Goal: Task Accomplishment & Management: Manage account settings

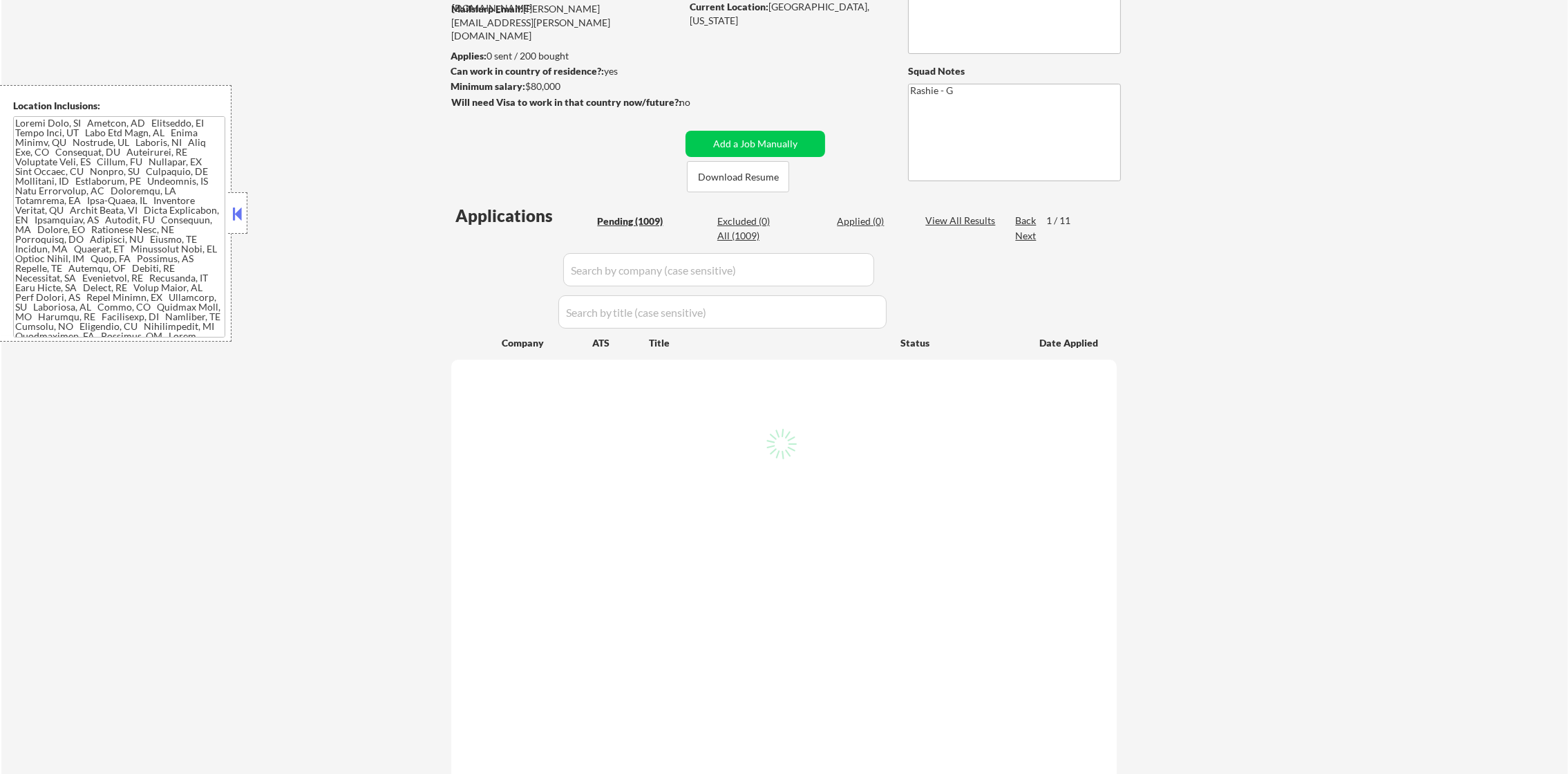
scroll to position [172, 0]
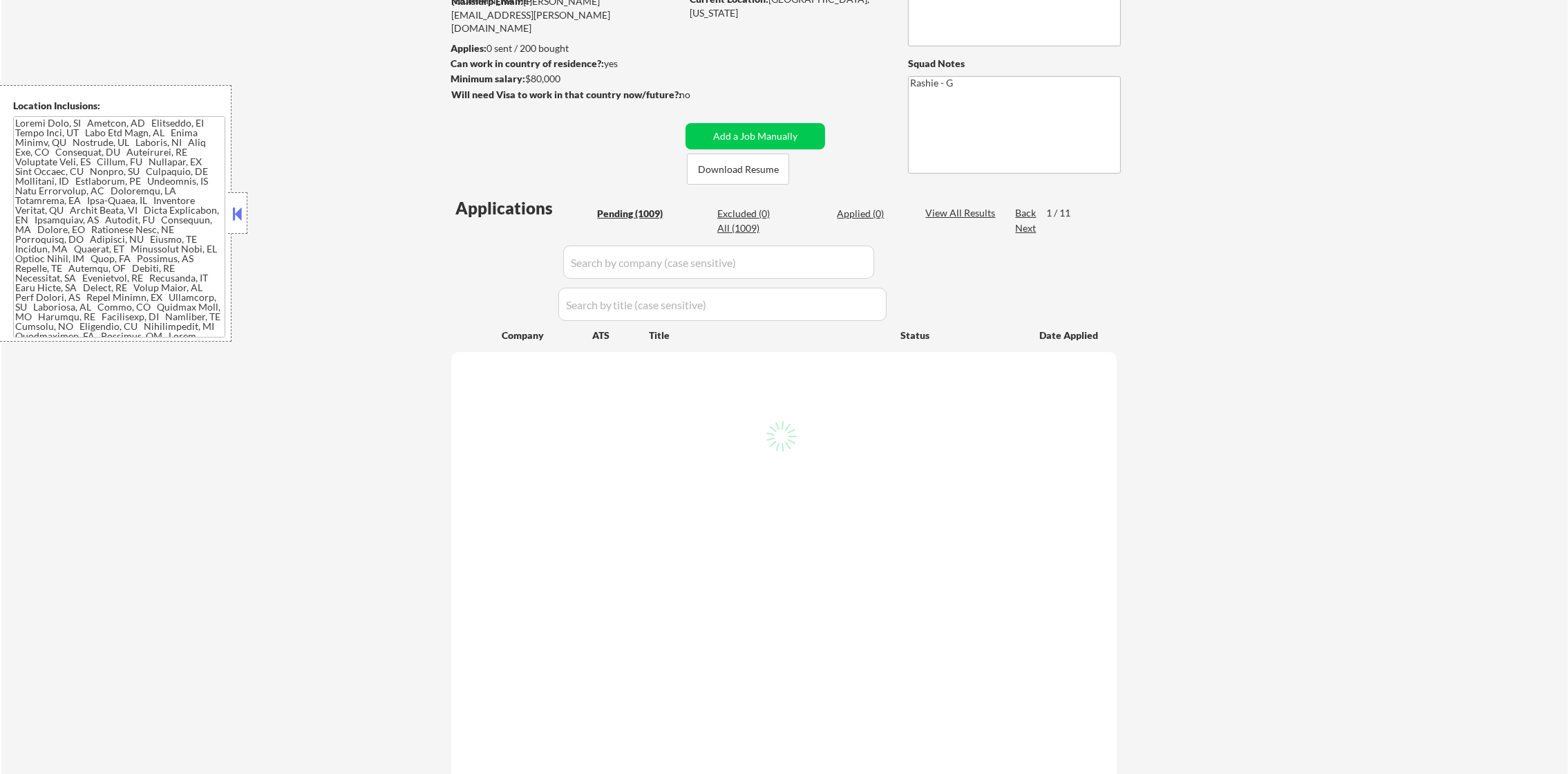
select select ""pending""
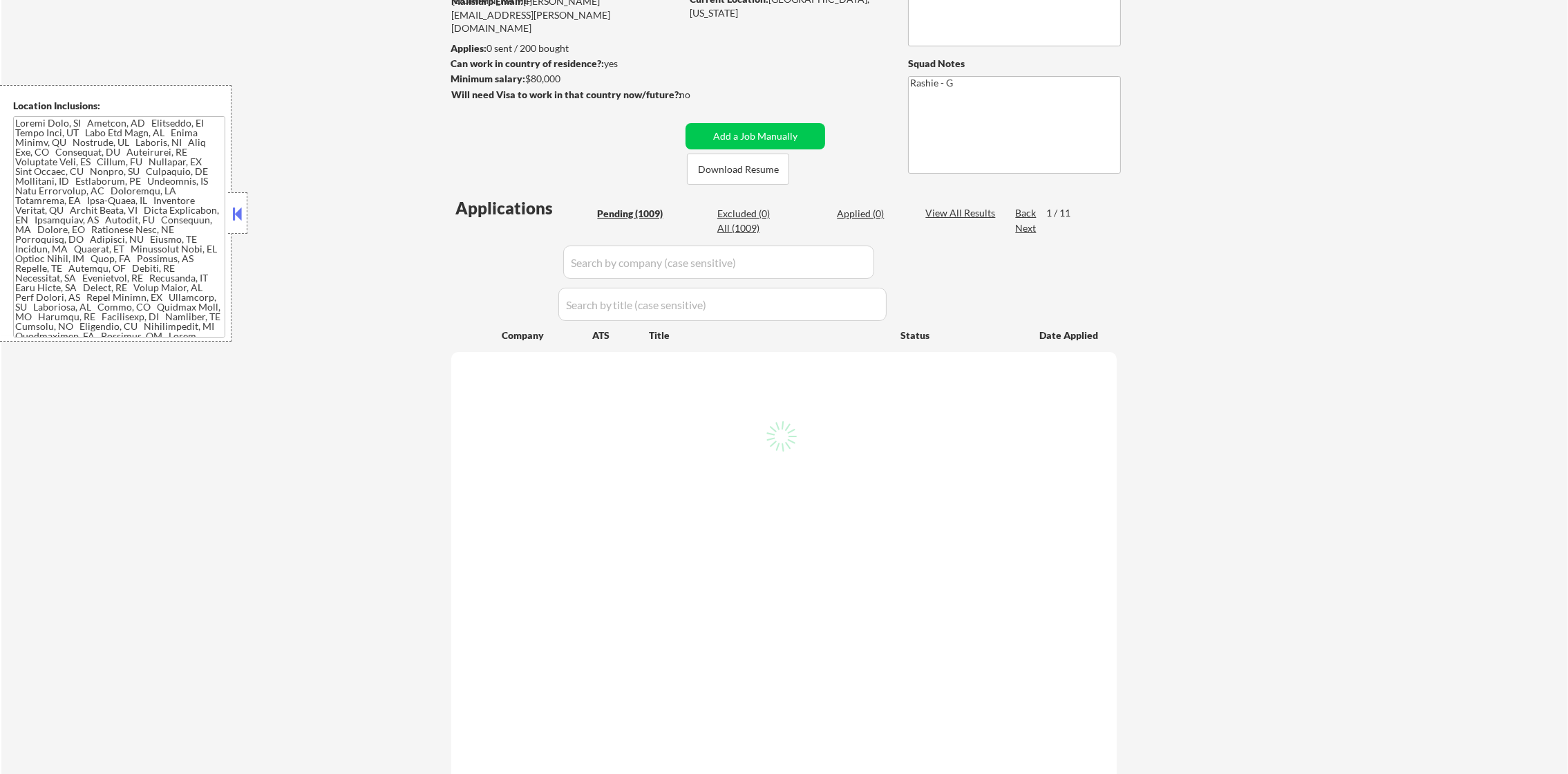
select select ""pending""
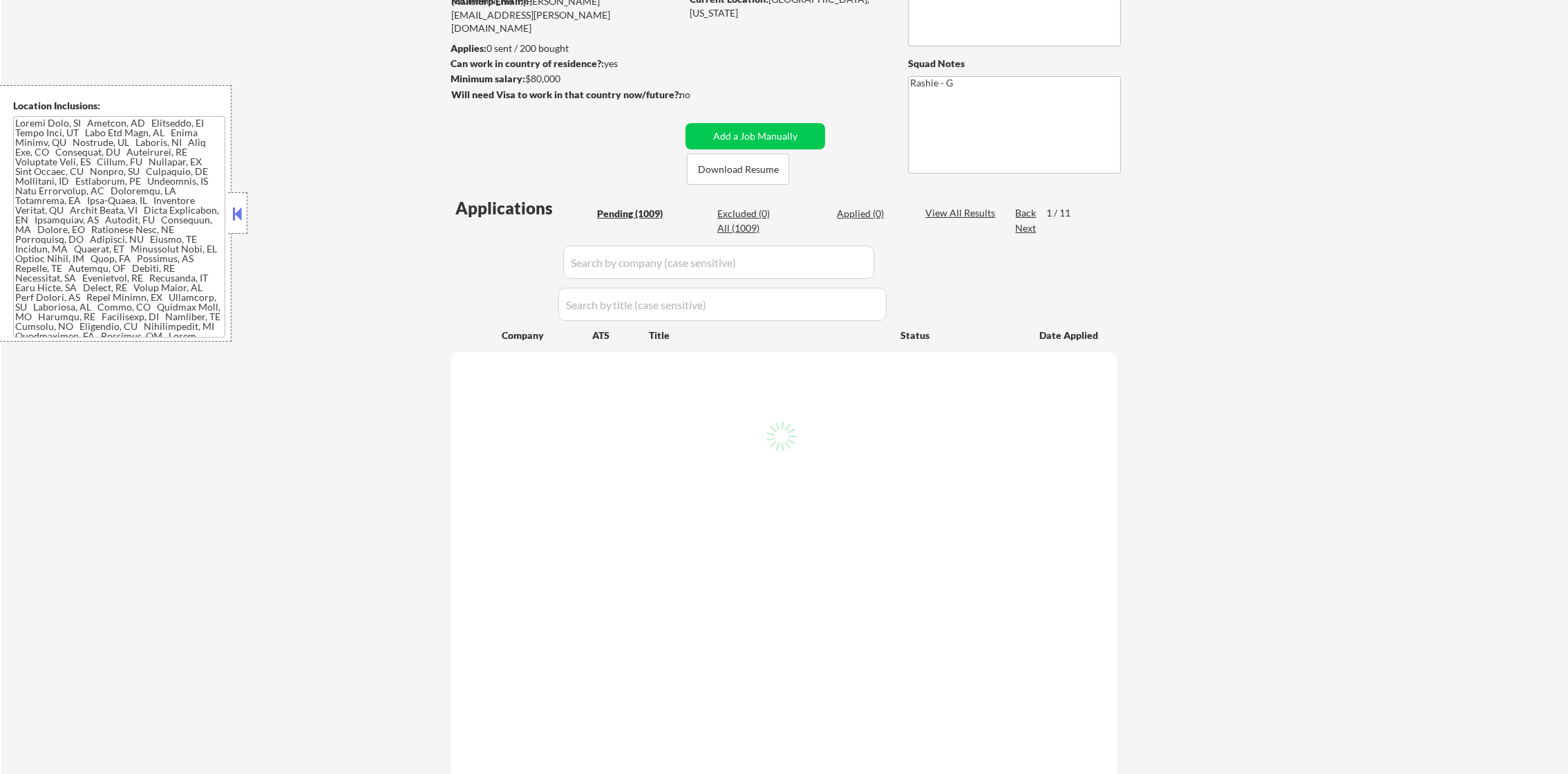
select select ""pending""
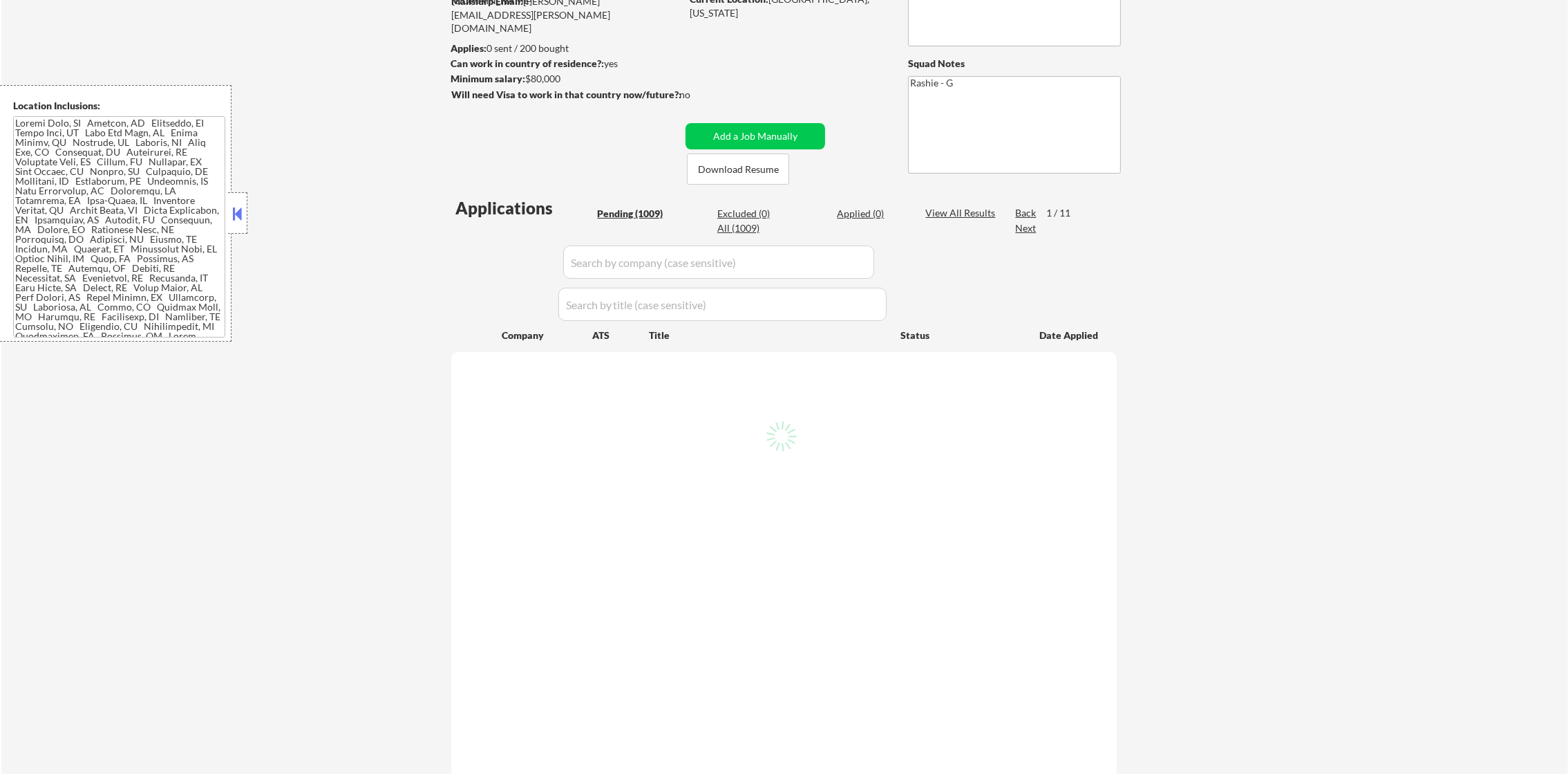
select select ""pending""
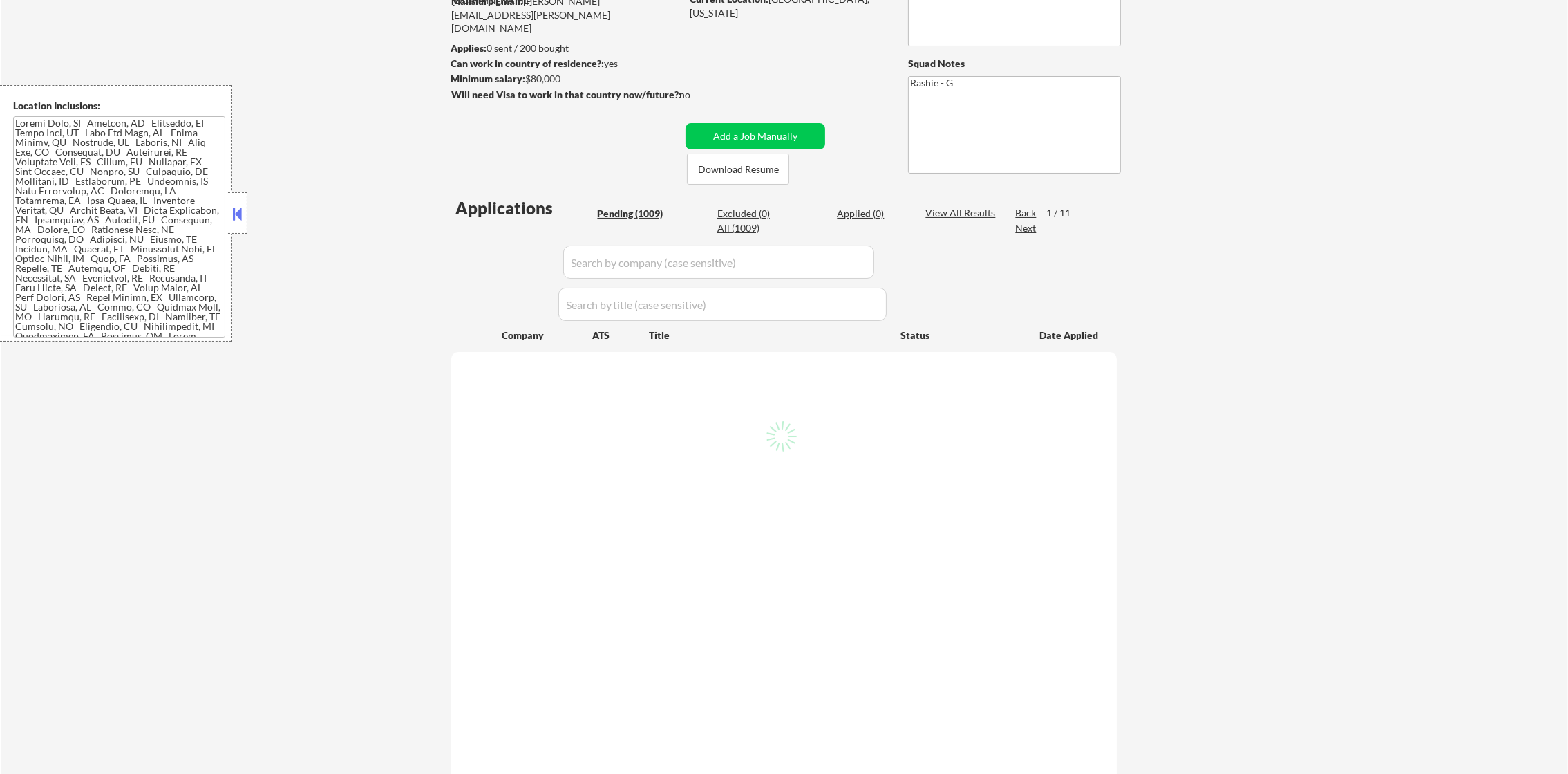
select select ""pending""
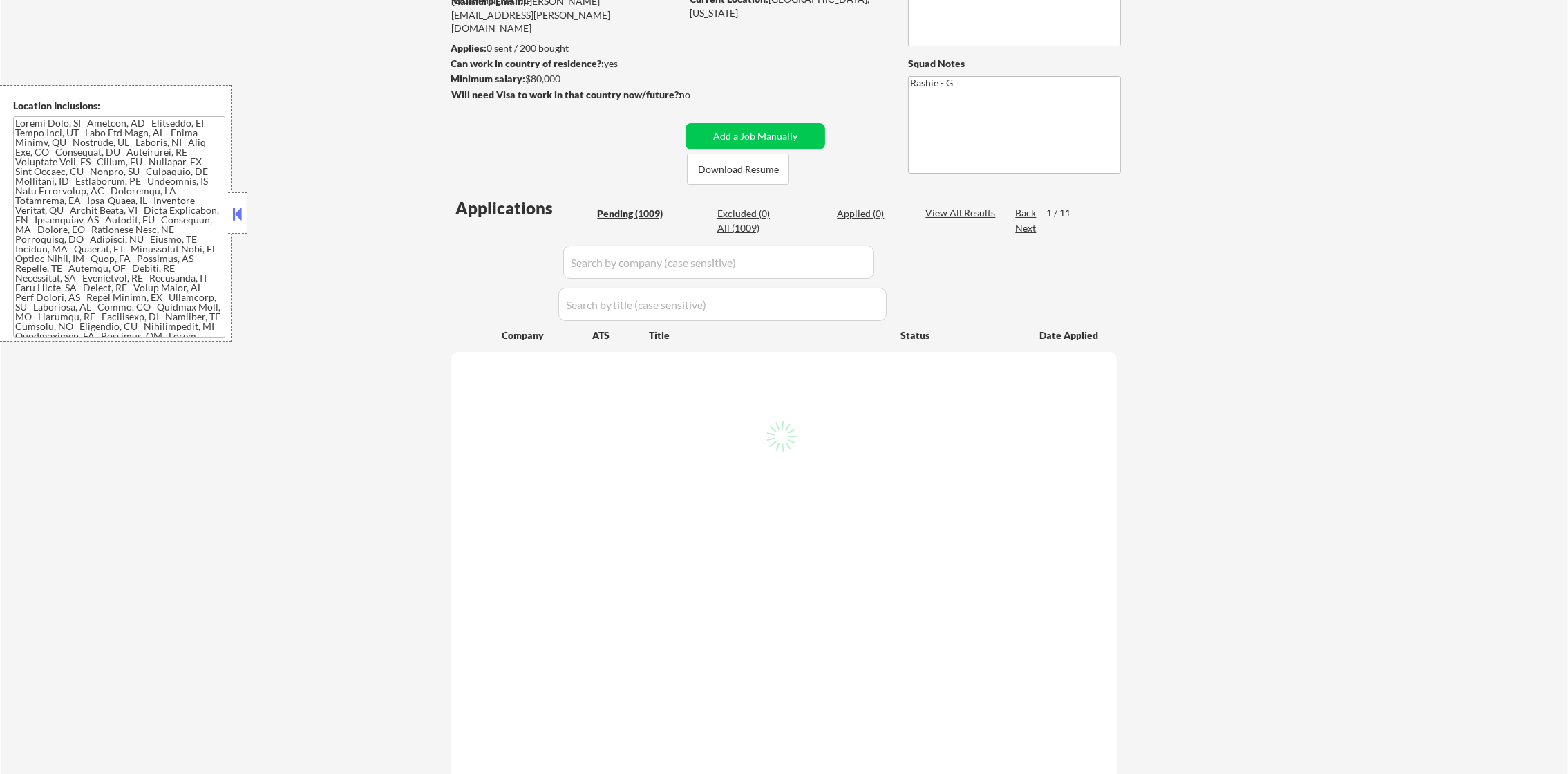
select select ""pending""
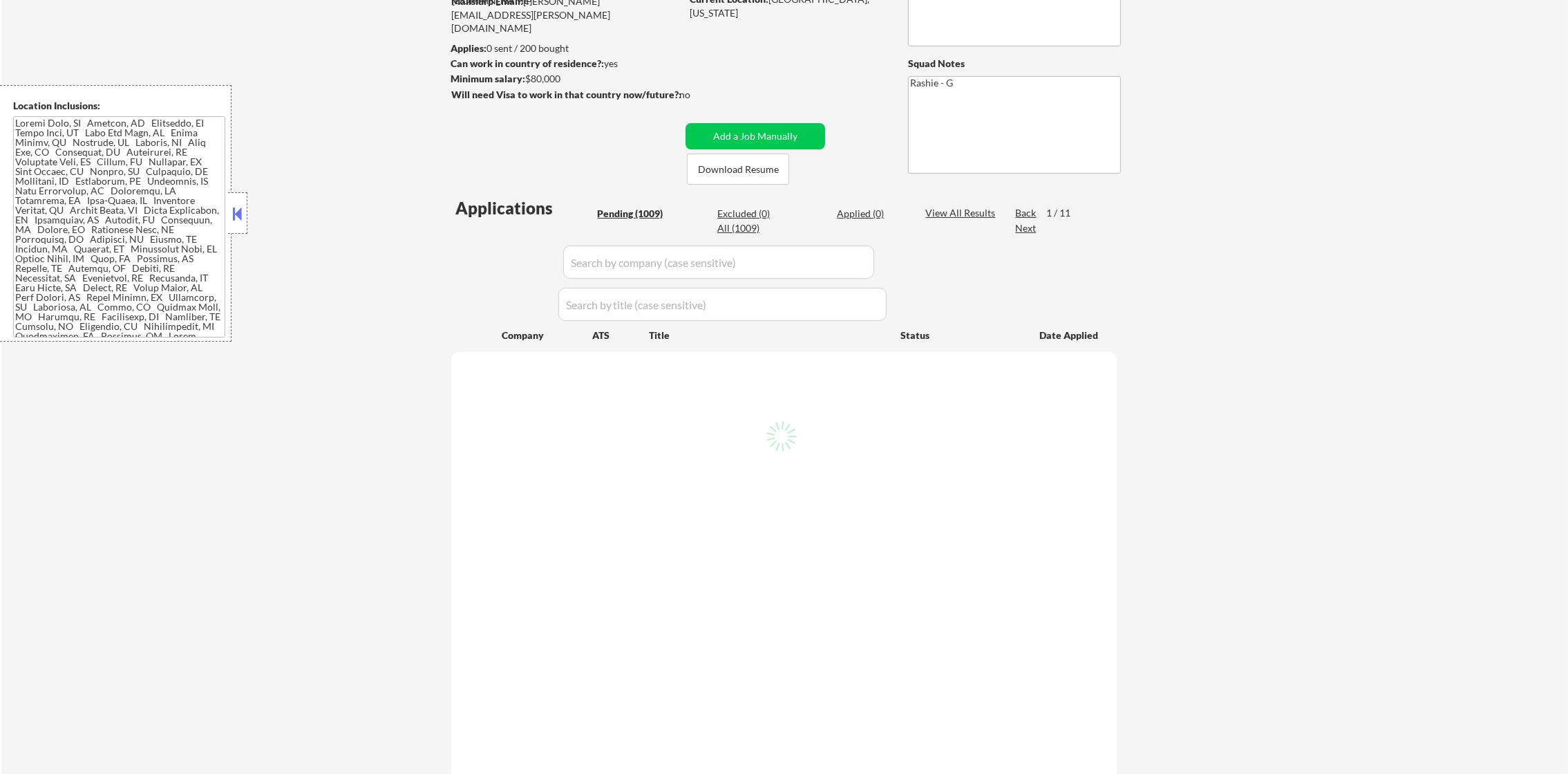
select select ""pending""
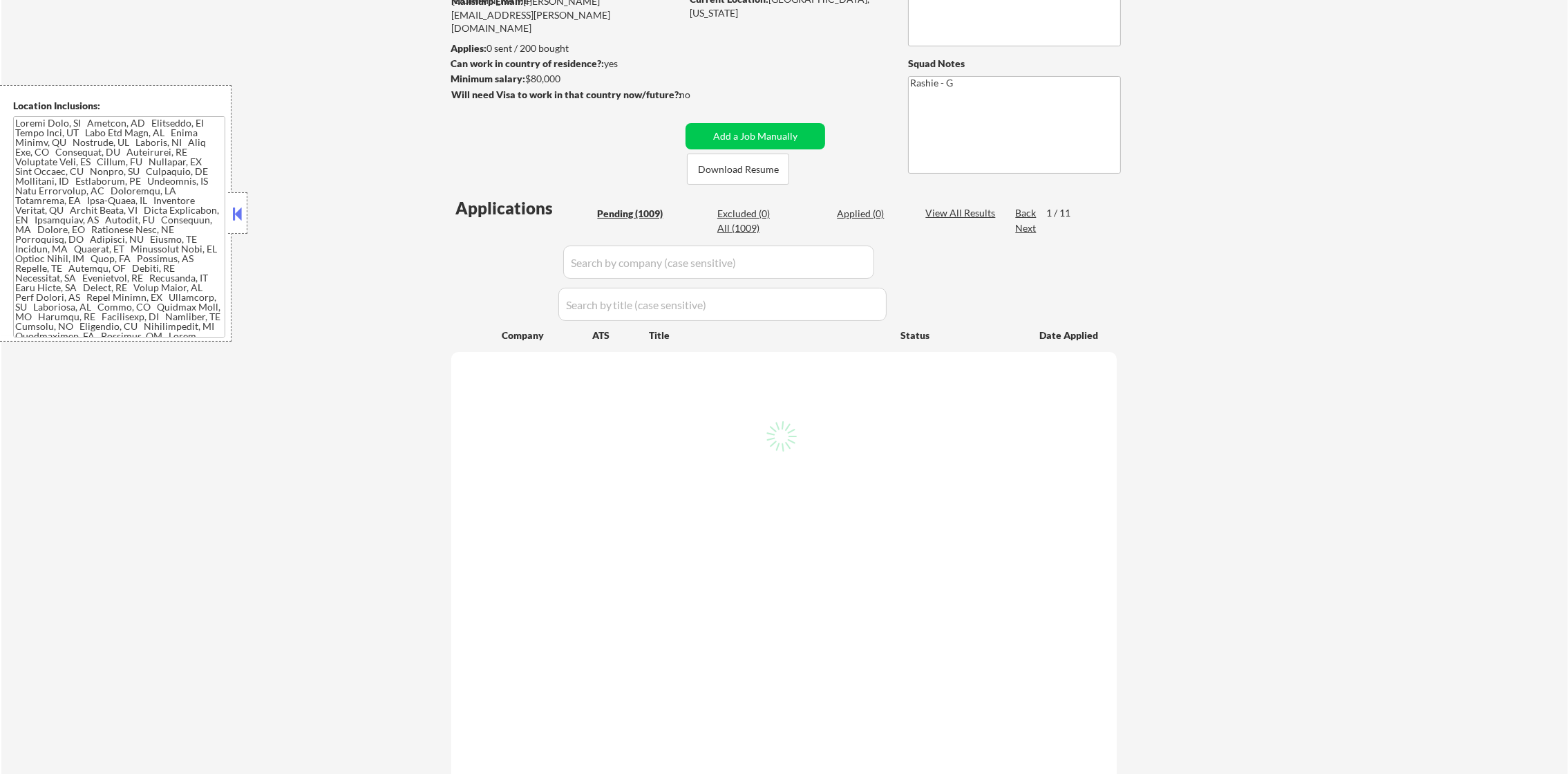
select select ""pending""
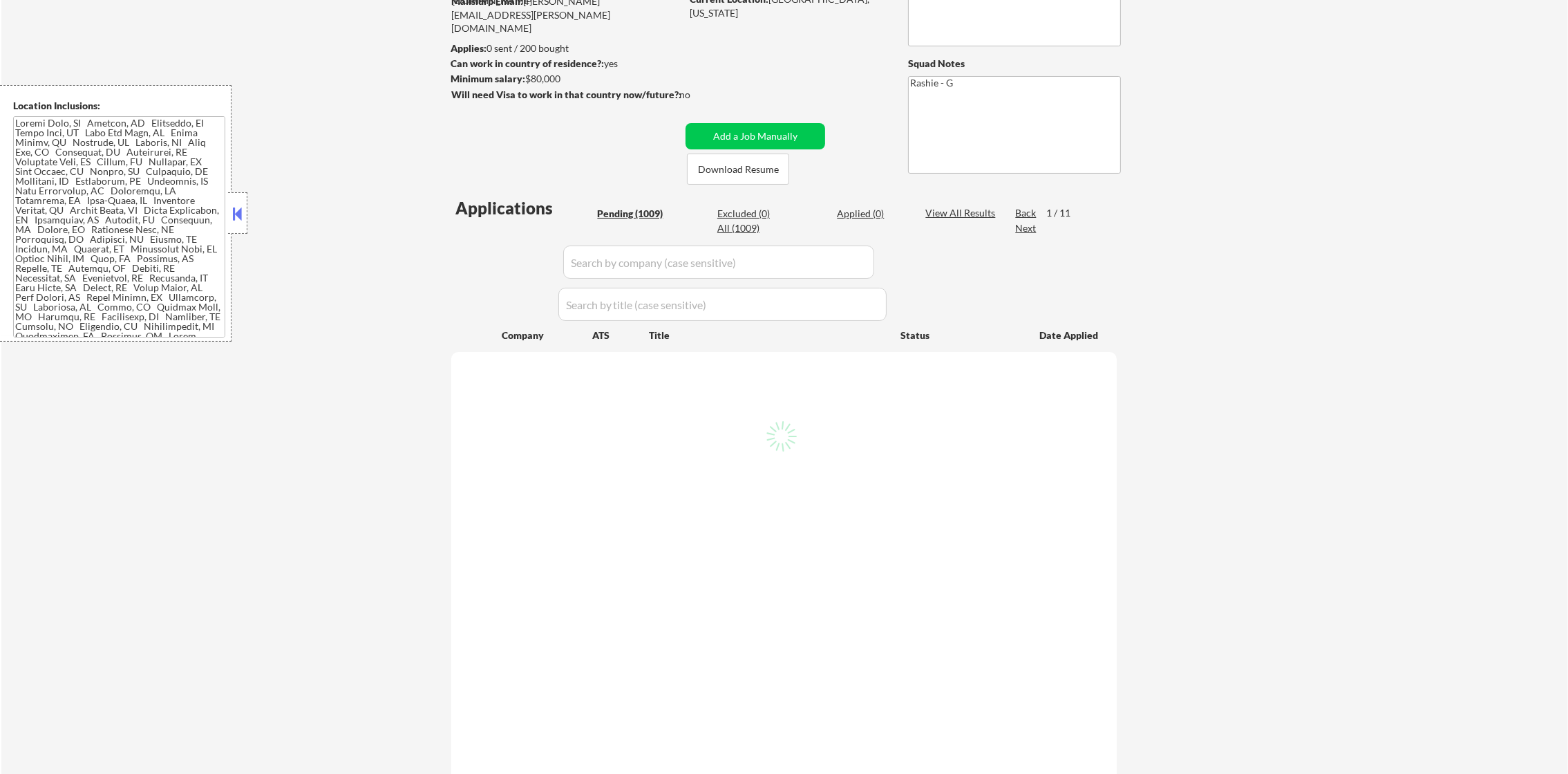
select select ""pending""
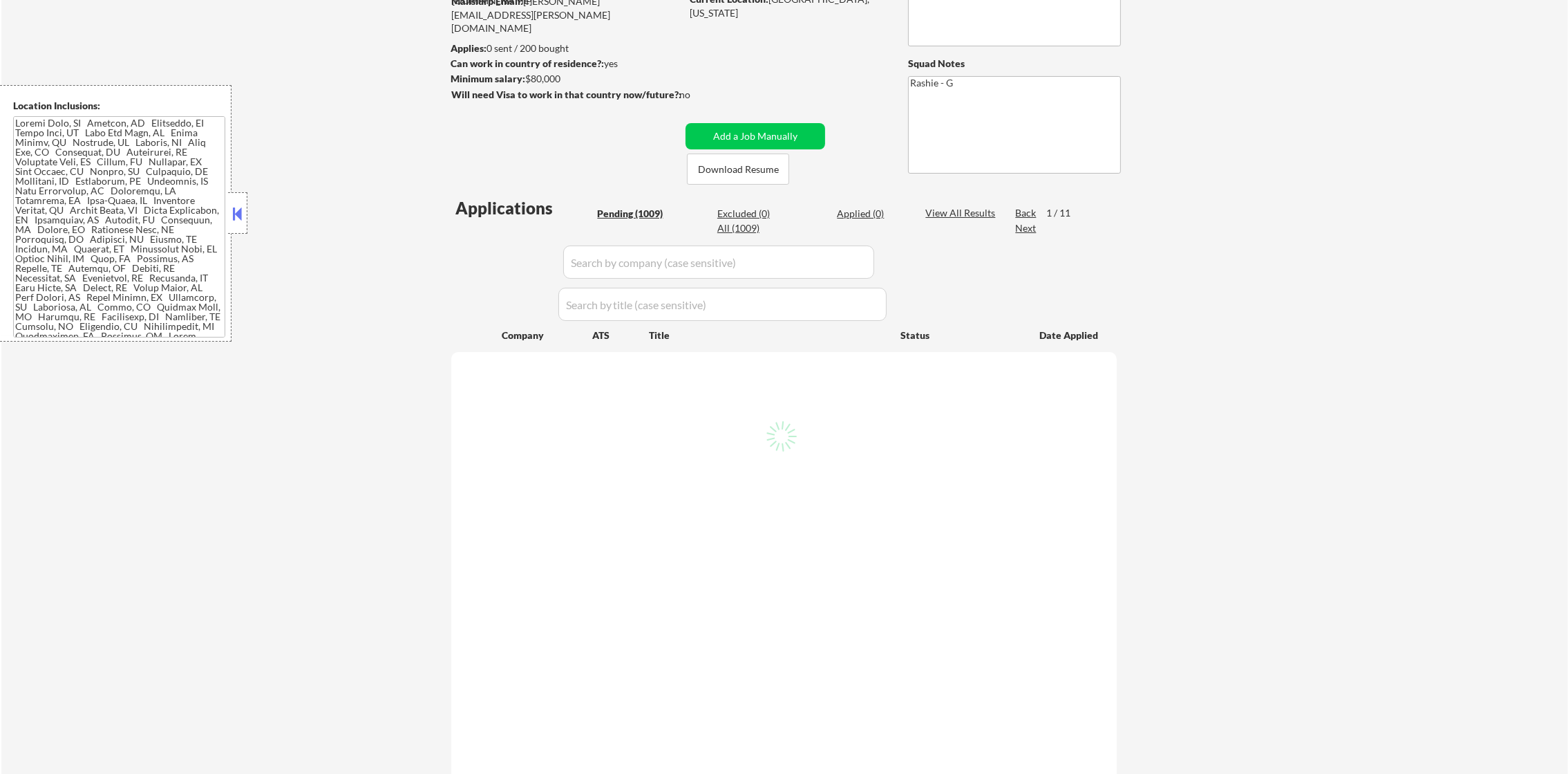
select select ""pending""
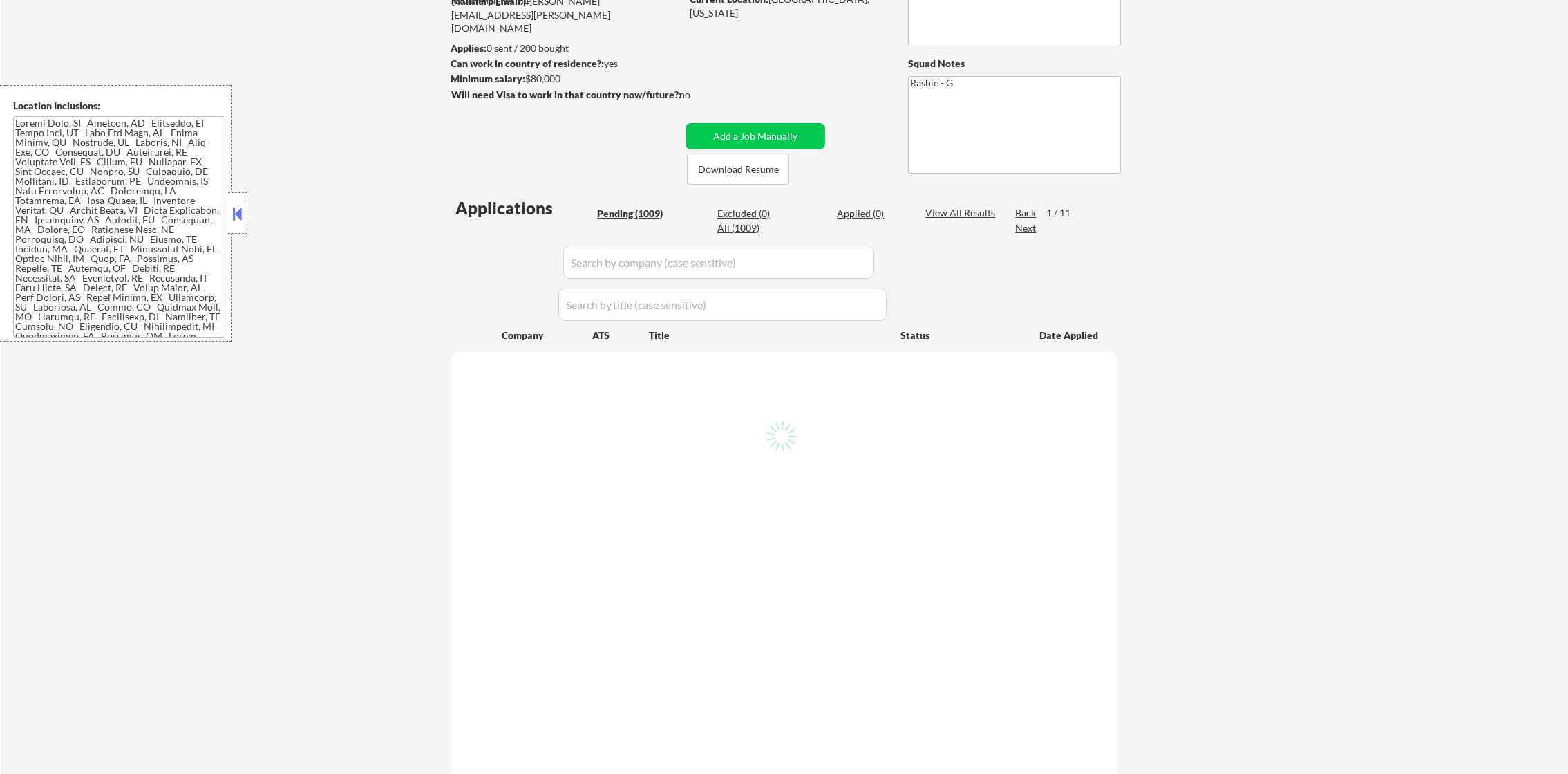
select select ""pending""
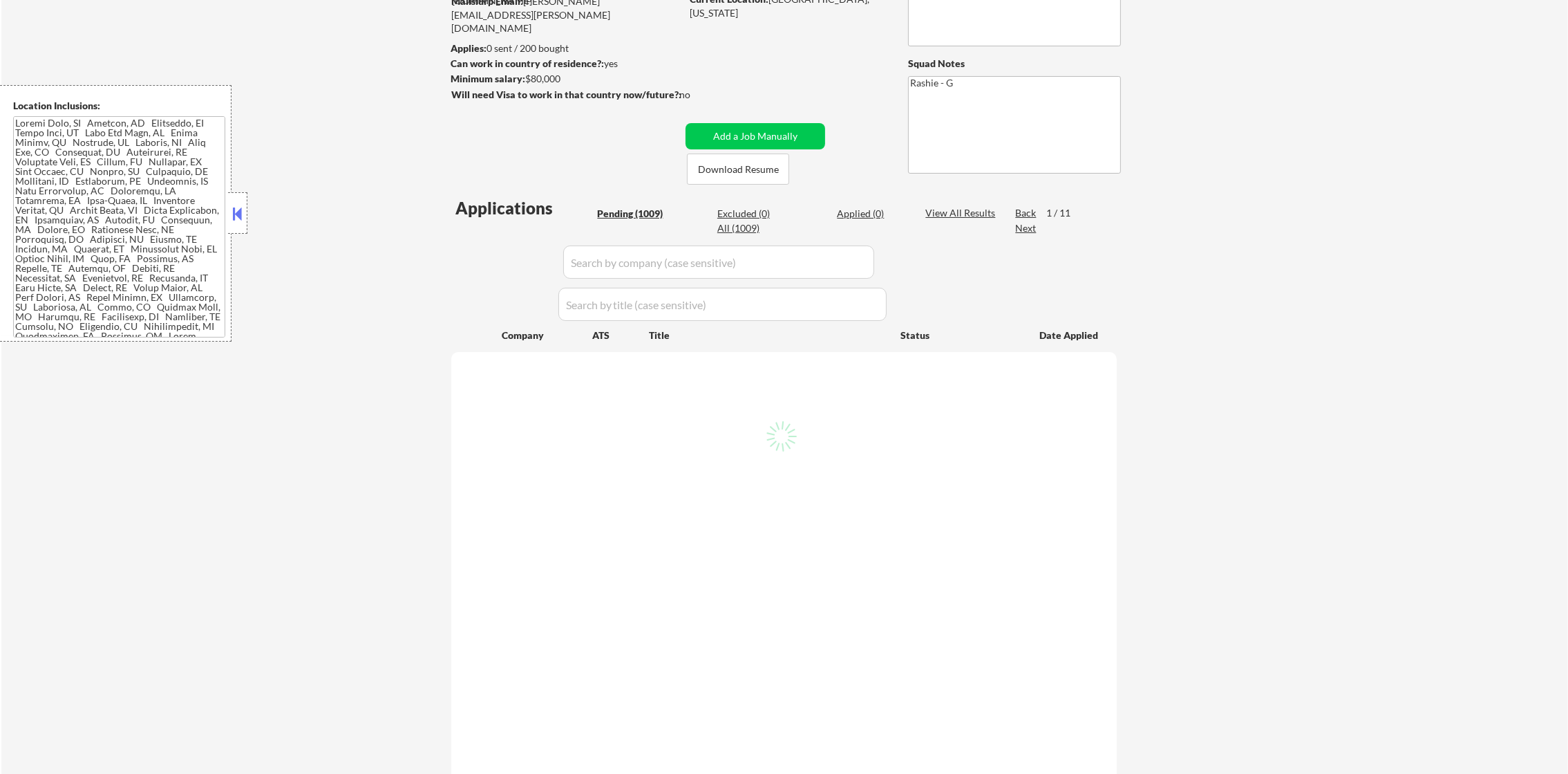
select select ""pending""
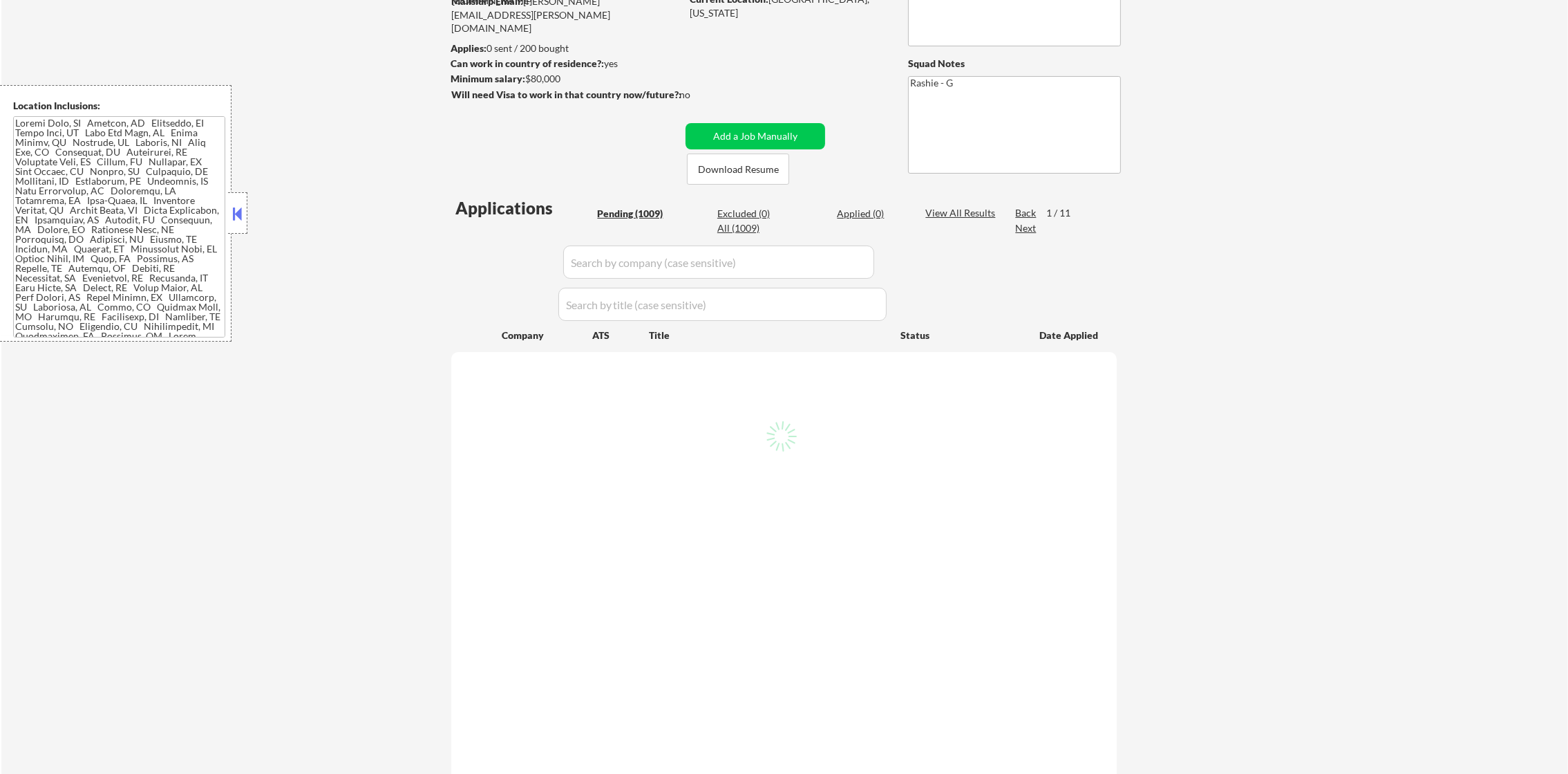
select select ""pending""
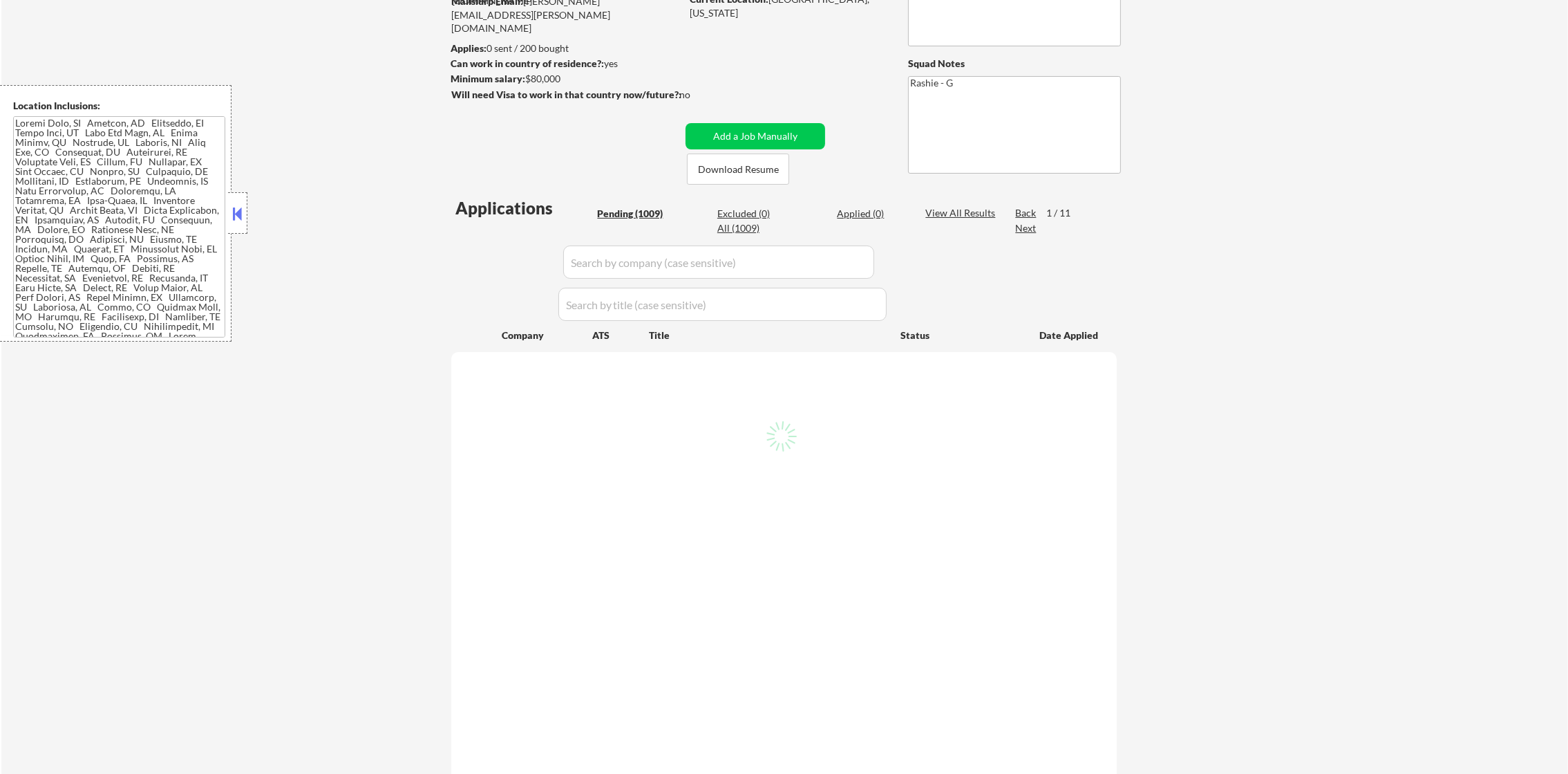
select select ""pending""
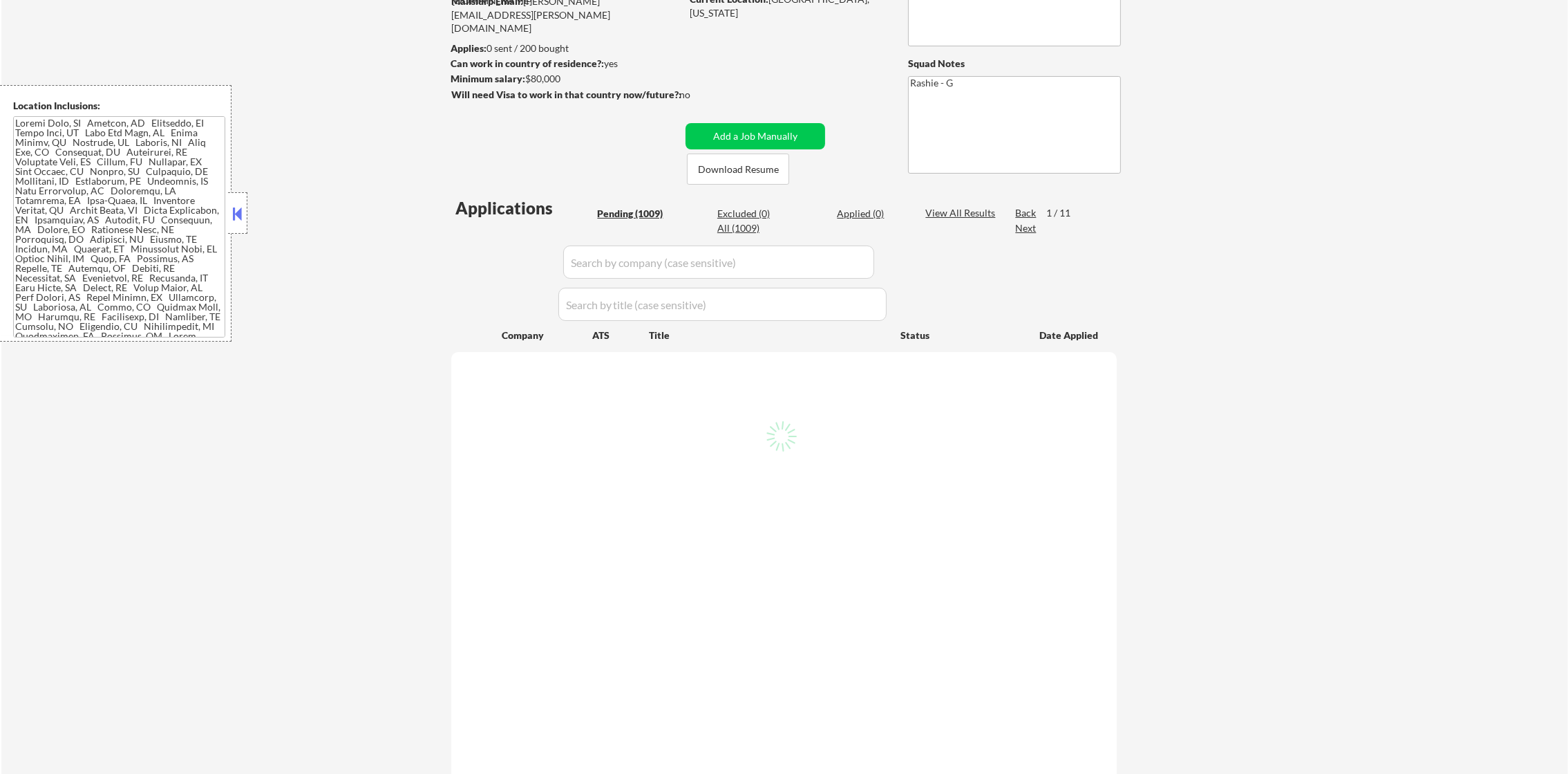
select select ""pending""
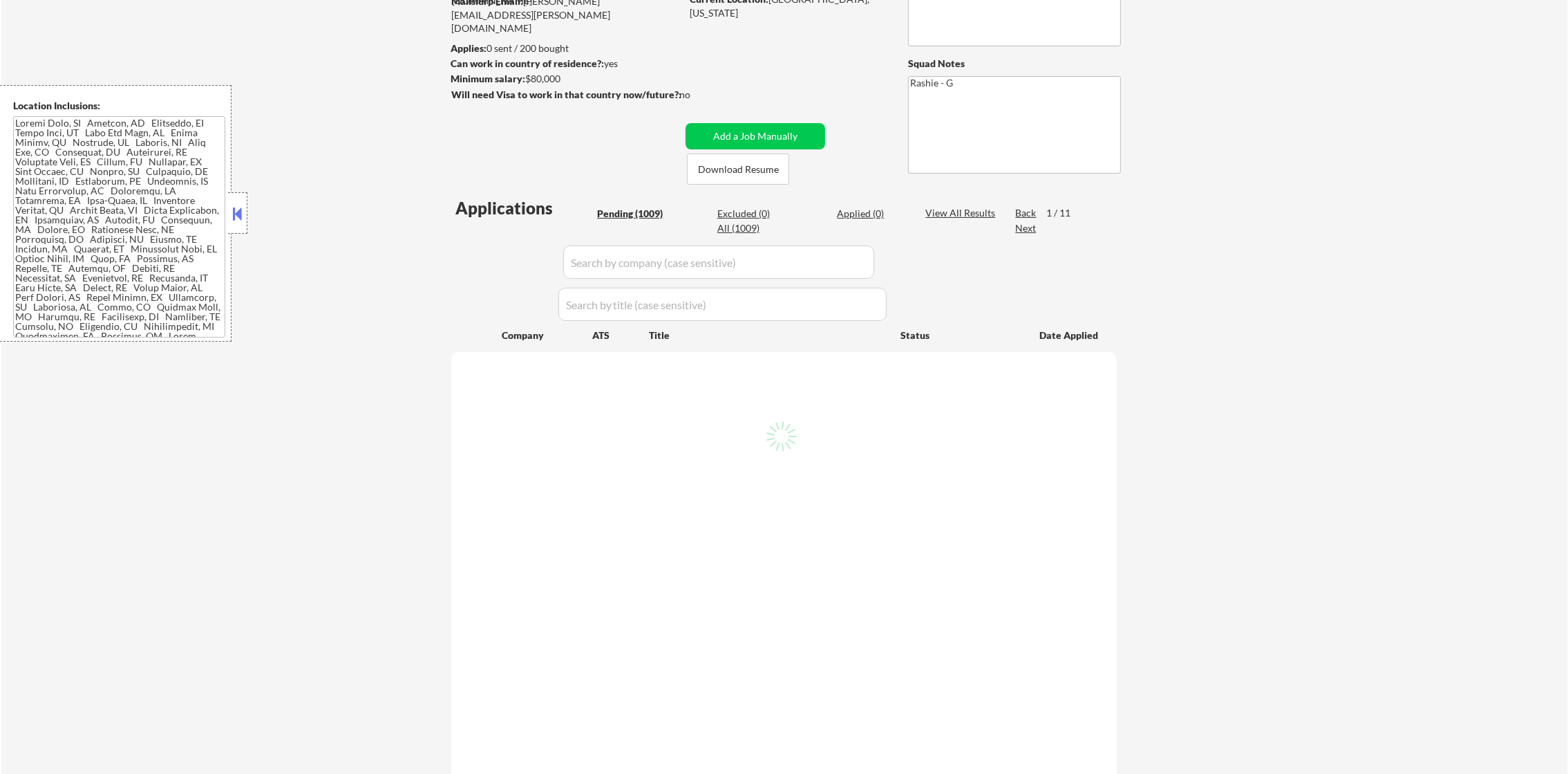
select select ""pending""
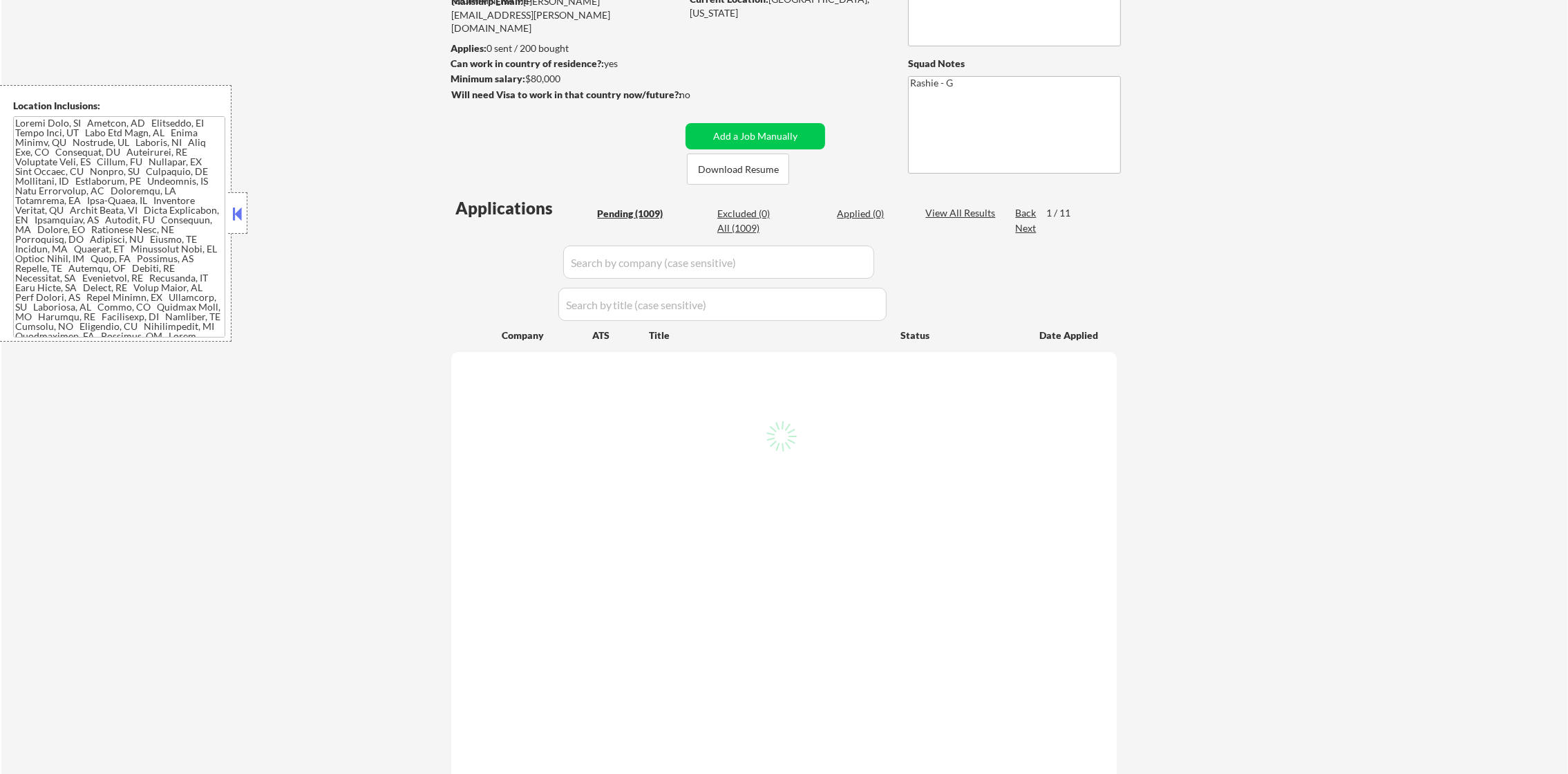
select select ""pending""
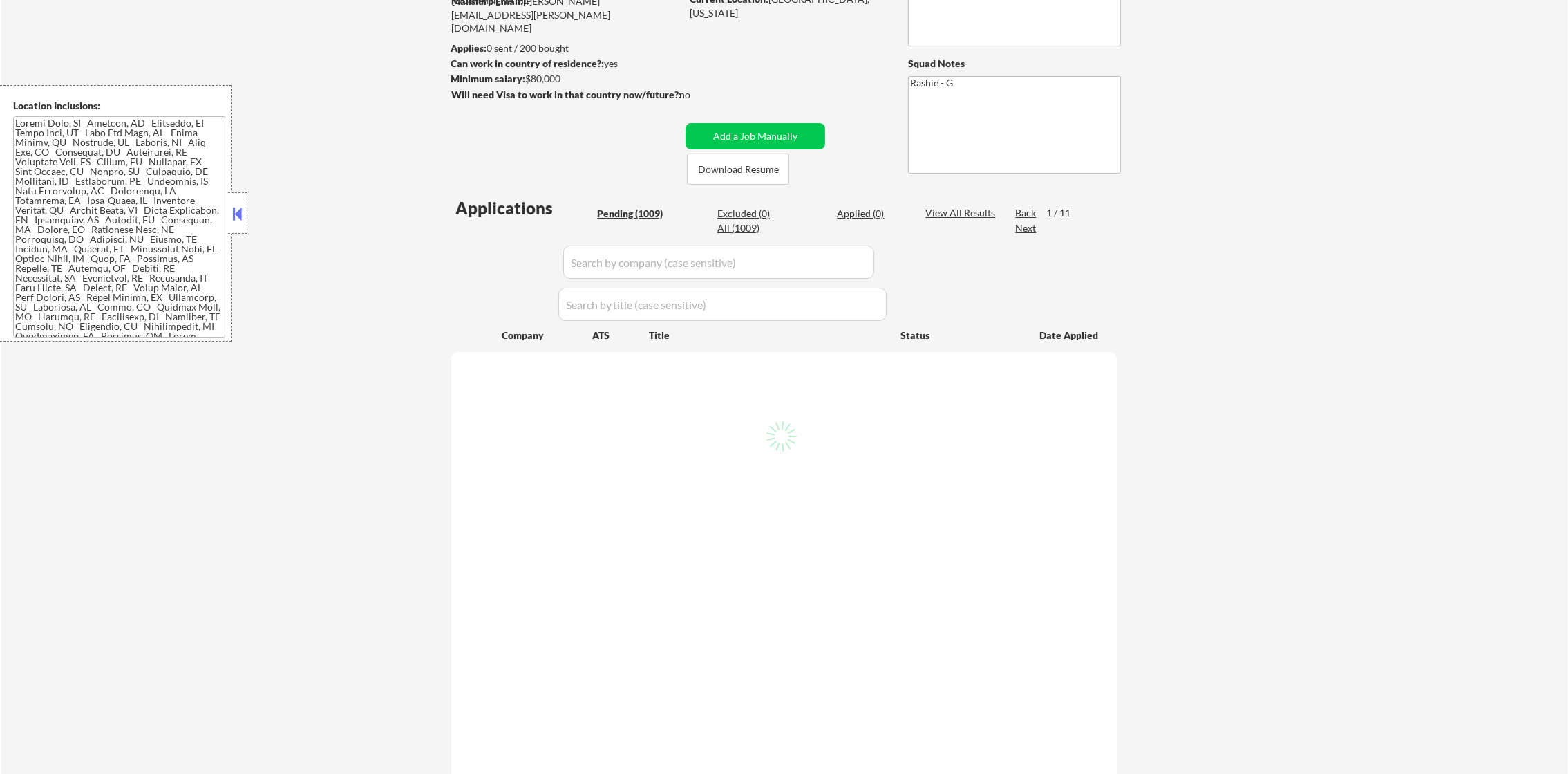
select select ""pending""
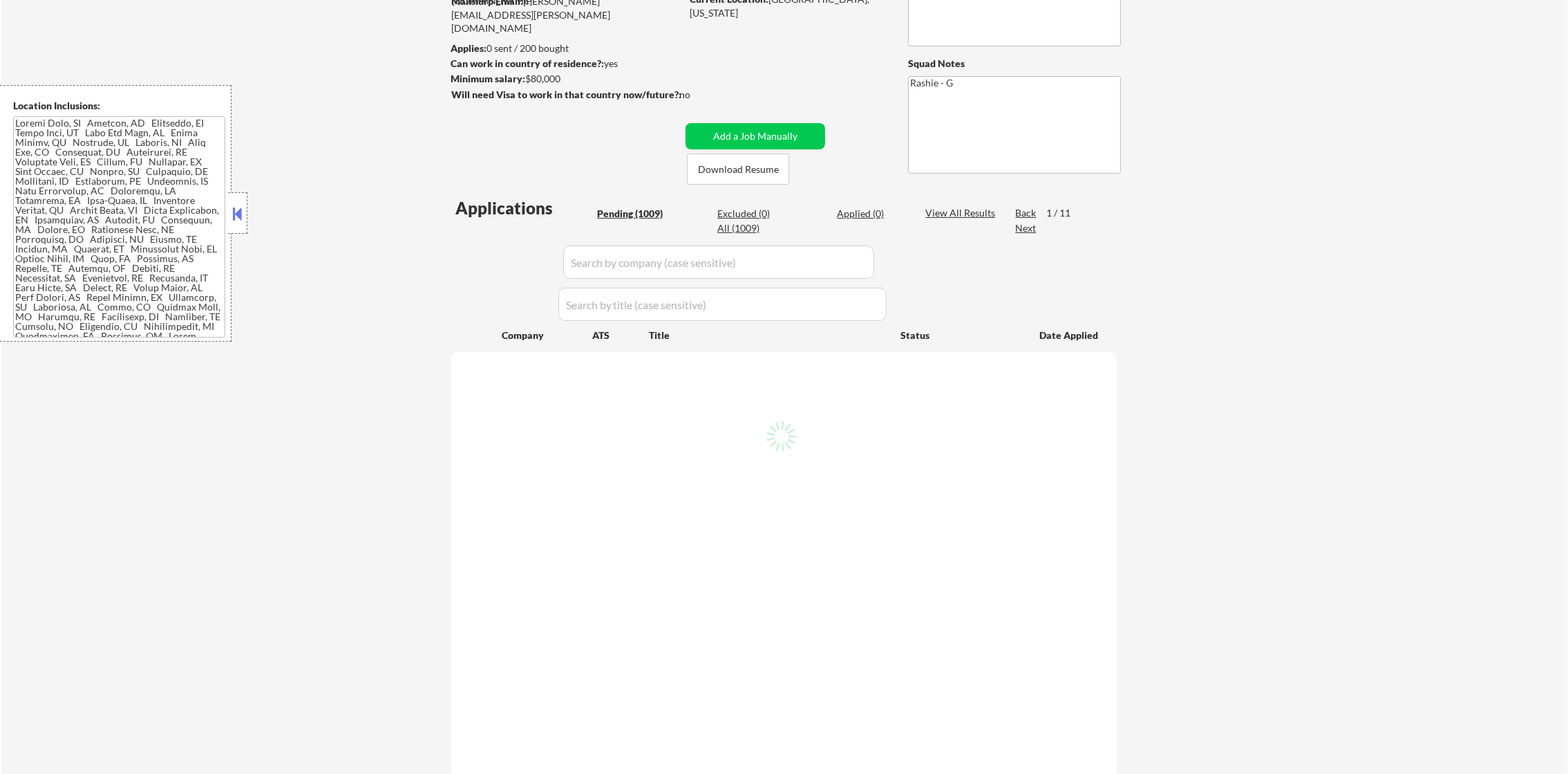
select select ""pending""
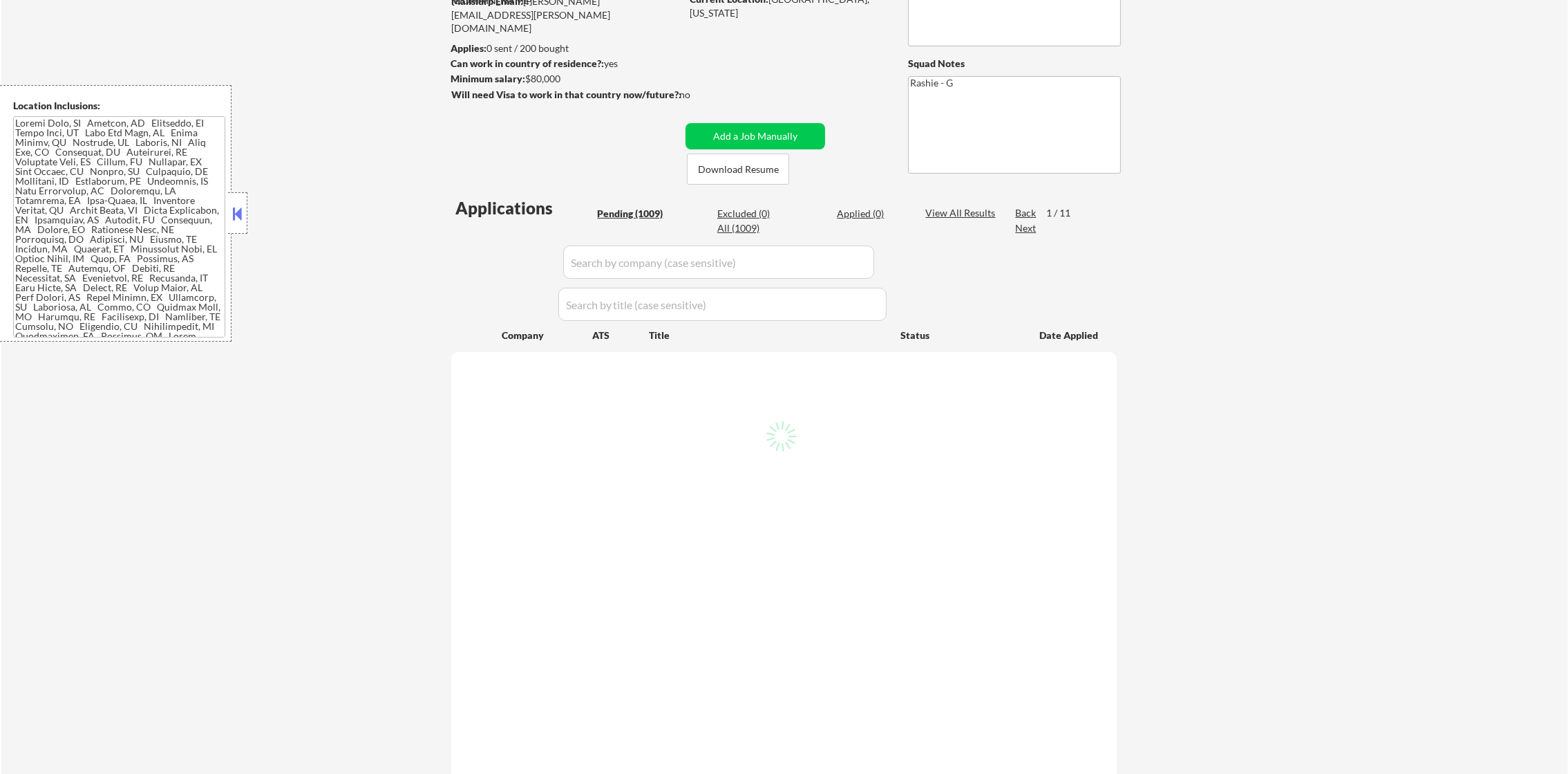
select select ""pending""
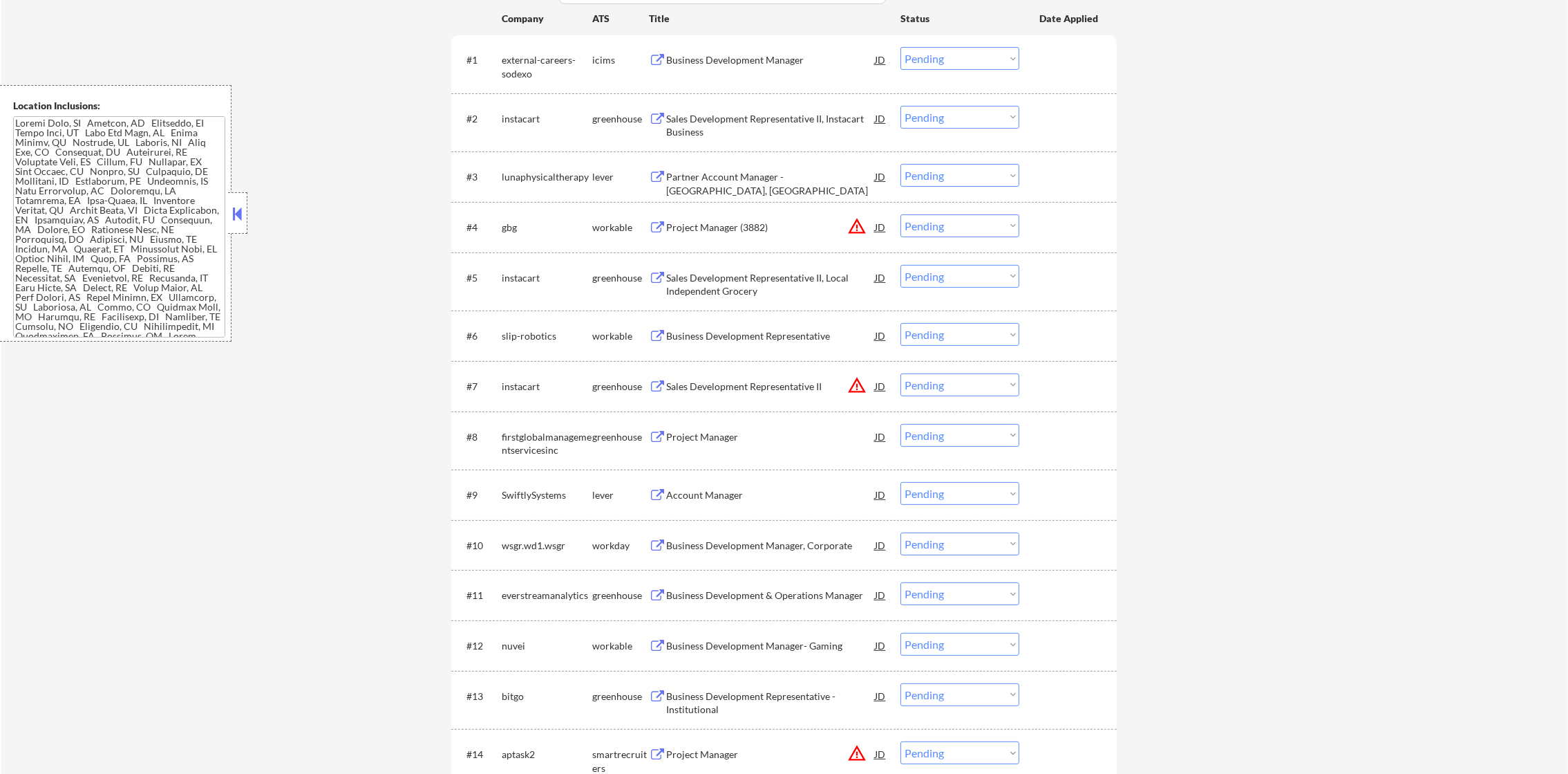
scroll to position [449, 0]
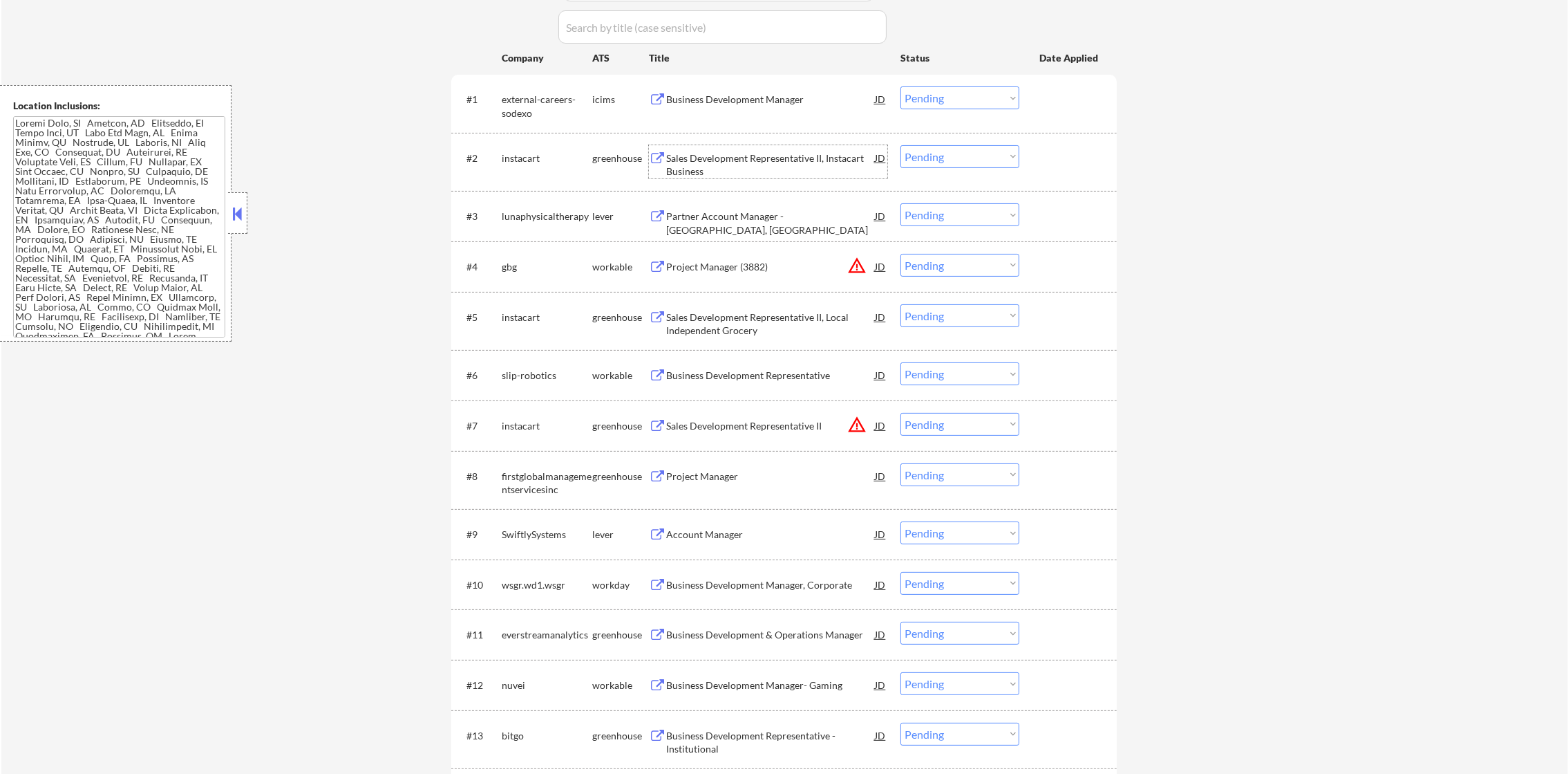
click at [768, 163] on div "Sales Development Representative II, Instacart Business" at bounding box center [771, 165] width 209 height 27
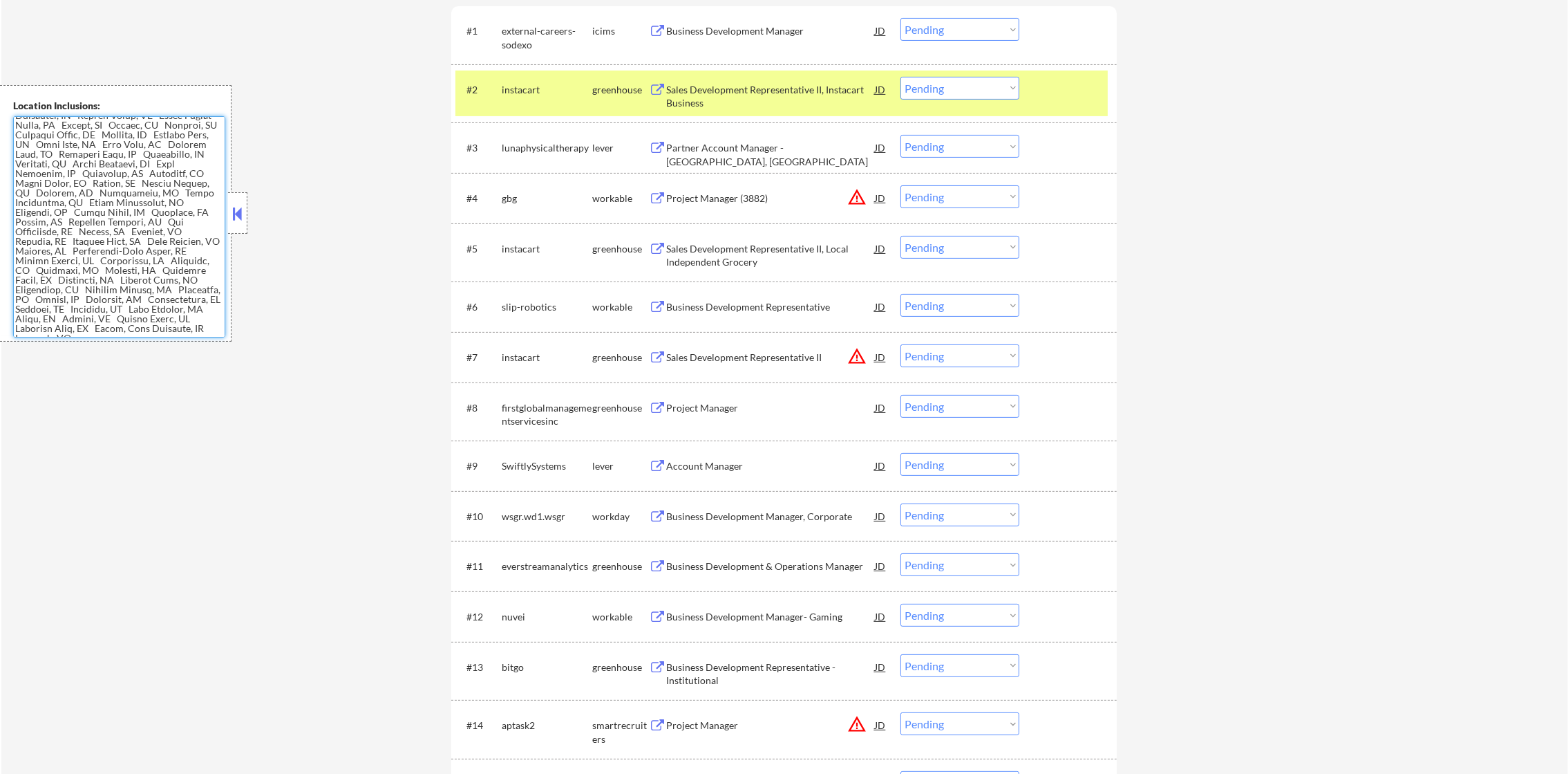
scroll to position [1652, 0]
click at [950, 78] on select "Choose an option... Pending Applied Excluded (Questions) Excluded (Expired) Exc…" at bounding box center [960, 88] width 119 height 23
click at [901, 77] on select "Choose an option... Pending Applied Excluded (Questions) Excluded (Expired) Exc…" at bounding box center [960, 88] width 119 height 23
click at [512, 88] on div "instacart" at bounding box center [547, 90] width 91 height 14
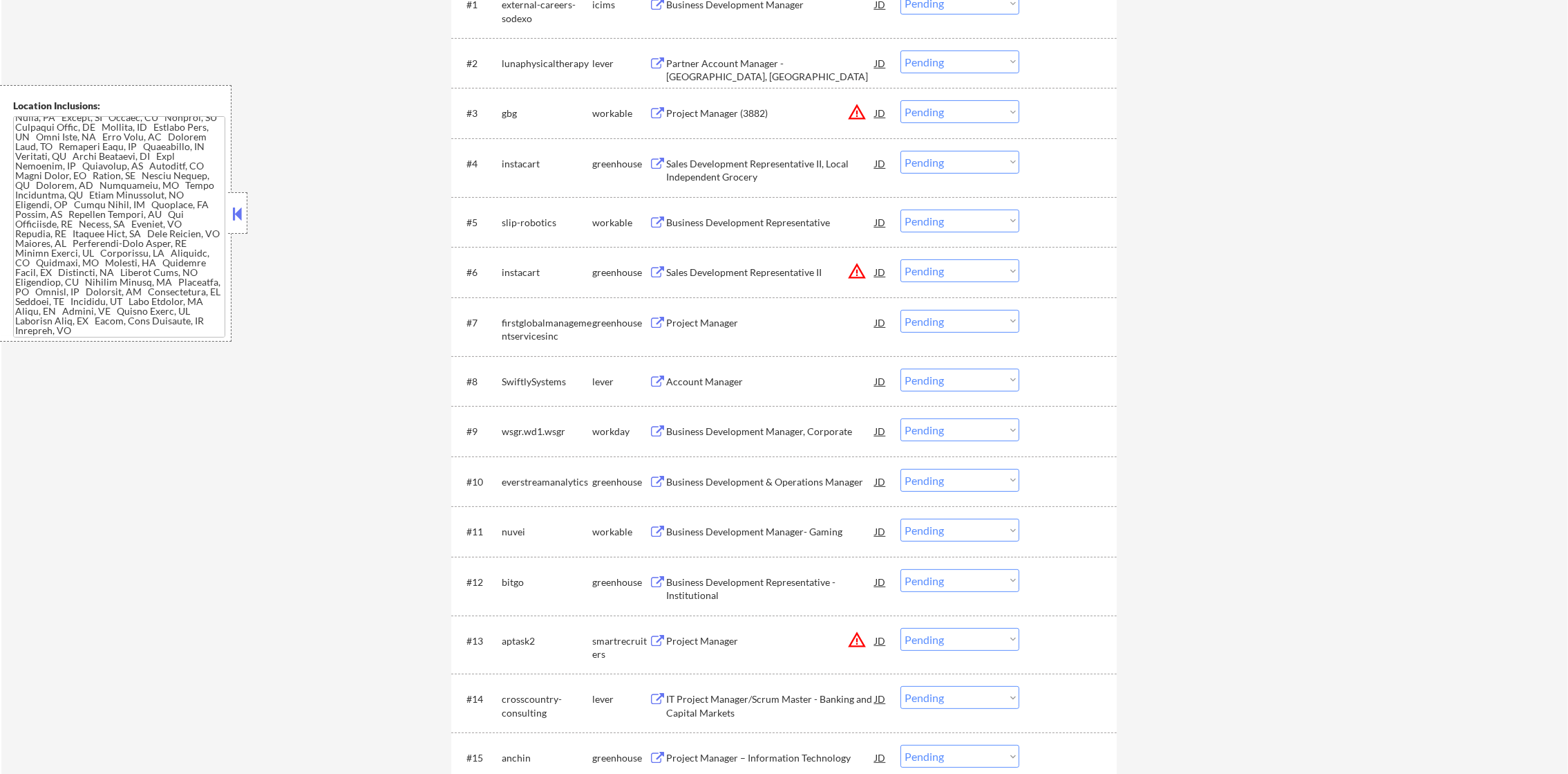
scroll to position [553, 0]
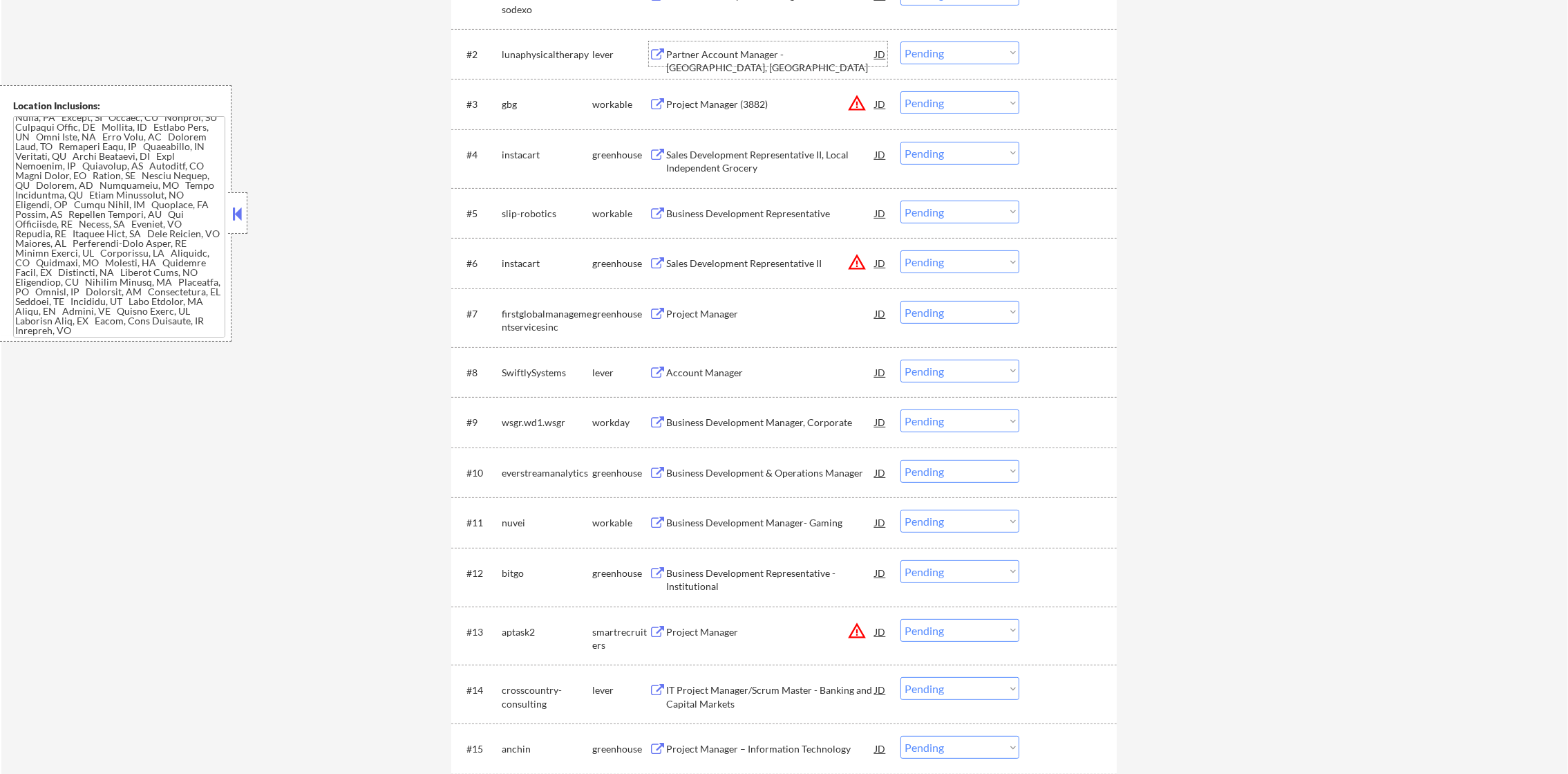
click at [748, 48] on div "Partner Account Manager - Long Island, NY" at bounding box center [771, 61] width 209 height 27
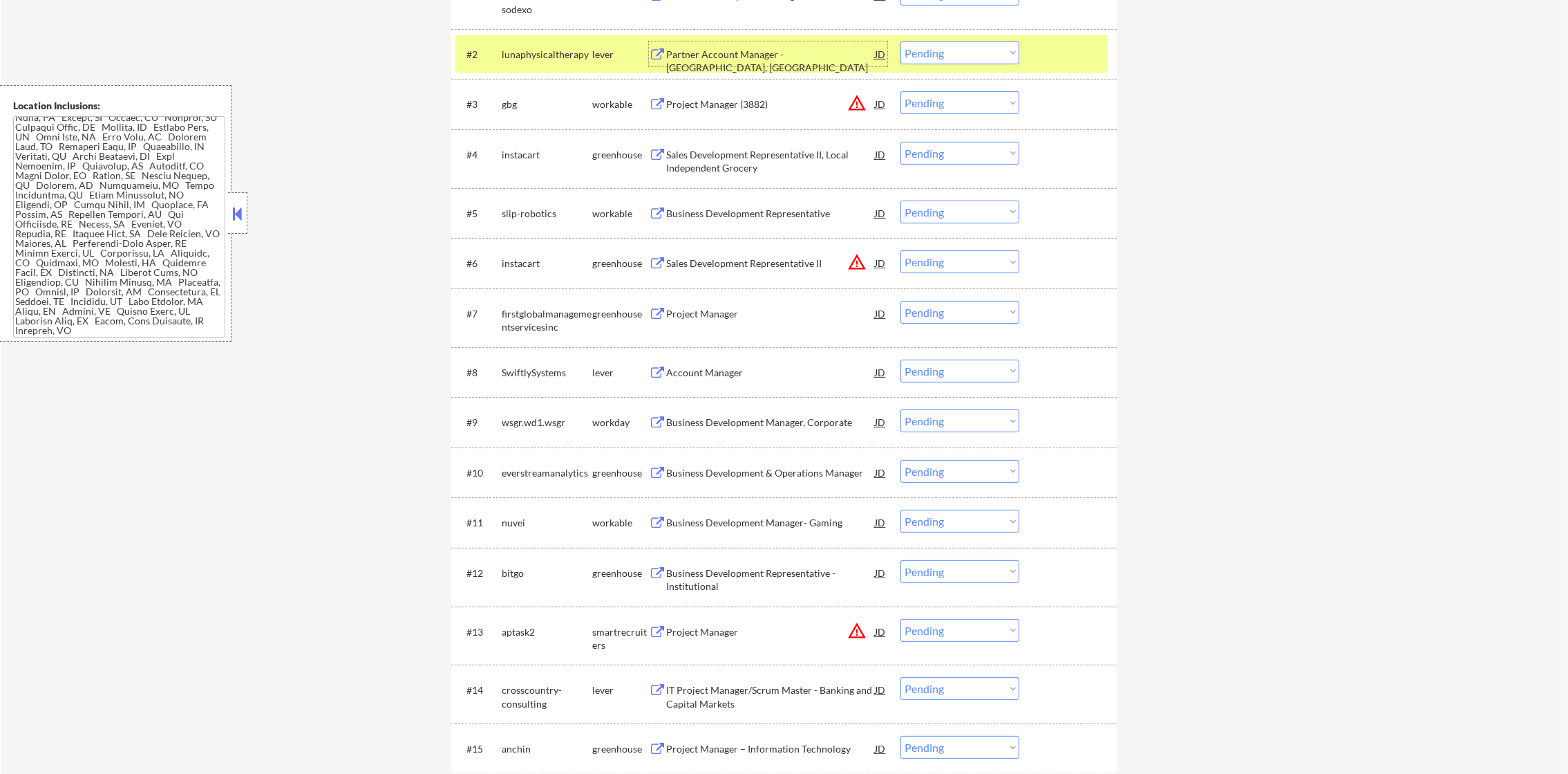
click at [927, 50] on select "Choose an option... Pending Applied Excluded (Questions) Excluded (Expired) Exc…" at bounding box center [960, 53] width 119 height 23
click at [901, 41] on select "Choose an option... Pending Applied Excluded (Questions) Excluded (Expired) Exc…" at bounding box center [960, 53] width 119 height 23
click at [519, 50] on div "lunaphysicaltherapy" at bounding box center [547, 55] width 91 height 14
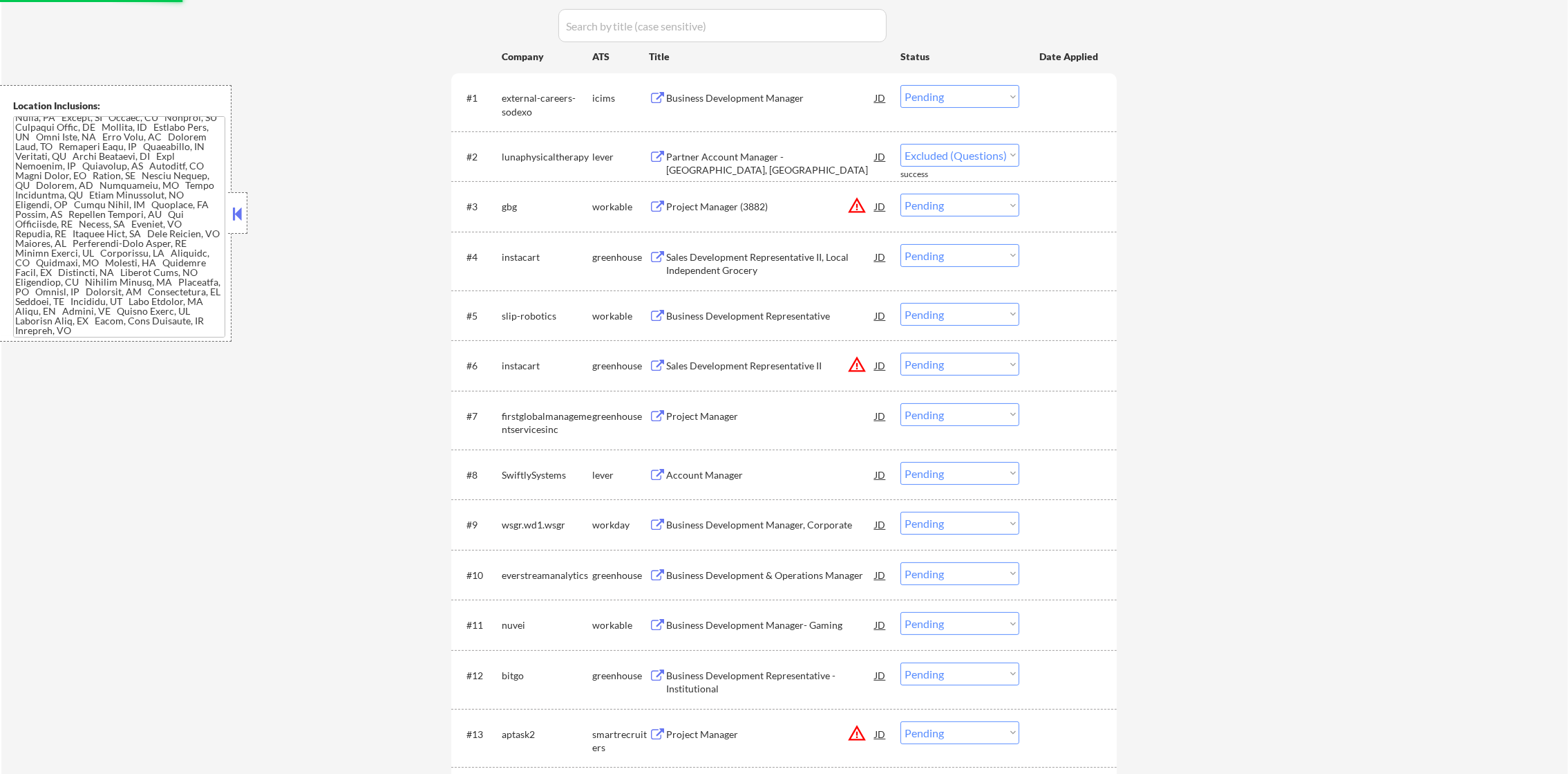
scroll to position [449, 0]
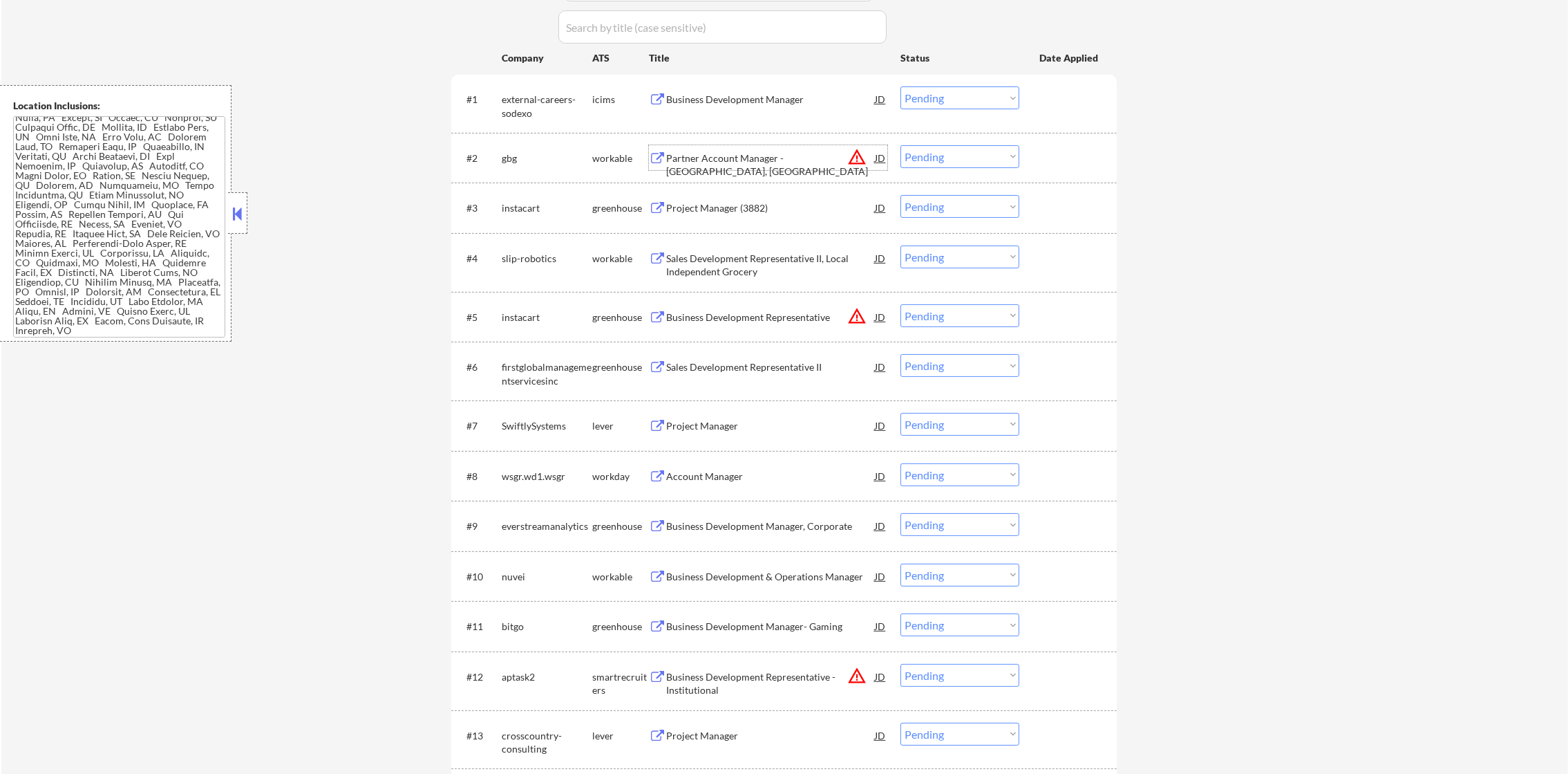
click at [781, 158] on div "Partner Account Manager - Long Island, NY" at bounding box center [771, 165] width 209 height 27
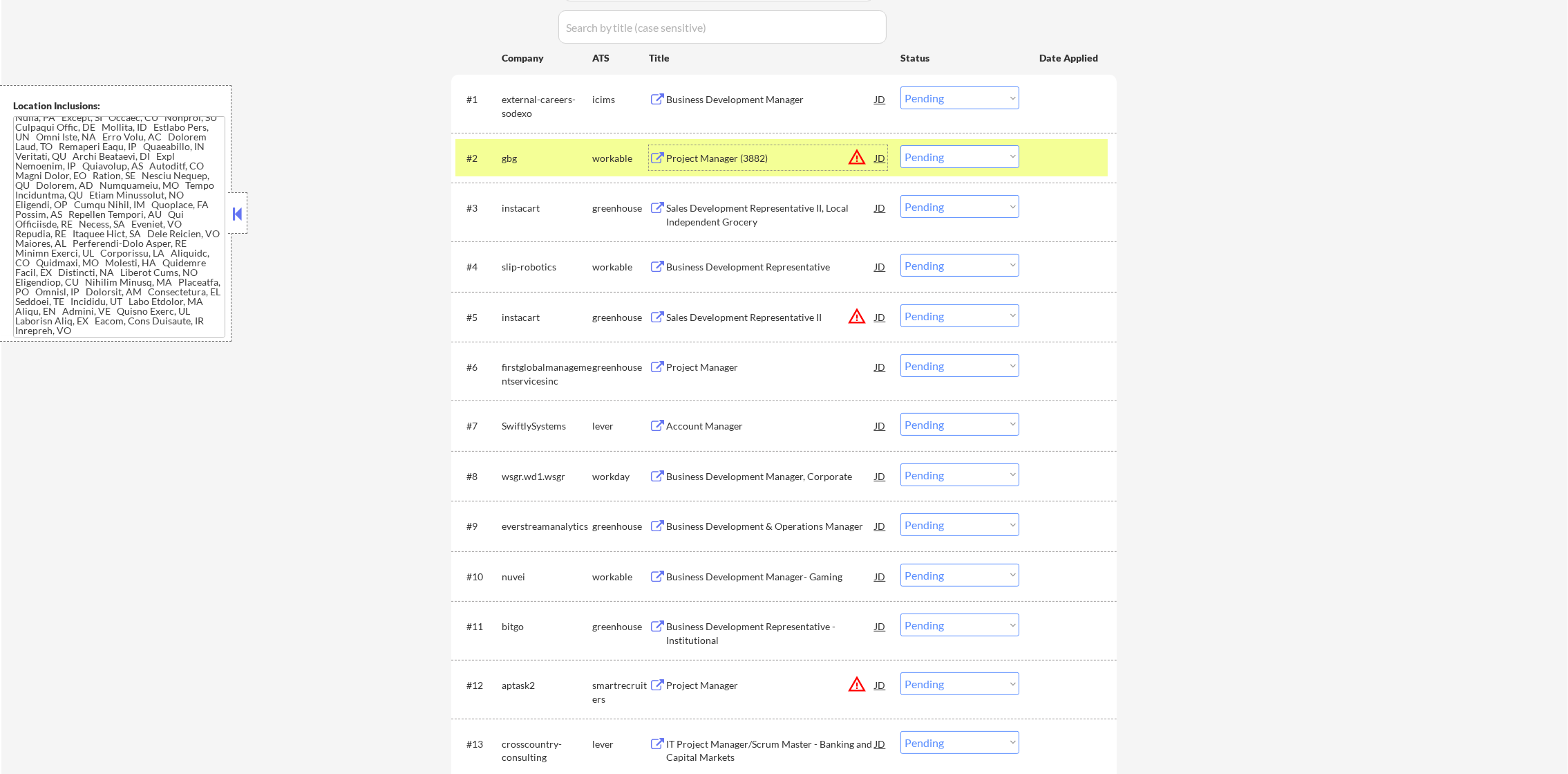
click at [925, 158] on select "Choose an option... Pending Applied Excluded (Questions) Excluded (Expired) Exc…" at bounding box center [960, 157] width 119 height 23
click at [901, 146] on select "Choose an option... Pending Applied Excluded (Questions) Excluded (Expired) Exc…" at bounding box center [960, 157] width 119 height 23
click at [555, 142] on div "#2 gbg workable Project Manager (3882) JD warning_amber Choose an option... Pen…" at bounding box center [781, 157] width 653 height 37
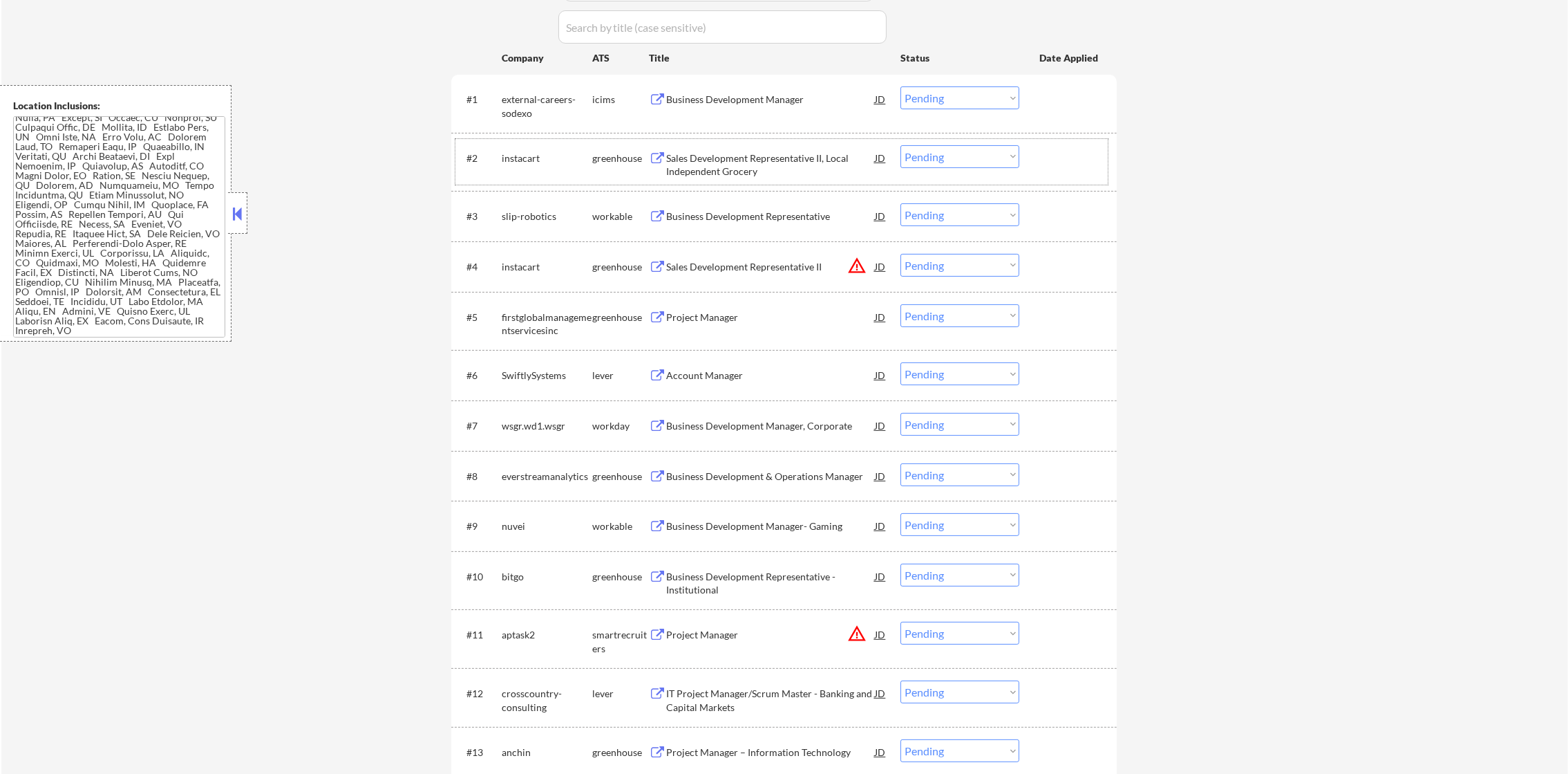
click at [760, 165] on div "Sales Development Representative II, Local Independent Grocery" at bounding box center [771, 165] width 209 height 27
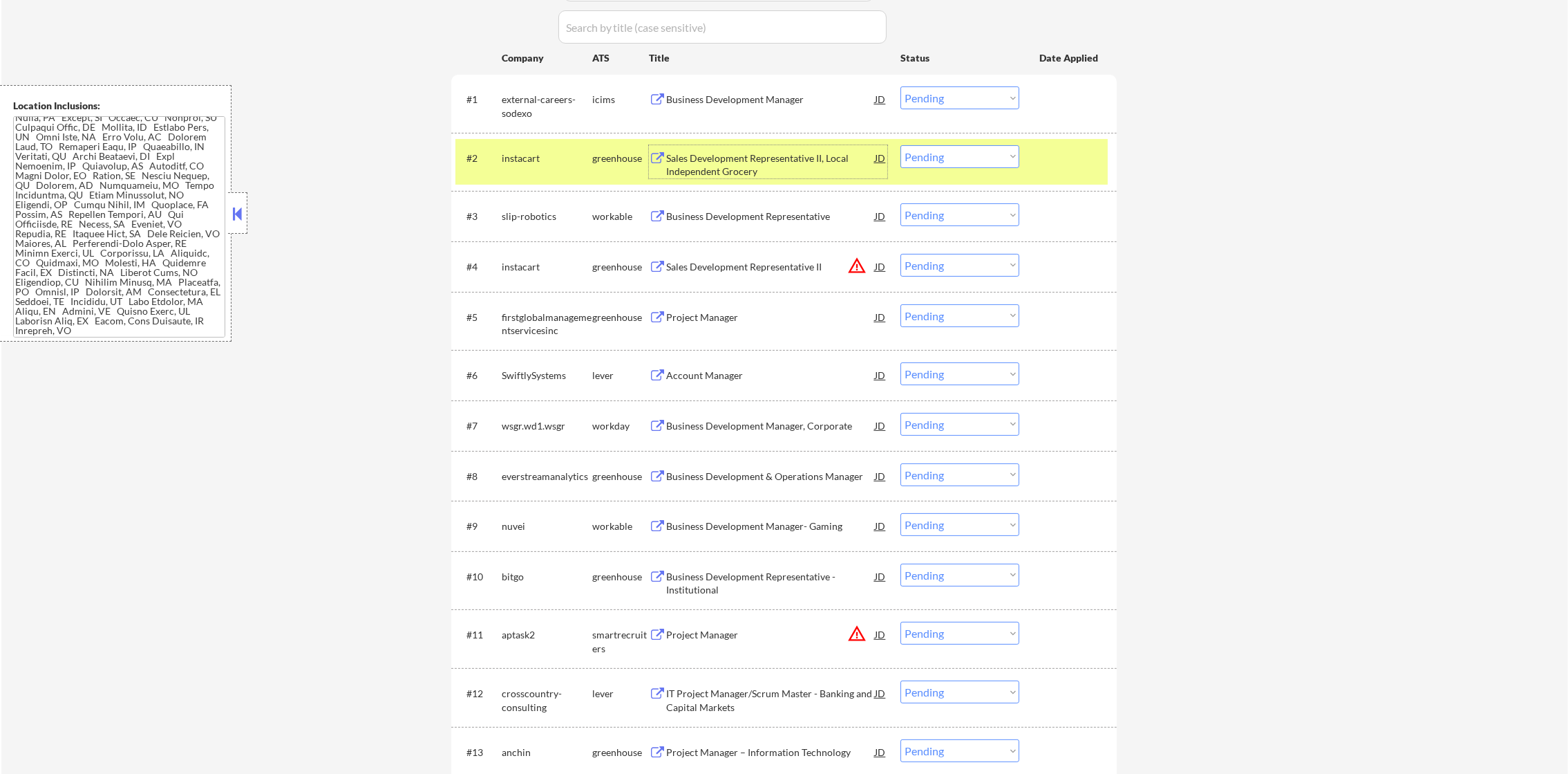
drag, startPoint x: 928, startPoint y: 148, endPoint x: 931, endPoint y: 168, distance: 20.2
click at [930, 148] on select "Choose an option... Pending Applied Excluded (Questions) Excluded (Expired) Exc…" at bounding box center [960, 157] width 119 height 23
click at [901, 146] on select "Choose an option... Pending Applied Excluded (Questions) Excluded (Expired) Exc…" at bounding box center [960, 157] width 119 height 23
click at [542, 162] on div "instacart" at bounding box center [547, 158] width 91 height 14
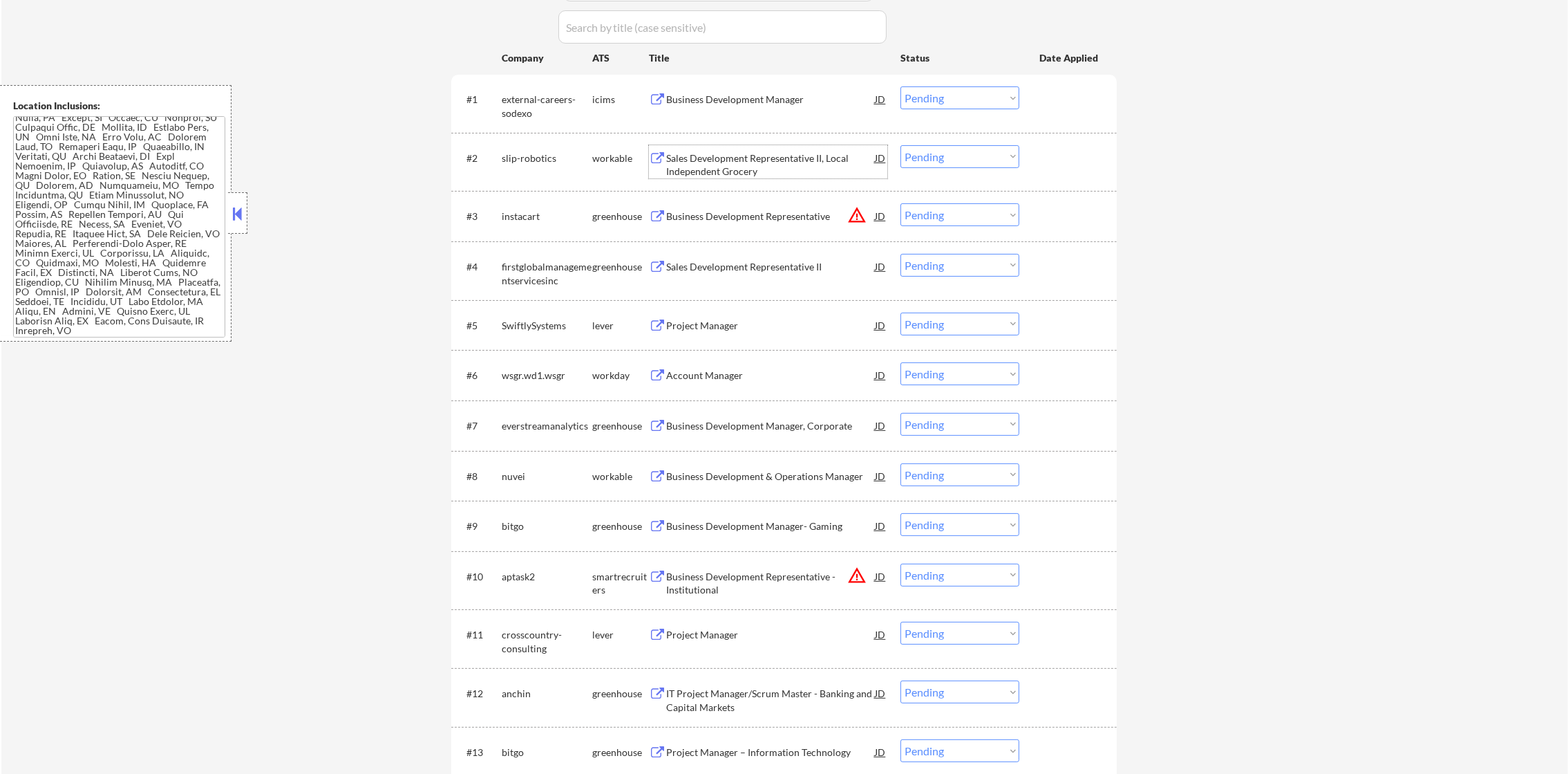
click at [758, 155] on div "Sales Development Representative II, Local Independent Grocery" at bounding box center [771, 165] width 209 height 27
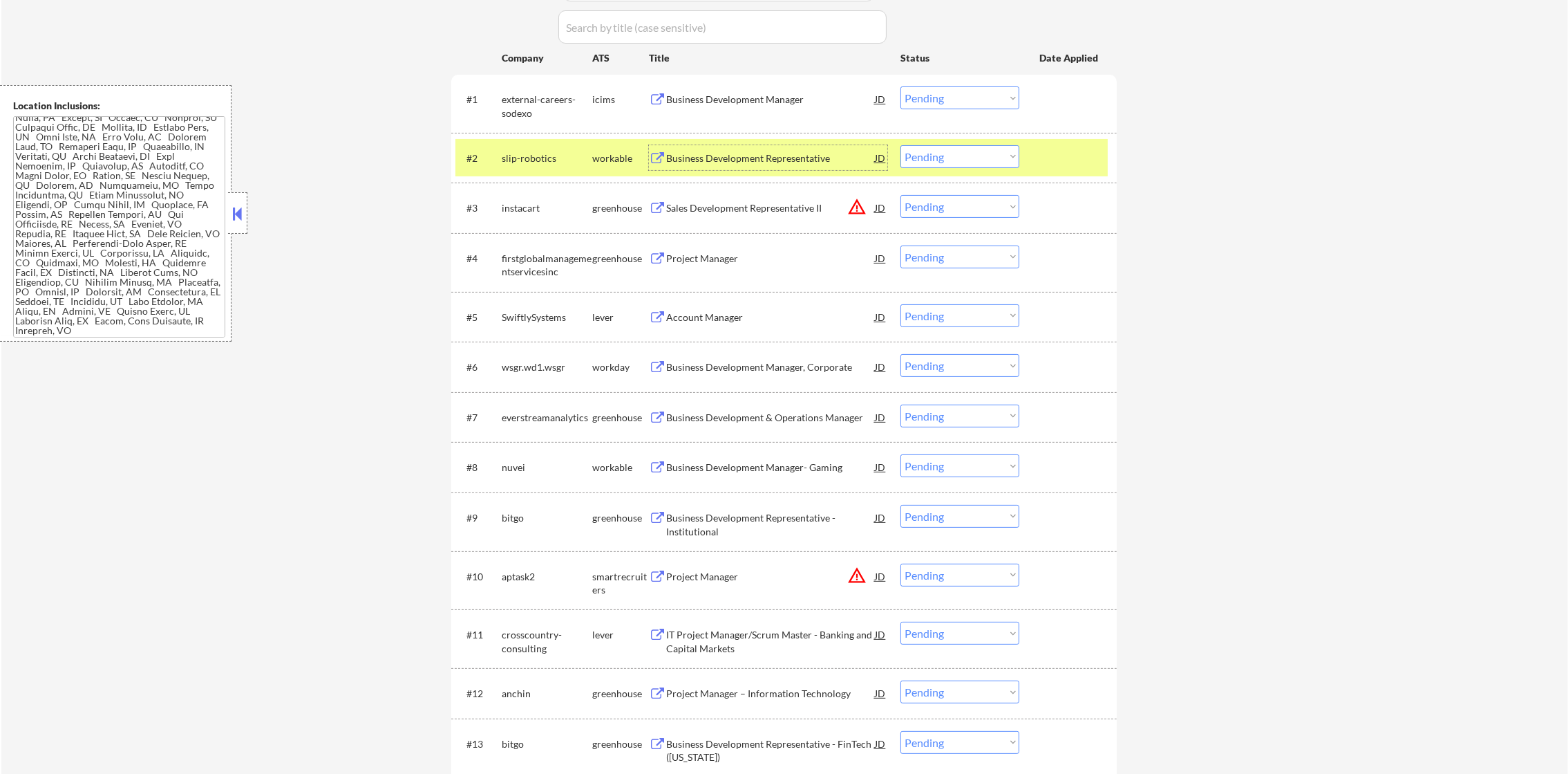
click at [915, 150] on select "Choose an option... Pending Applied Excluded (Questions) Excluded (Expired) Exc…" at bounding box center [960, 157] width 119 height 23
click at [901, 146] on select "Choose an option... Pending Applied Excluded (Questions) Excluded (Expired) Exc…" at bounding box center [960, 157] width 119 height 23
click at [530, 152] on div "slip-robotics" at bounding box center [547, 158] width 91 height 14
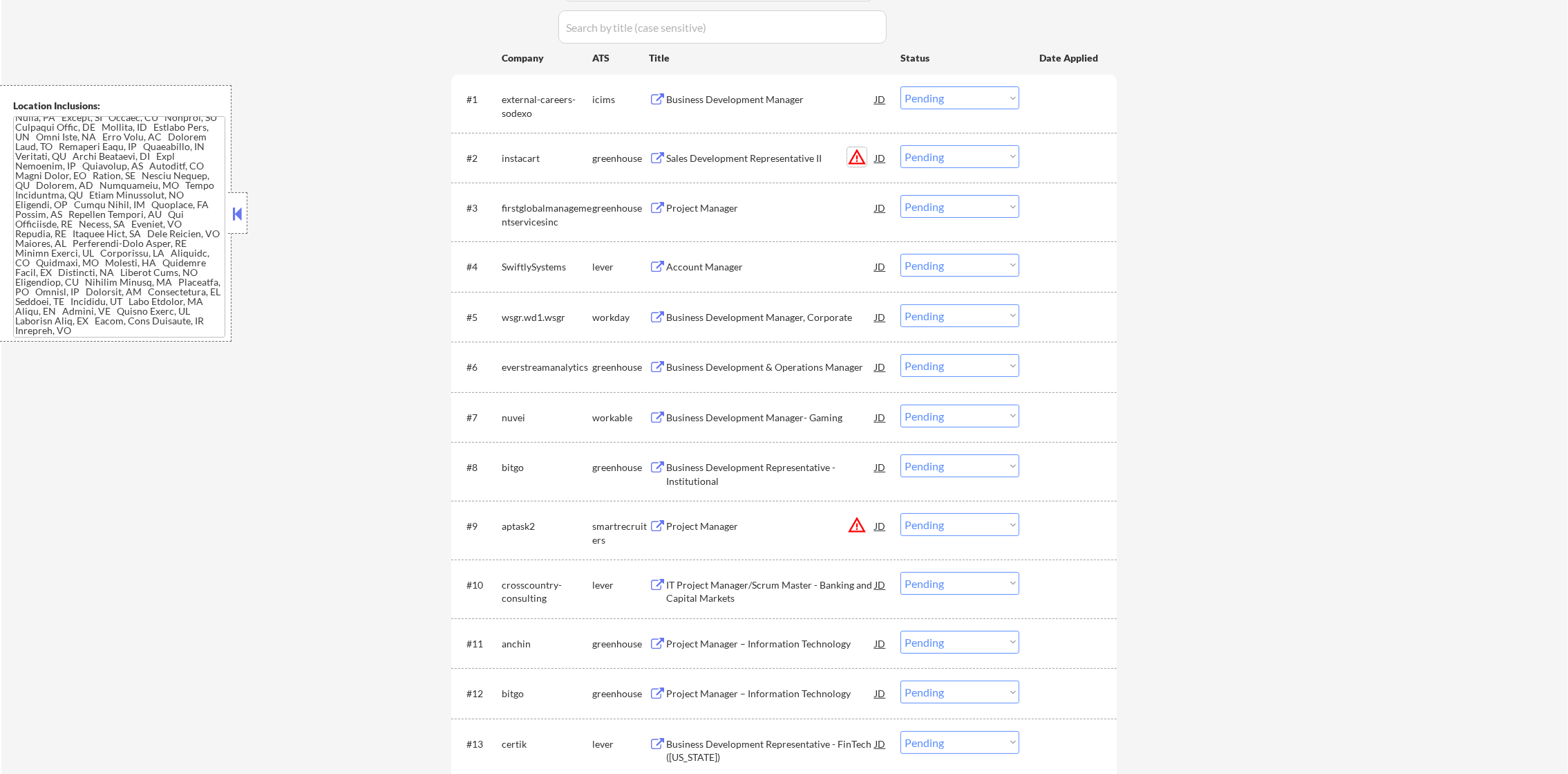
click at [864, 153] on button "warning_amber" at bounding box center [857, 156] width 19 height 19
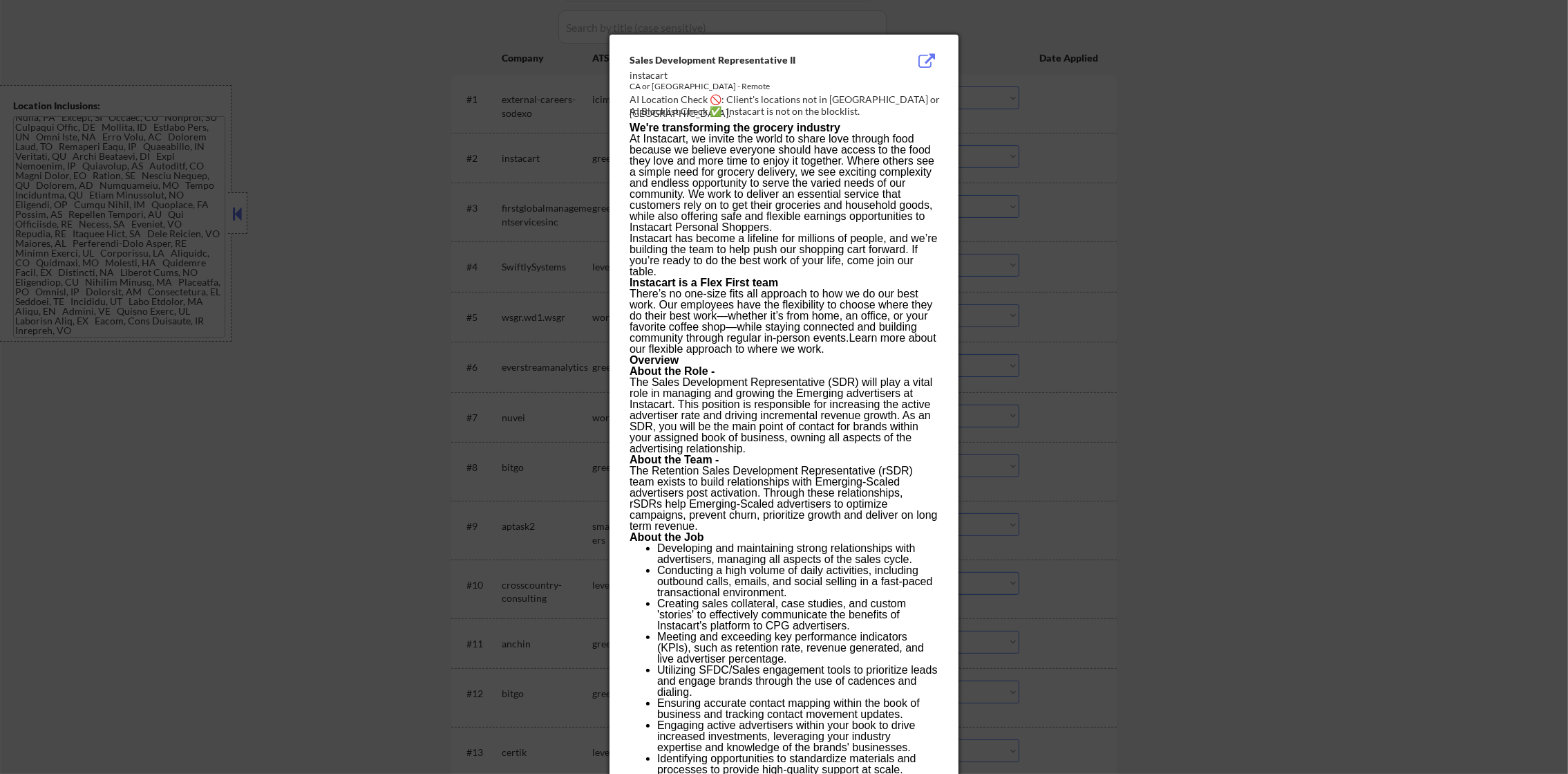
click at [1071, 145] on div at bounding box center [784, 387] width 1568 height 774
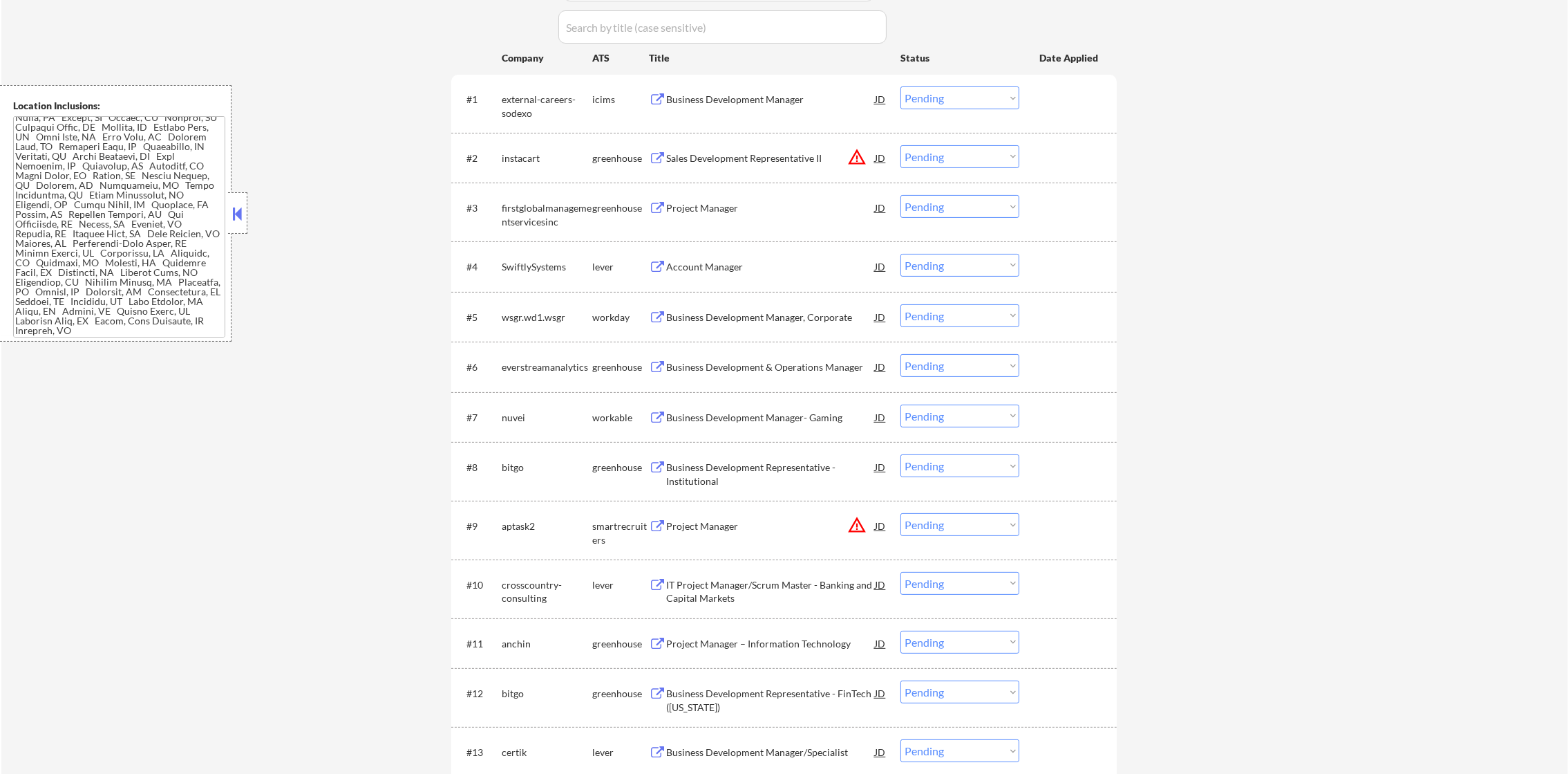
click at [932, 170] on div "#2 instacart greenhouse Sales Development Representative II JD warning_amber Ch…" at bounding box center [781, 157] width 653 height 37
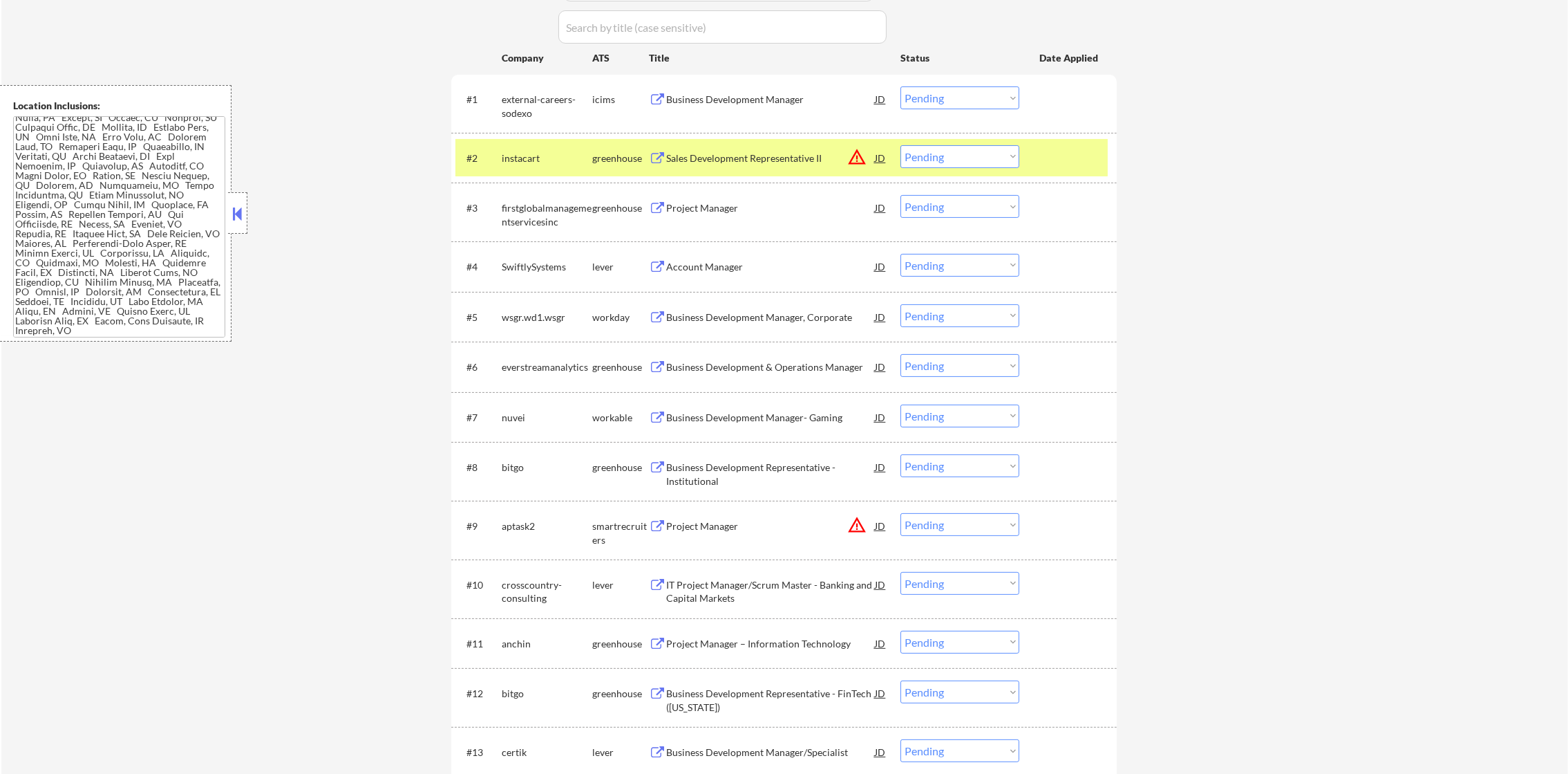
click at [852, 152] on button "warning_amber" at bounding box center [857, 156] width 19 height 19
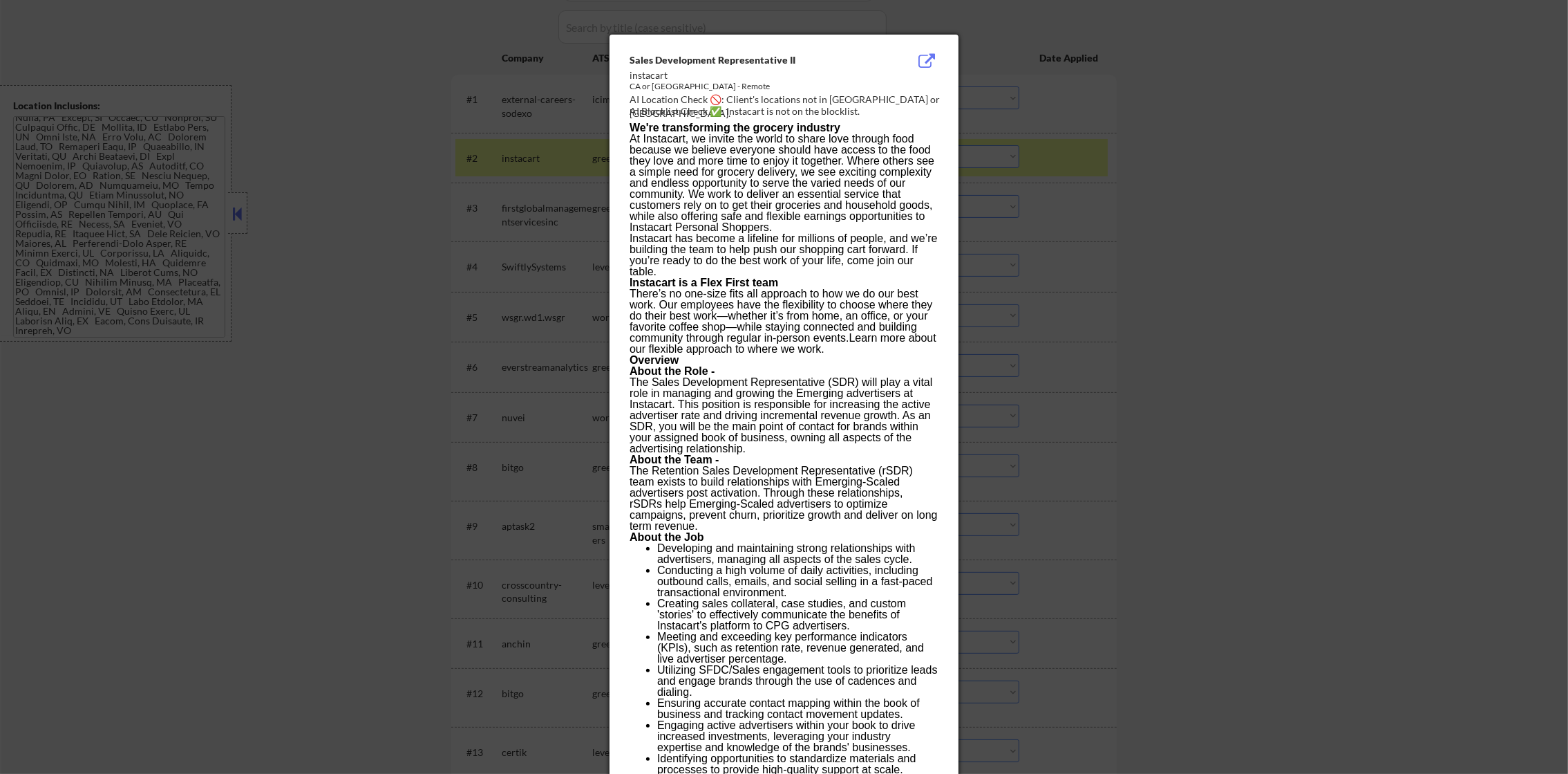
click at [996, 142] on div at bounding box center [784, 387] width 1568 height 774
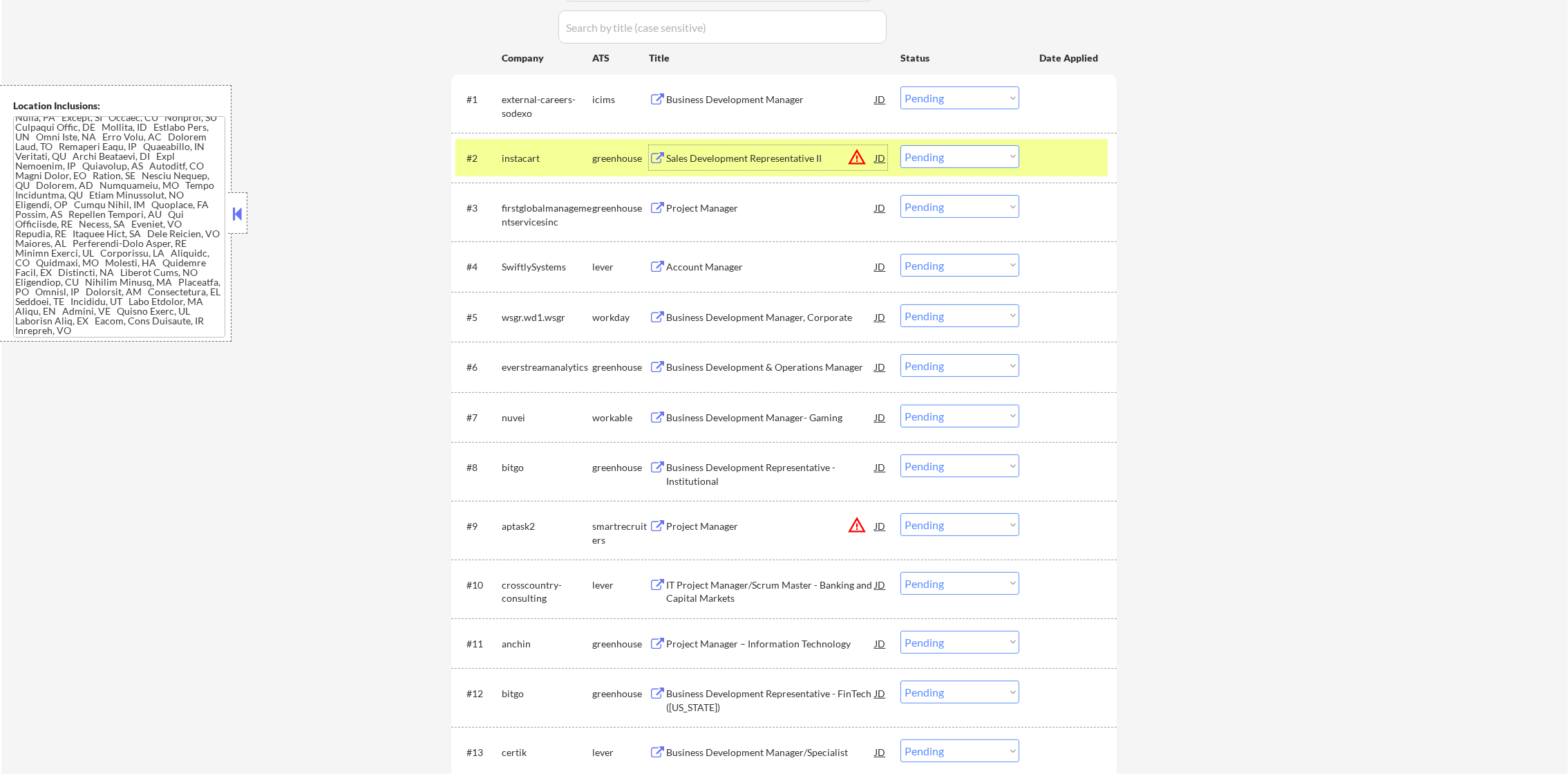
click at [797, 146] on div "Sales Development Representative II" at bounding box center [771, 158] width 209 height 25
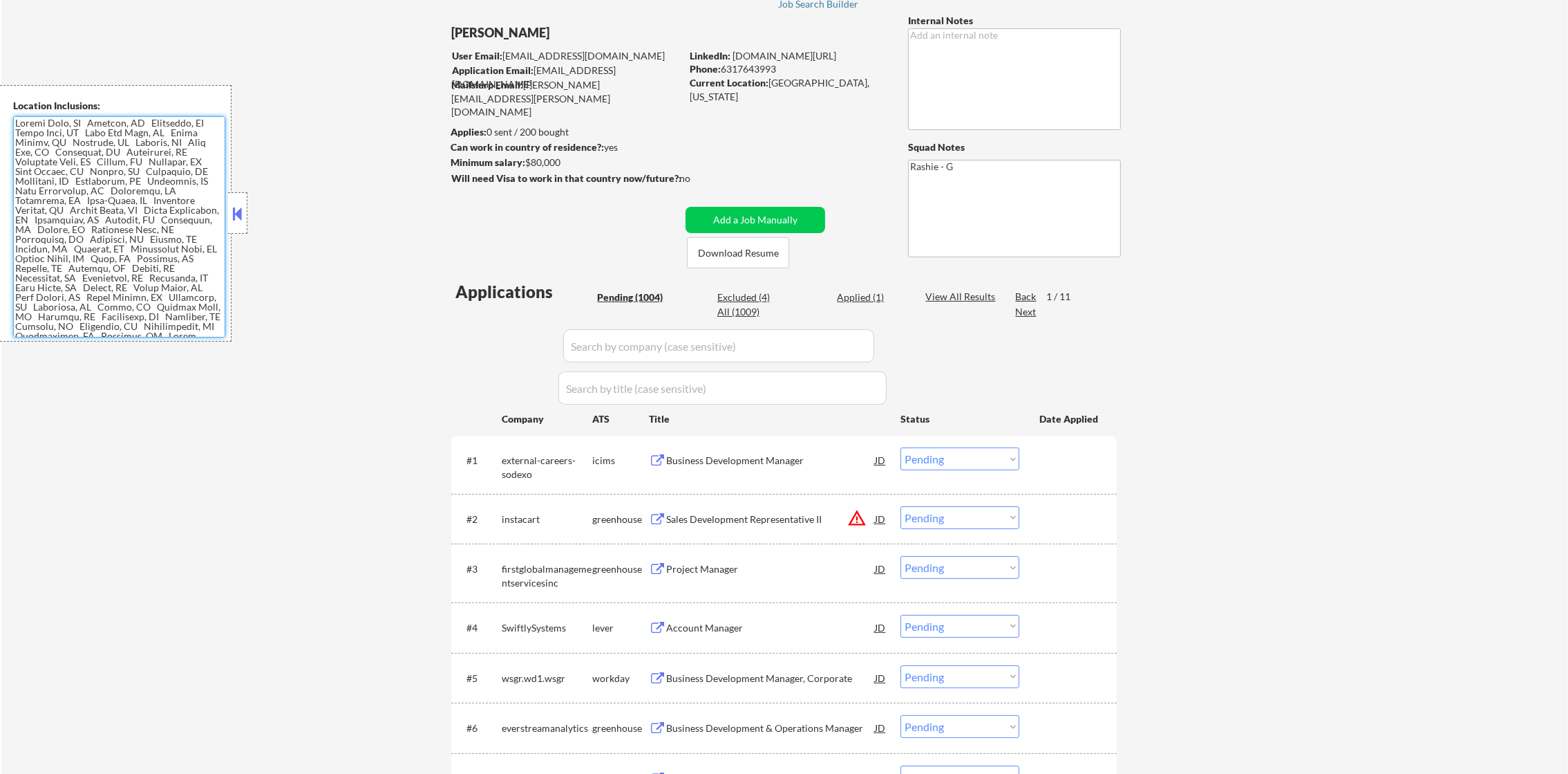
scroll to position [242, 0]
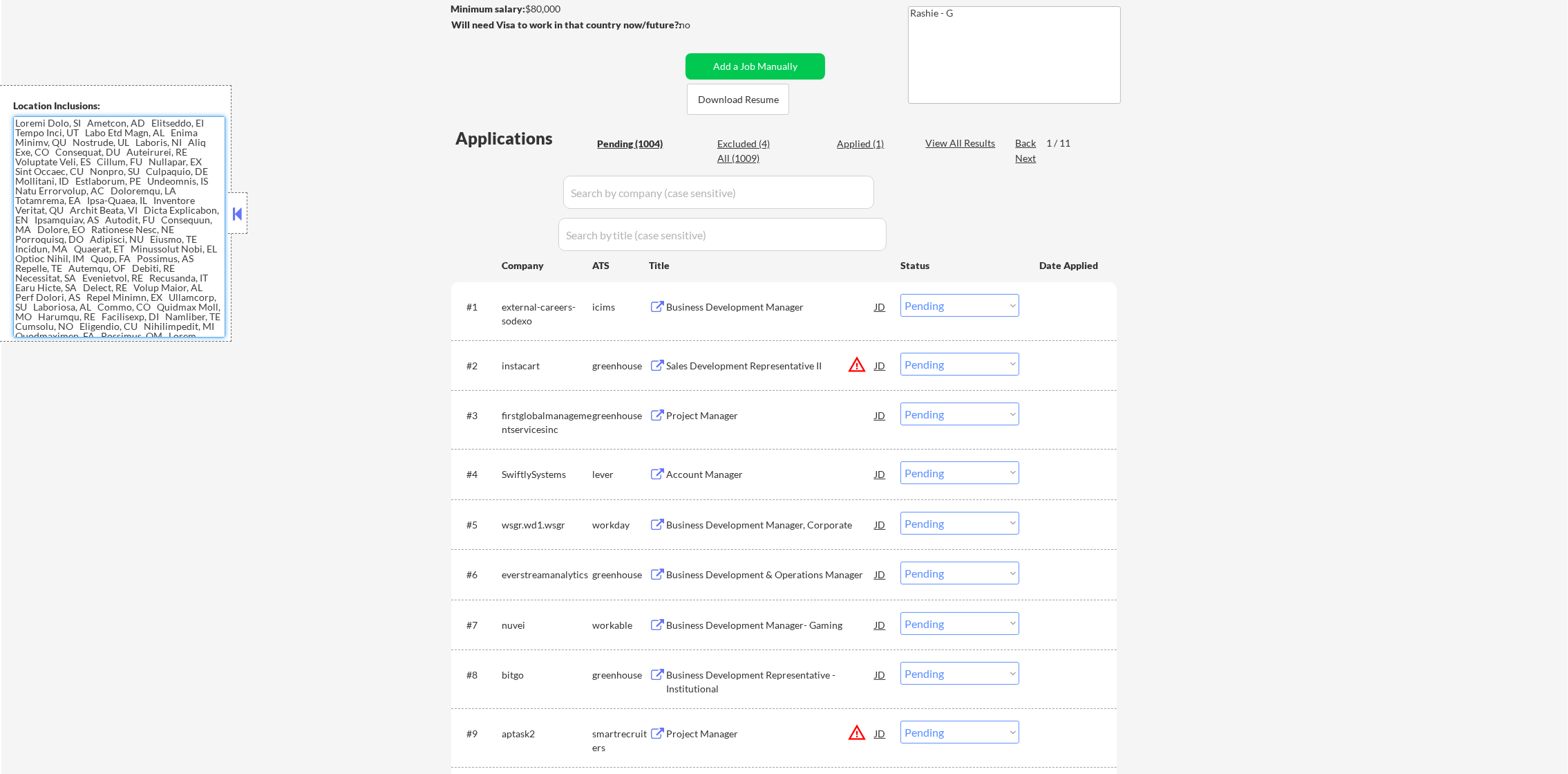
click at [940, 363] on select "Choose an option... Pending Applied Excluded (Questions) Excluded (Expired) Exc…" at bounding box center [960, 364] width 119 height 23
click at [901, 353] on select "Choose an option... Pending Applied Excluded (Questions) Excluded (Expired) Exc…" at bounding box center [960, 364] width 119 height 23
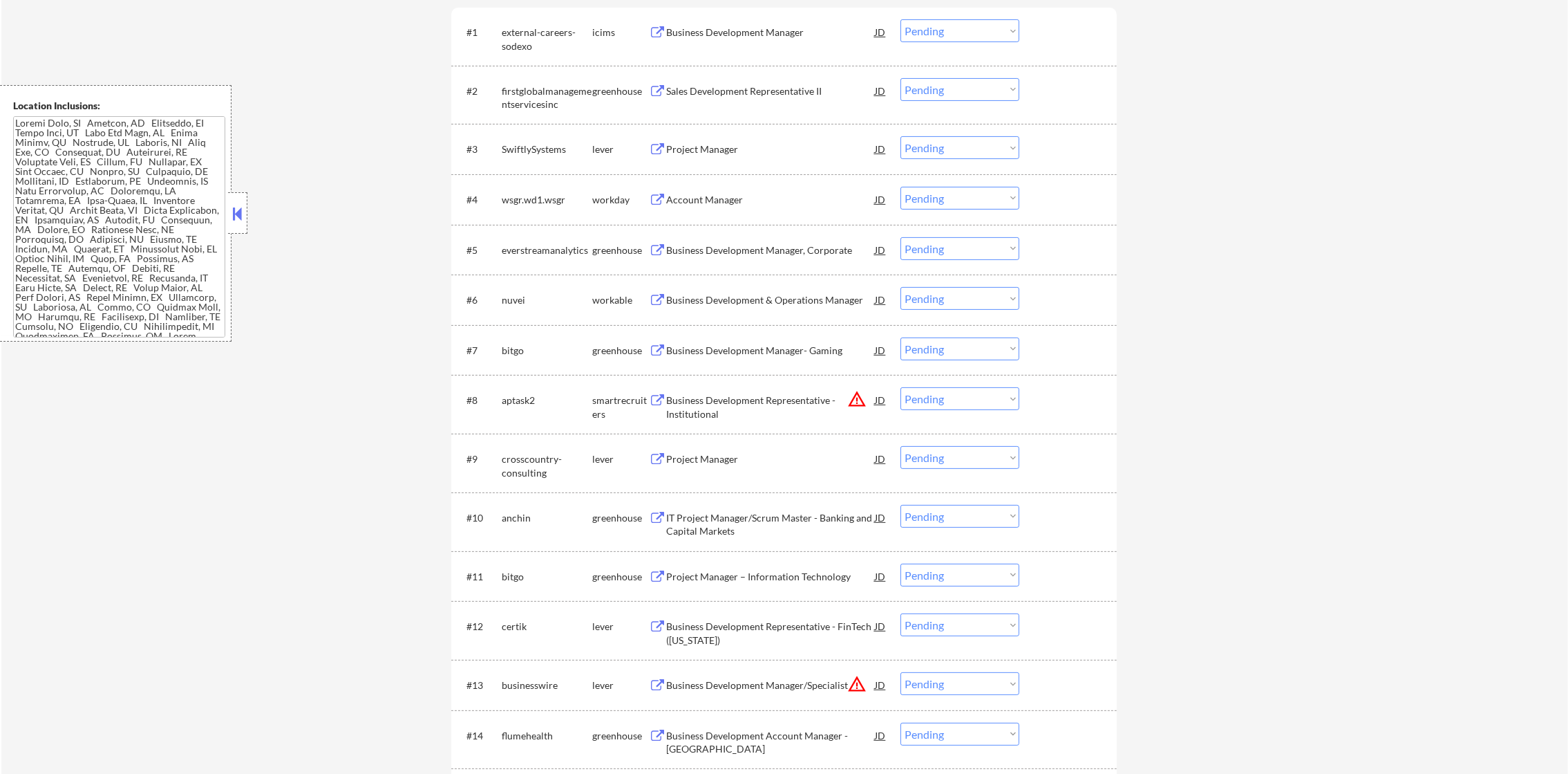
scroll to position [553, 0]
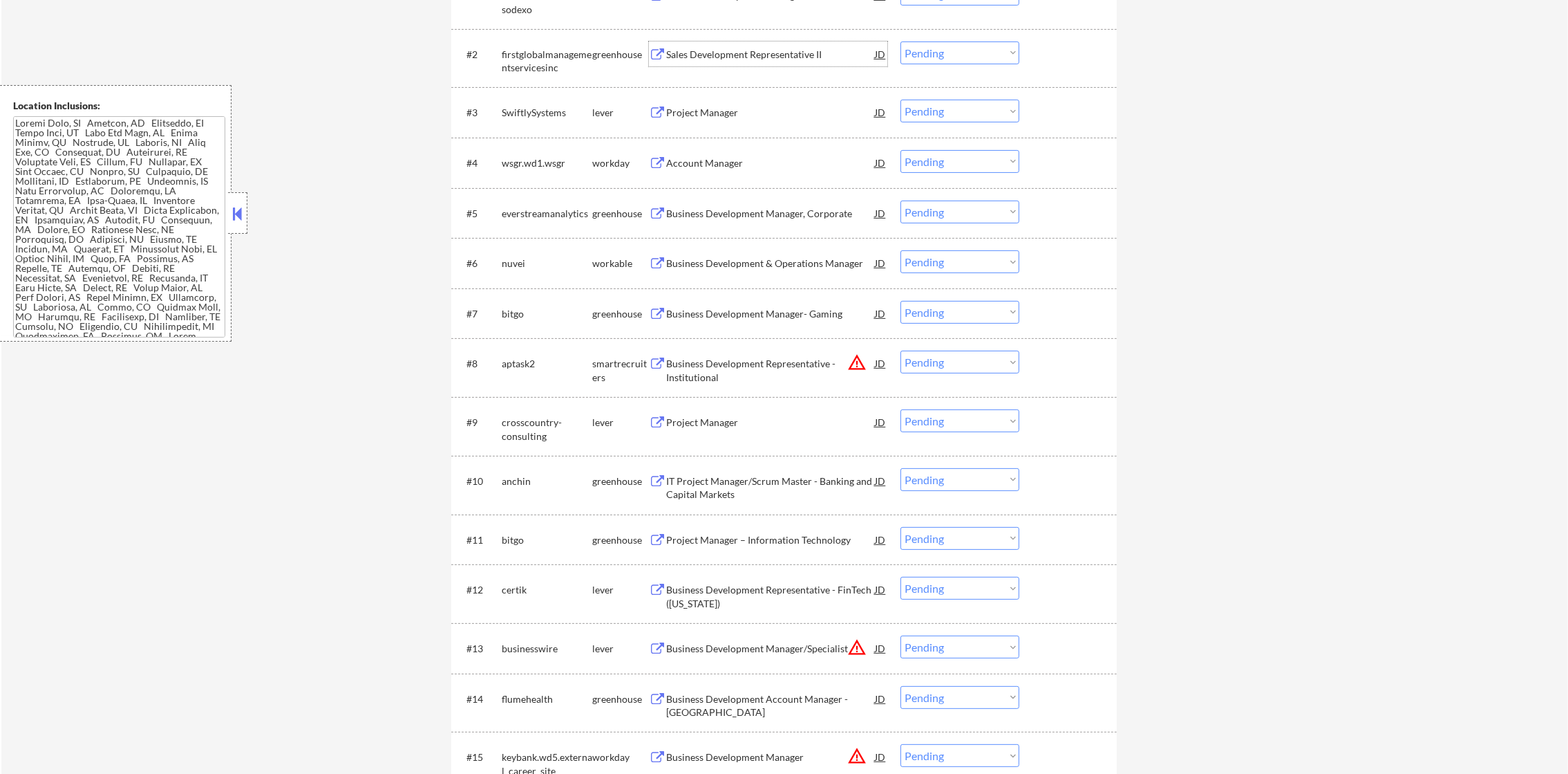
click at [774, 56] on div "Sales Development Representative II" at bounding box center [771, 55] width 209 height 14
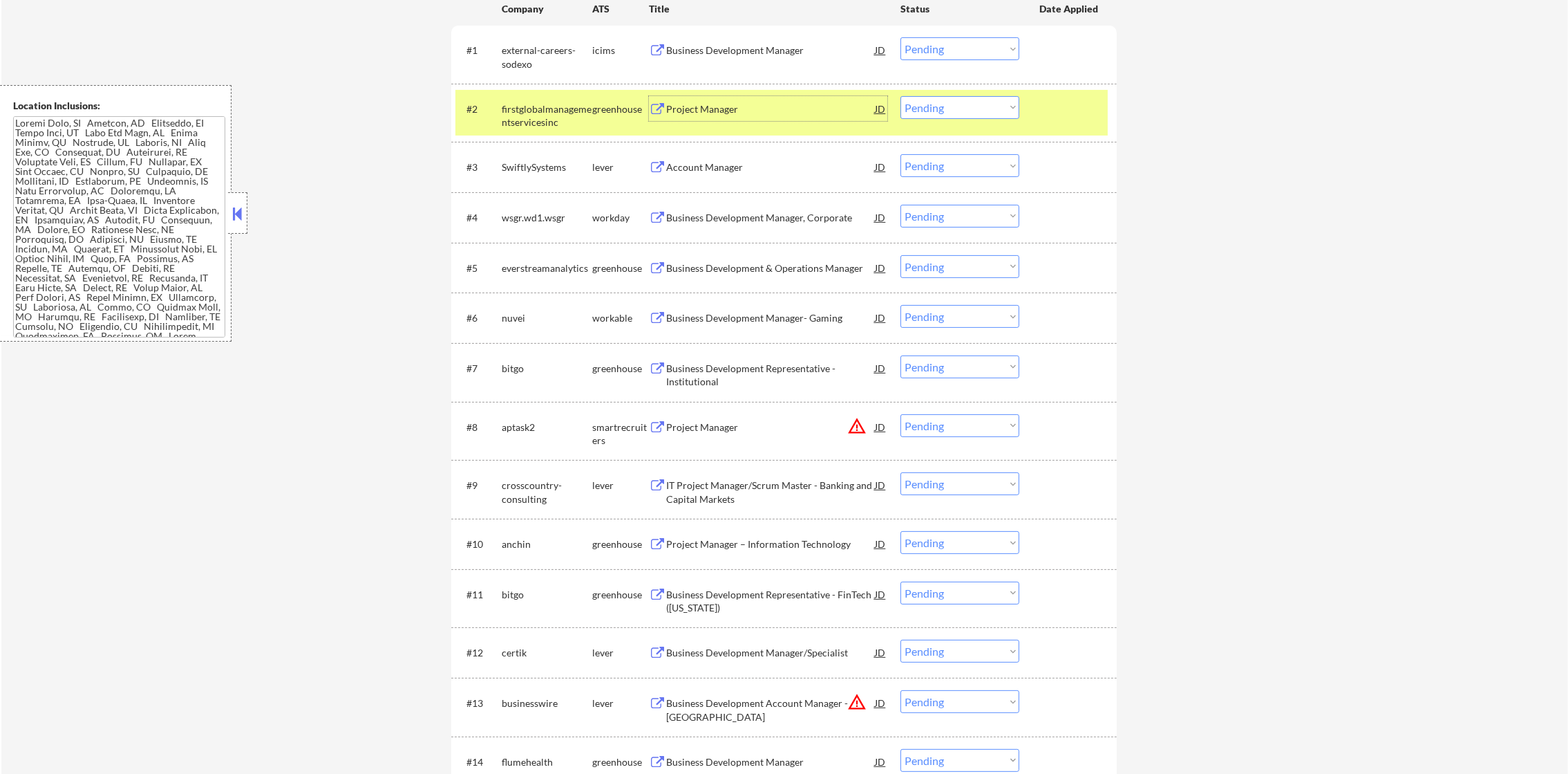
scroll to position [483, 0]
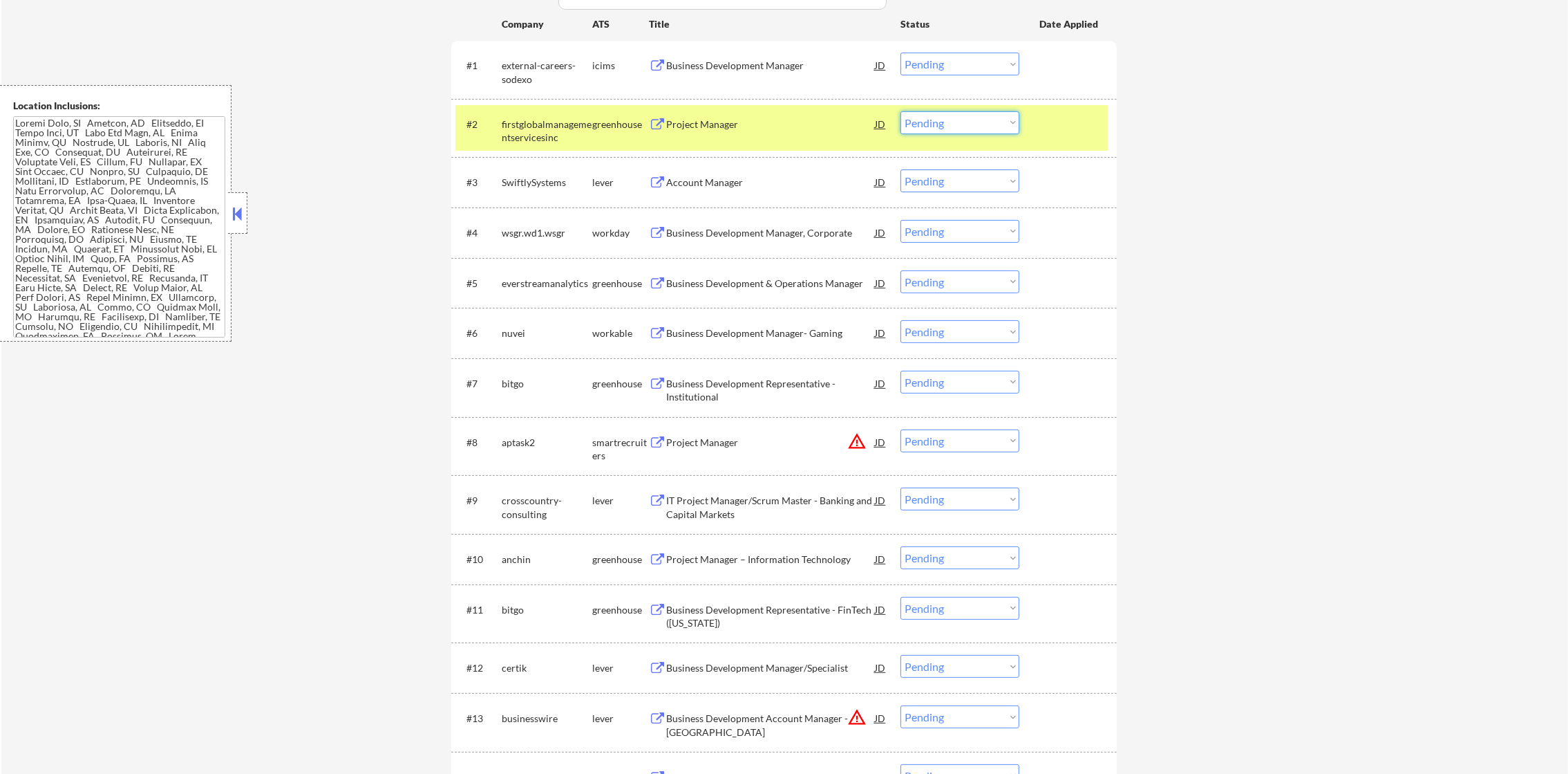
click at [915, 128] on select "Choose an option... Pending Applied Excluded (Questions) Excluded (Expired) Exc…" at bounding box center [960, 123] width 119 height 23
click at [901, 111] on select "Choose an option... Pending Applied Excluded (Questions) Excluded (Expired) Exc…" at bounding box center [960, 123] width 119 height 23
click at [565, 121] on div "firstglobalmanagementservicesinc" at bounding box center [547, 130] width 91 height 27
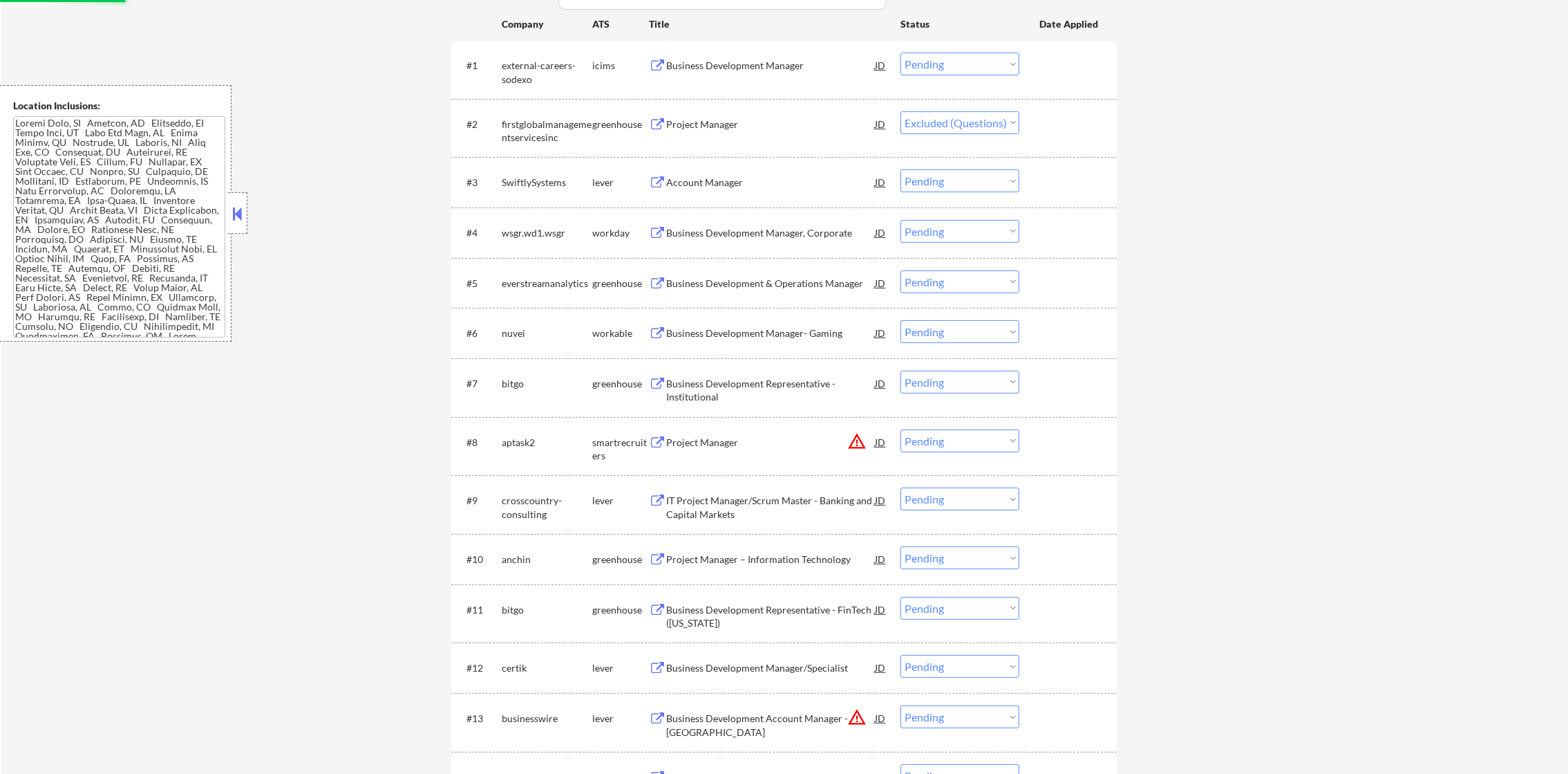
click at [746, 179] on div "Account Manager" at bounding box center [771, 183] width 209 height 14
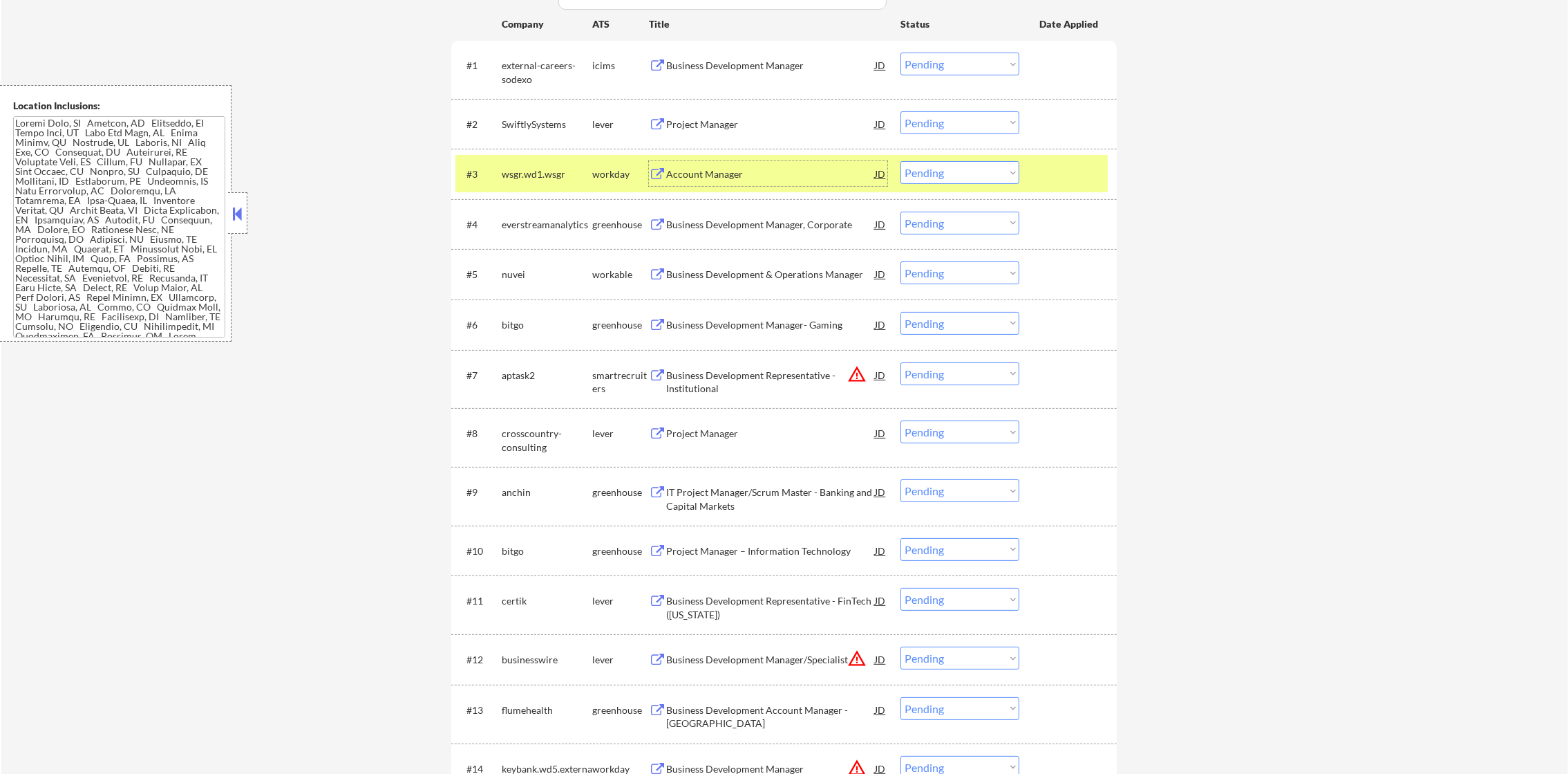
click at [513, 165] on div "wsgr.wd1.wsgr" at bounding box center [547, 173] width 91 height 25
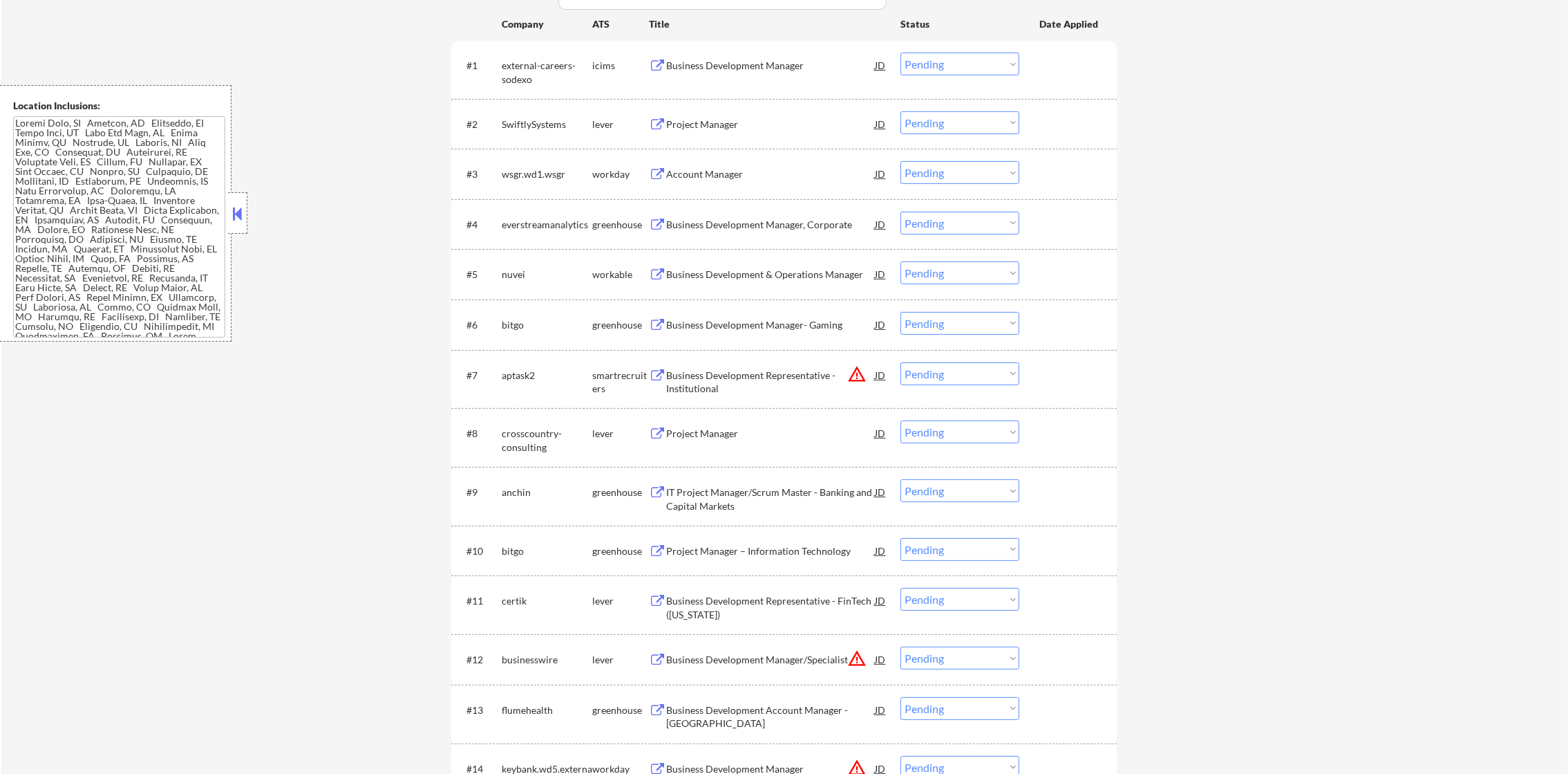
click at [547, 105] on div "#2 SwiftlySystems lever Project Manager JD warning_amber Choose an option... Pe…" at bounding box center [781, 123] width 653 height 37
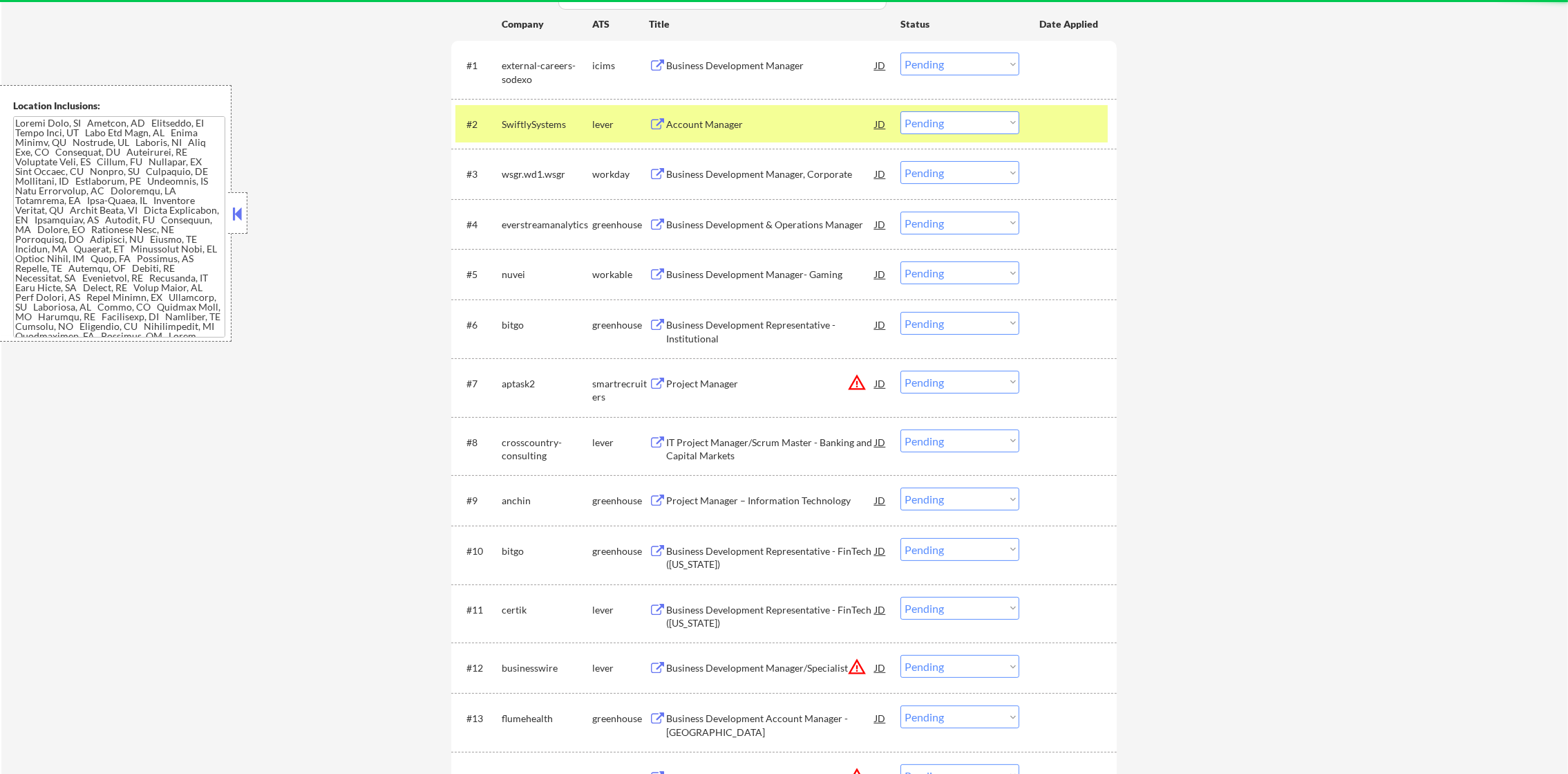
click at [544, 139] on div "#2 SwiftlySystems lever Account Manager JD warning_amber Choose an option... Pe…" at bounding box center [781, 123] width 653 height 37
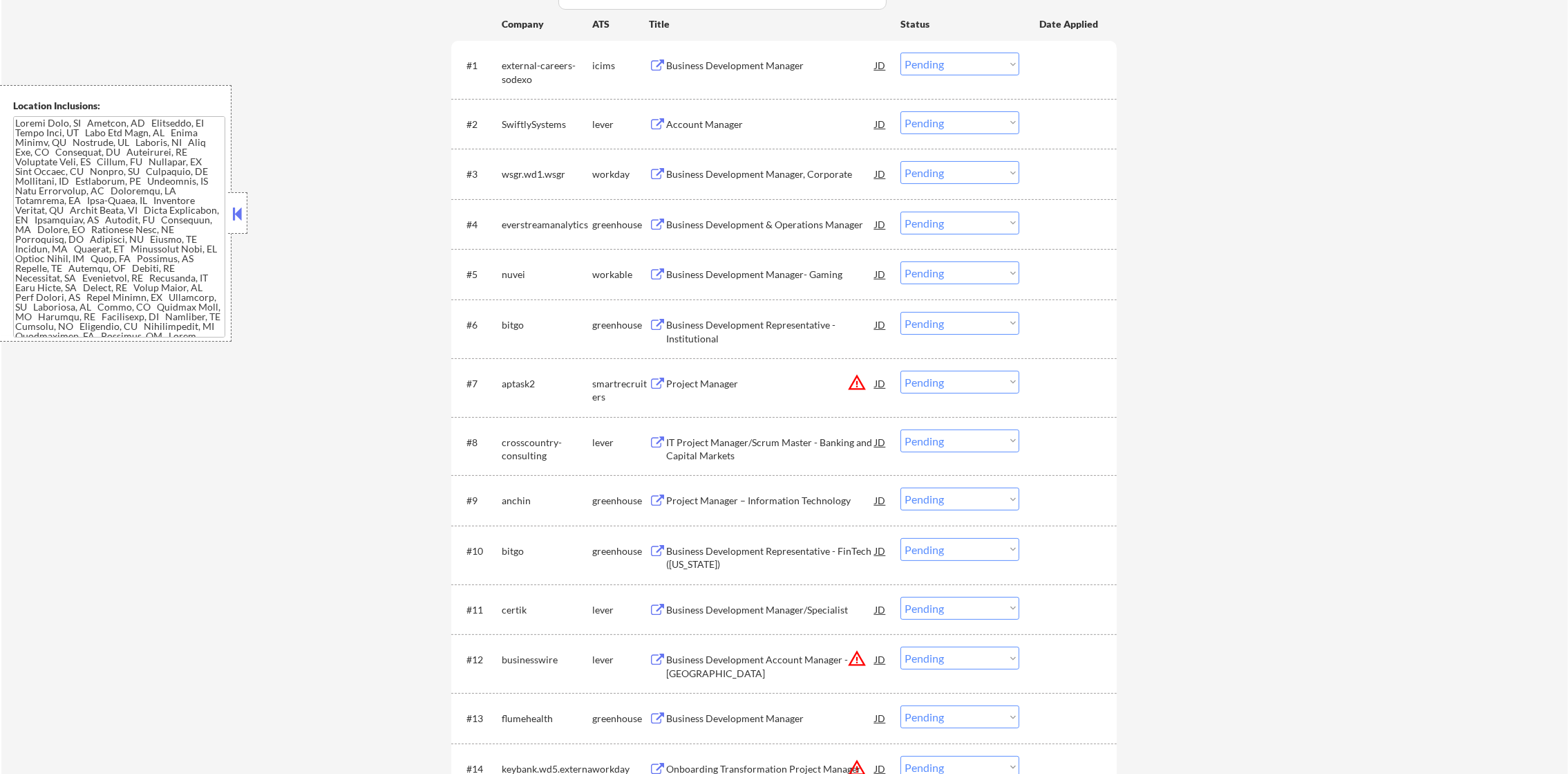
drag, startPoint x: 544, startPoint y: 136, endPoint x: 546, endPoint y: 123, distance: 13.2
click at [544, 132] on div "#2 SwiftlySystems lever Account Manager JD warning_amber Choose an option... Pe…" at bounding box center [781, 123] width 653 height 37
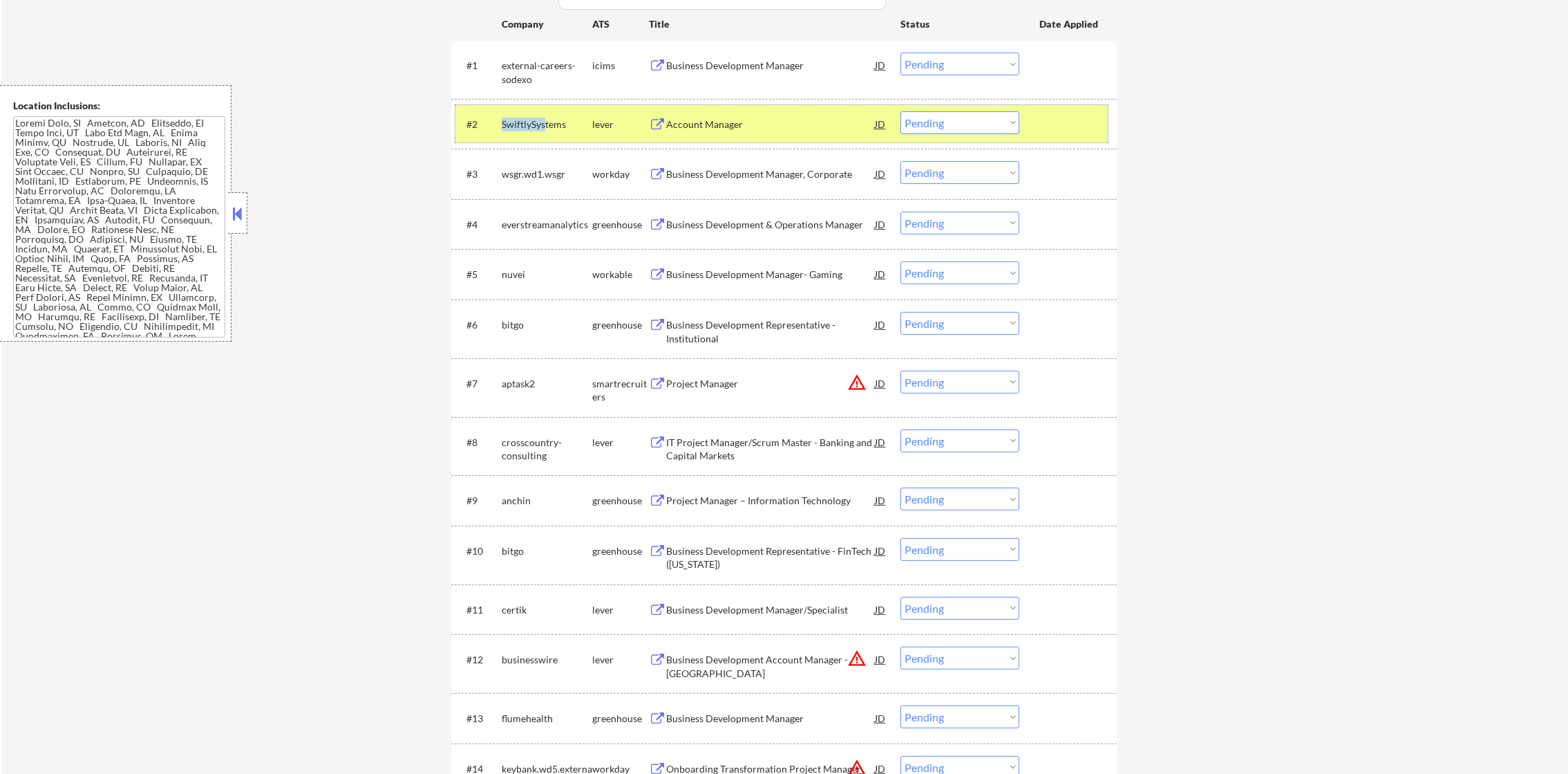
click at [990, 117] on select "Choose an option... Pending Applied Excluded (Questions) Excluded (Expired) Exc…" at bounding box center [960, 123] width 119 height 23
click at [901, 111] on select "Choose an option... Pending Applied Excluded (Questions) Excluded (Expired) Exc…" at bounding box center [960, 123] width 119 height 23
select select ""pending""
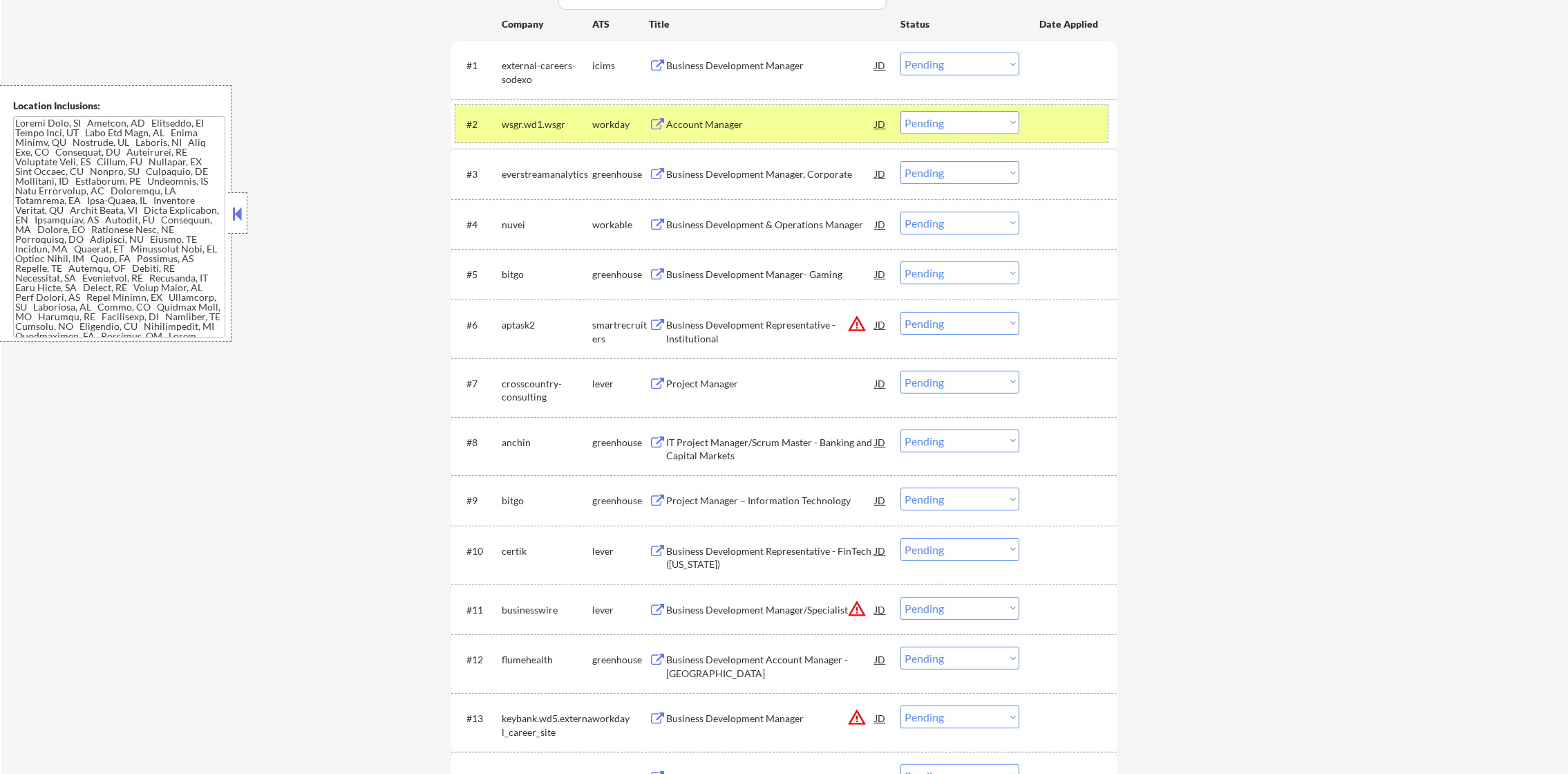
click at [526, 124] on div "wsgr.wd1.wsgr" at bounding box center [547, 124] width 91 height 14
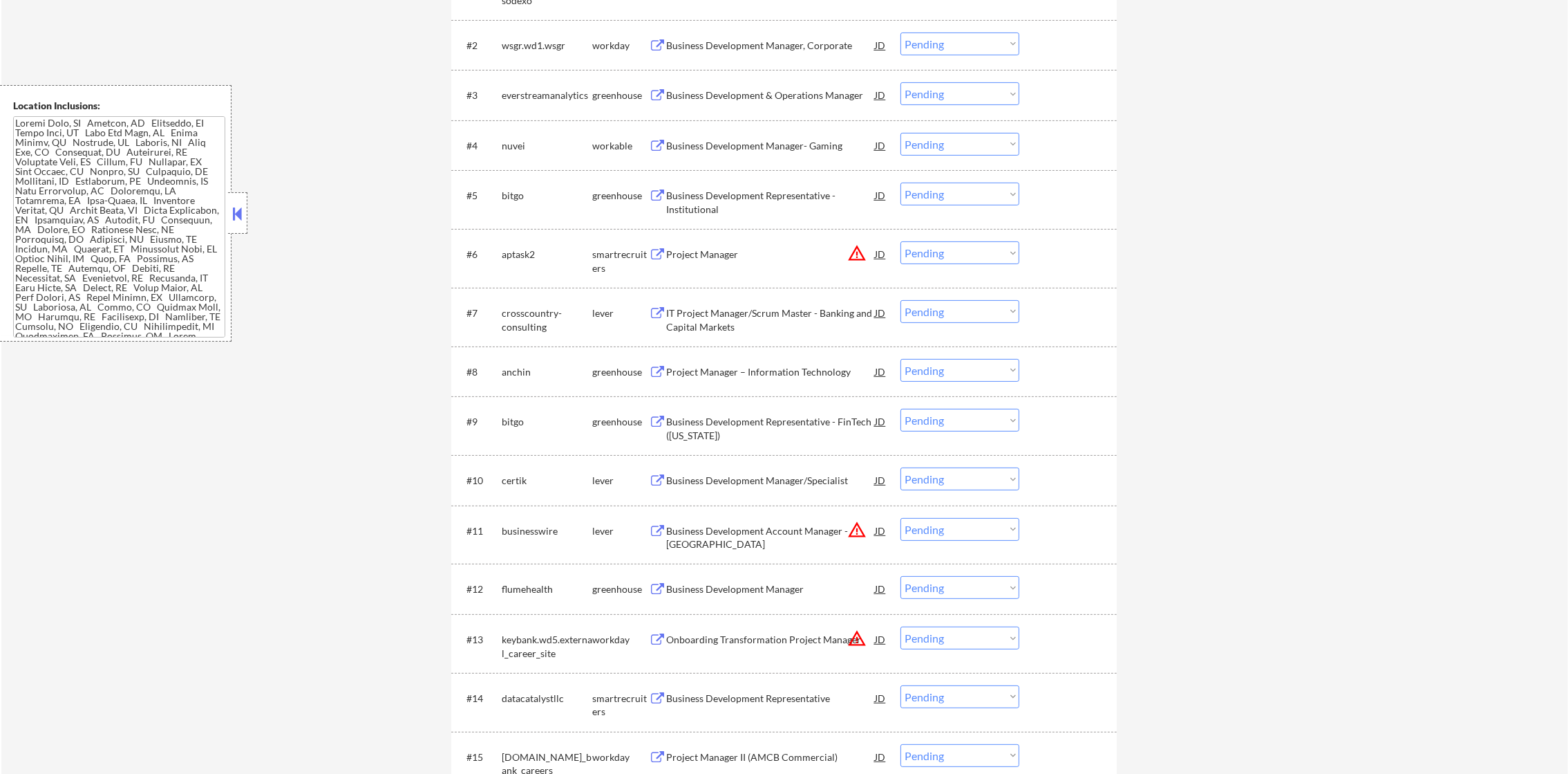
scroll to position [518, 0]
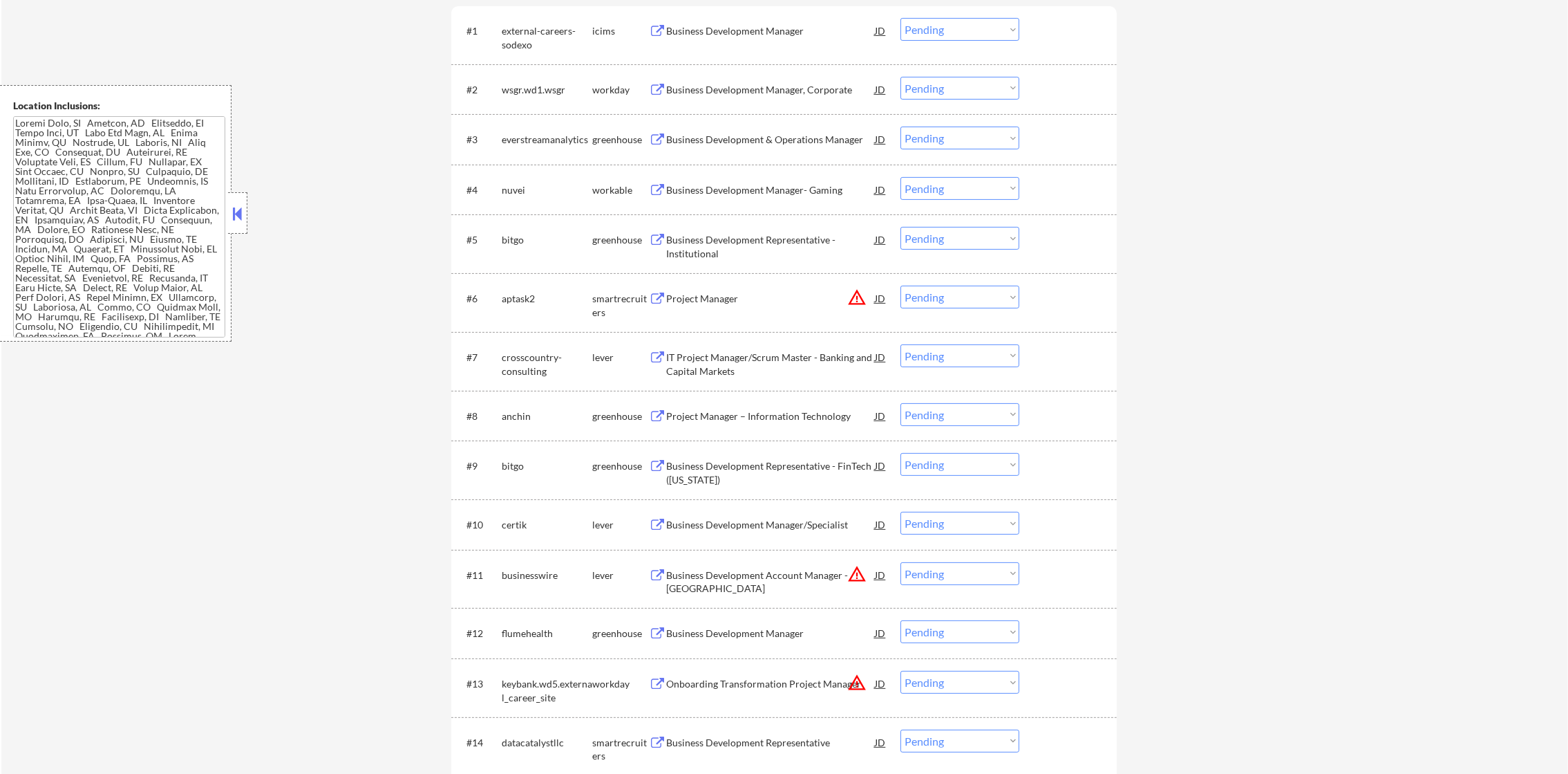
click at [789, 140] on div "Business Development & Operations Manager" at bounding box center [771, 139] width 209 height 14
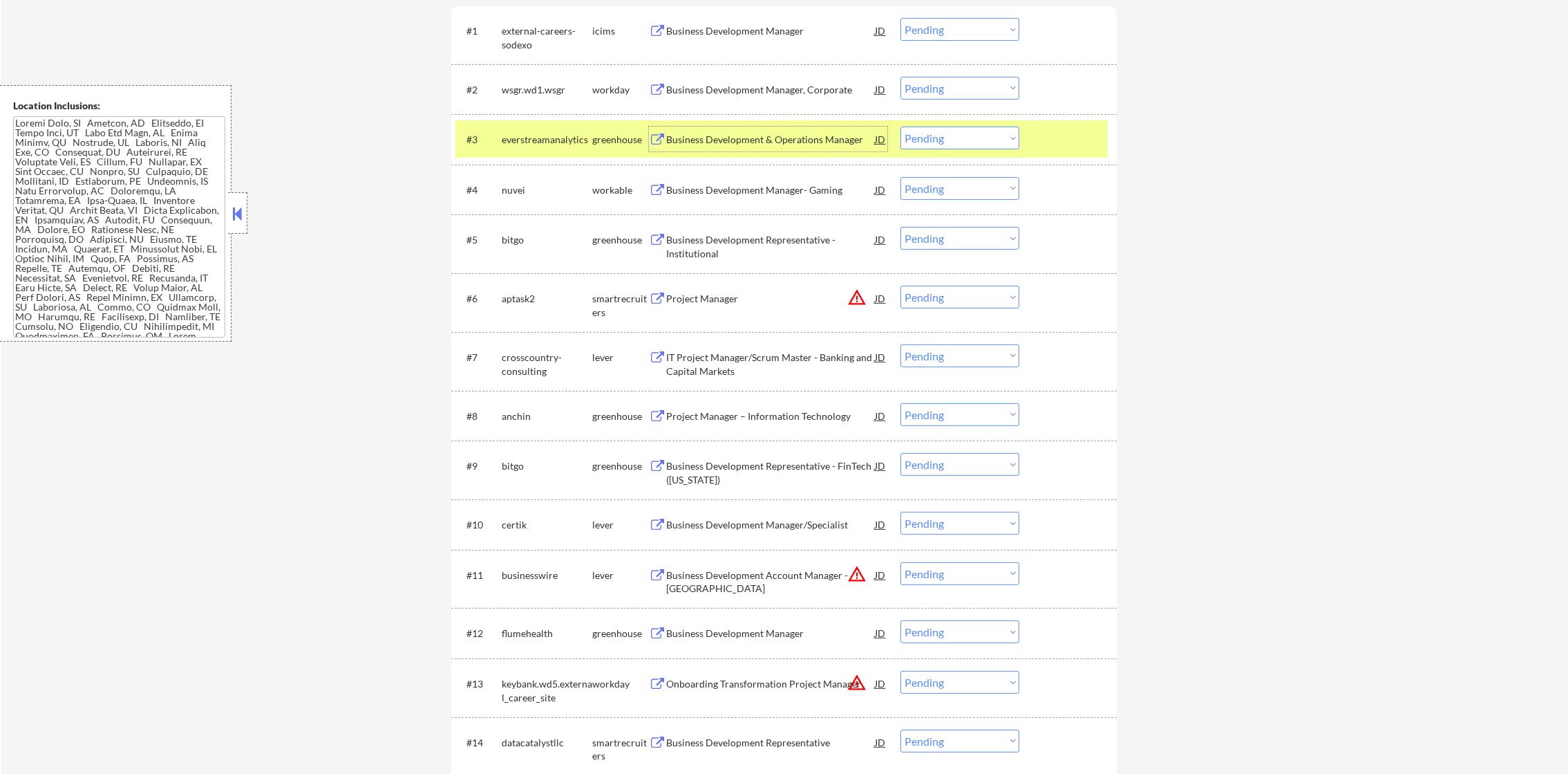
click at [942, 134] on select "Choose an option... Pending Applied Excluded (Questions) Excluded (Expired) Exc…" at bounding box center [960, 138] width 119 height 23
click at [901, 126] on select "Choose an option... Pending Applied Excluded (Questions) Excluded (Expired) Exc…" at bounding box center [960, 138] width 119 height 23
click at [546, 142] on div "everstreamanalytics" at bounding box center [547, 139] width 91 height 14
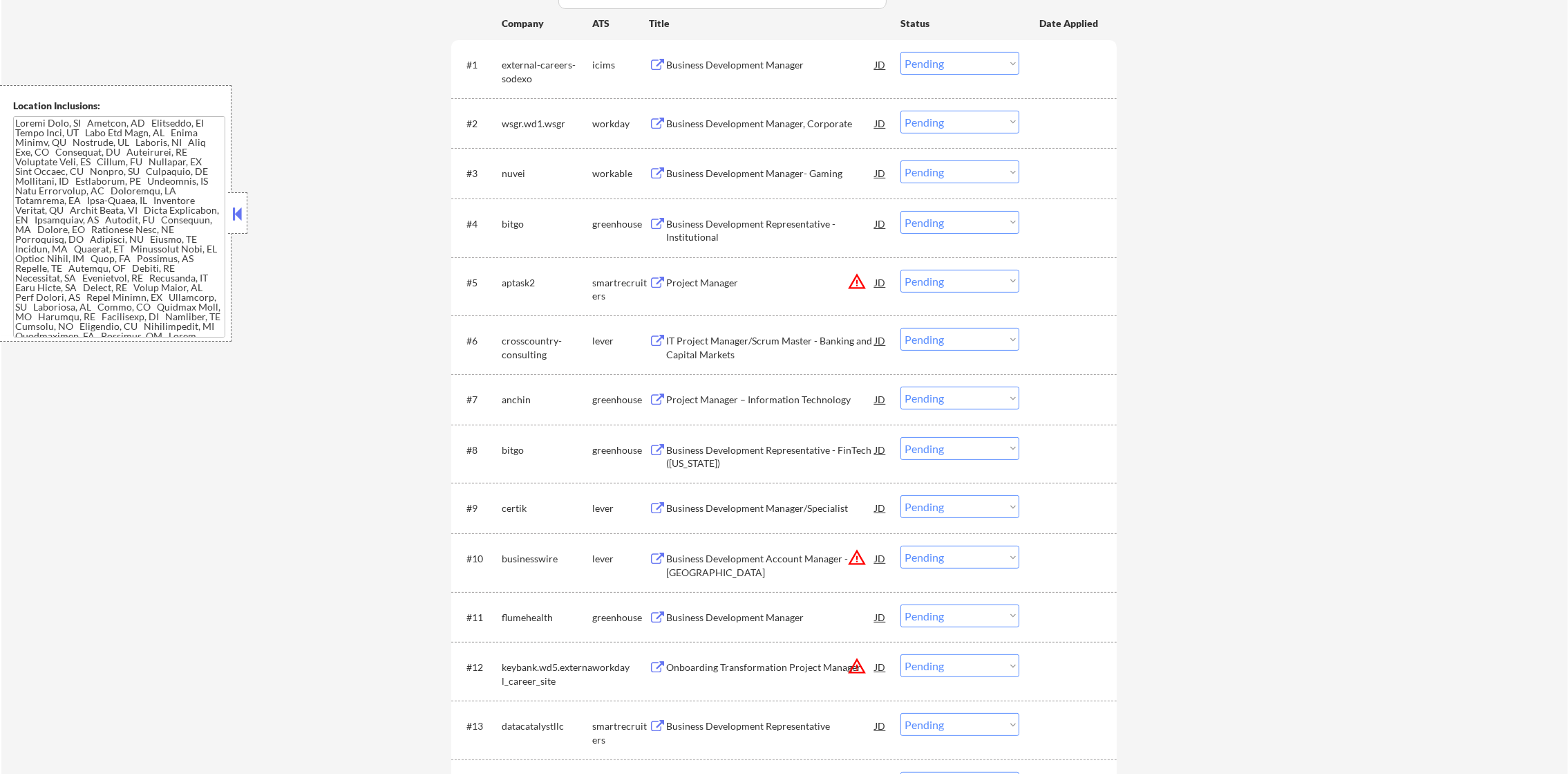
scroll to position [483, 0]
click at [732, 158] on div "#3 nuvei workable Business Development Manager- Gaming JD warning_amber Choose …" at bounding box center [781, 173] width 653 height 37
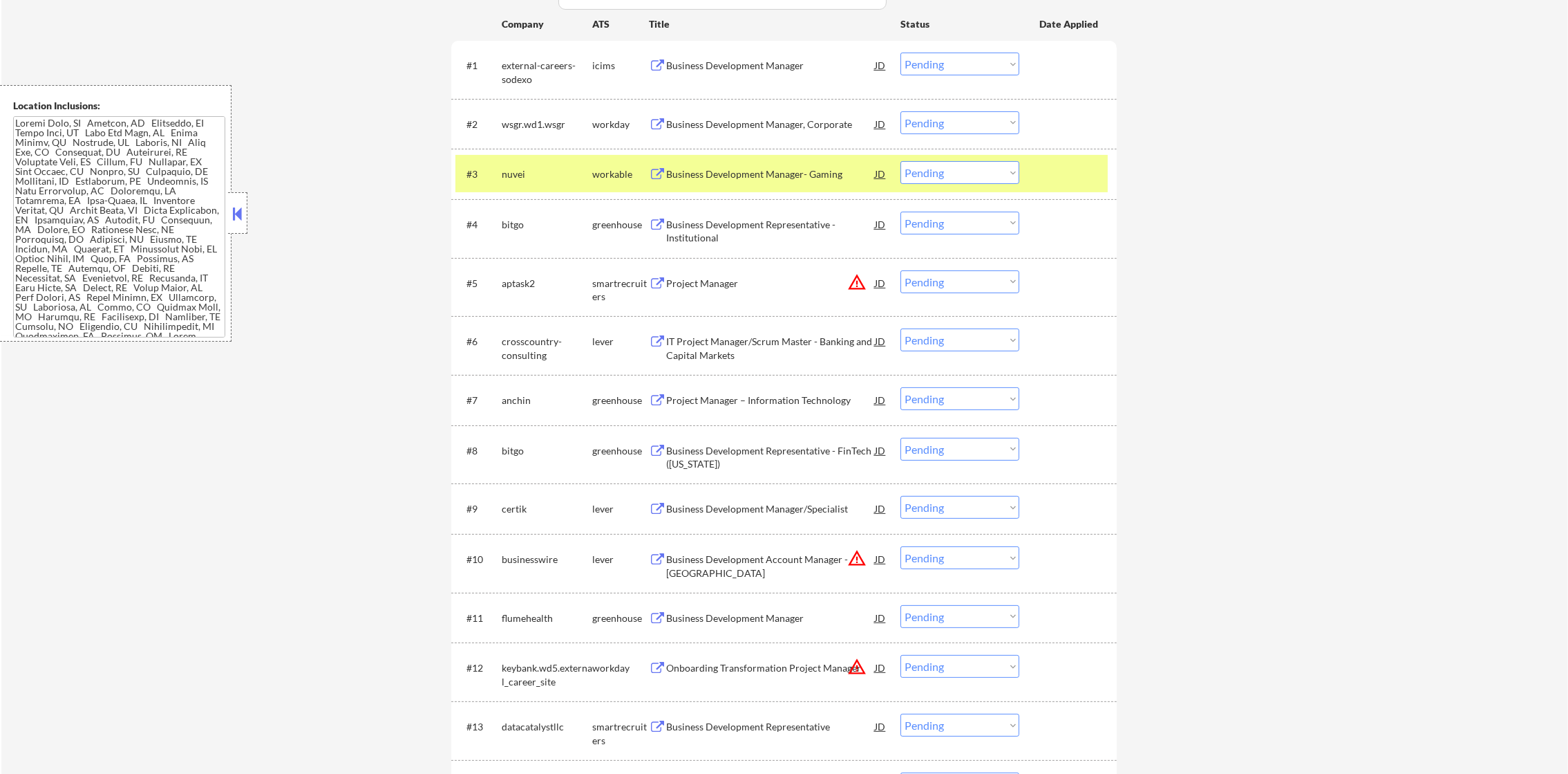
click at [720, 169] on div "Business Development Manager- Gaming" at bounding box center [771, 174] width 209 height 14
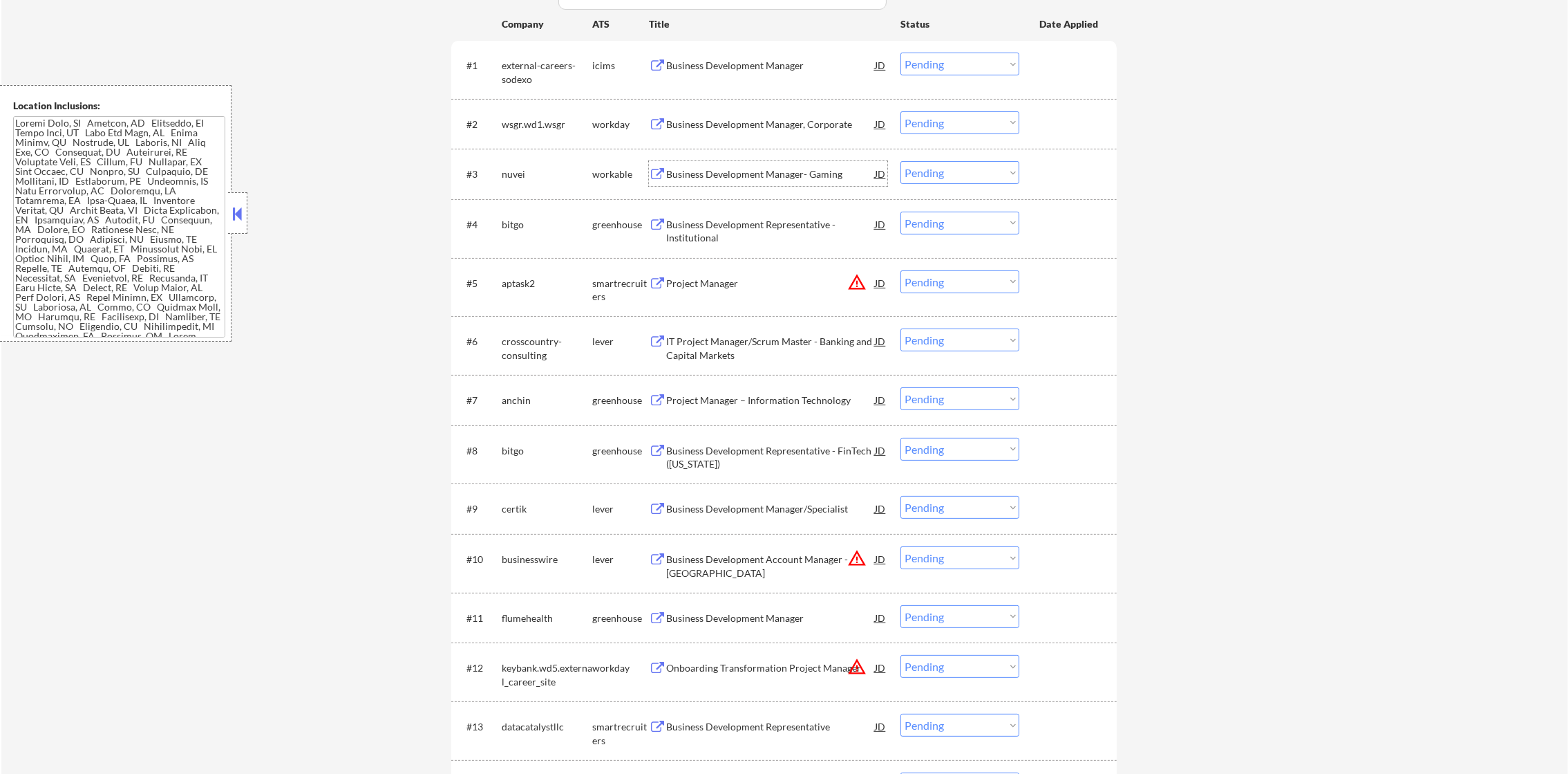
click at [757, 117] on div "Business Development Manager, Corporate" at bounding box center [771, 124] width 209 height 14
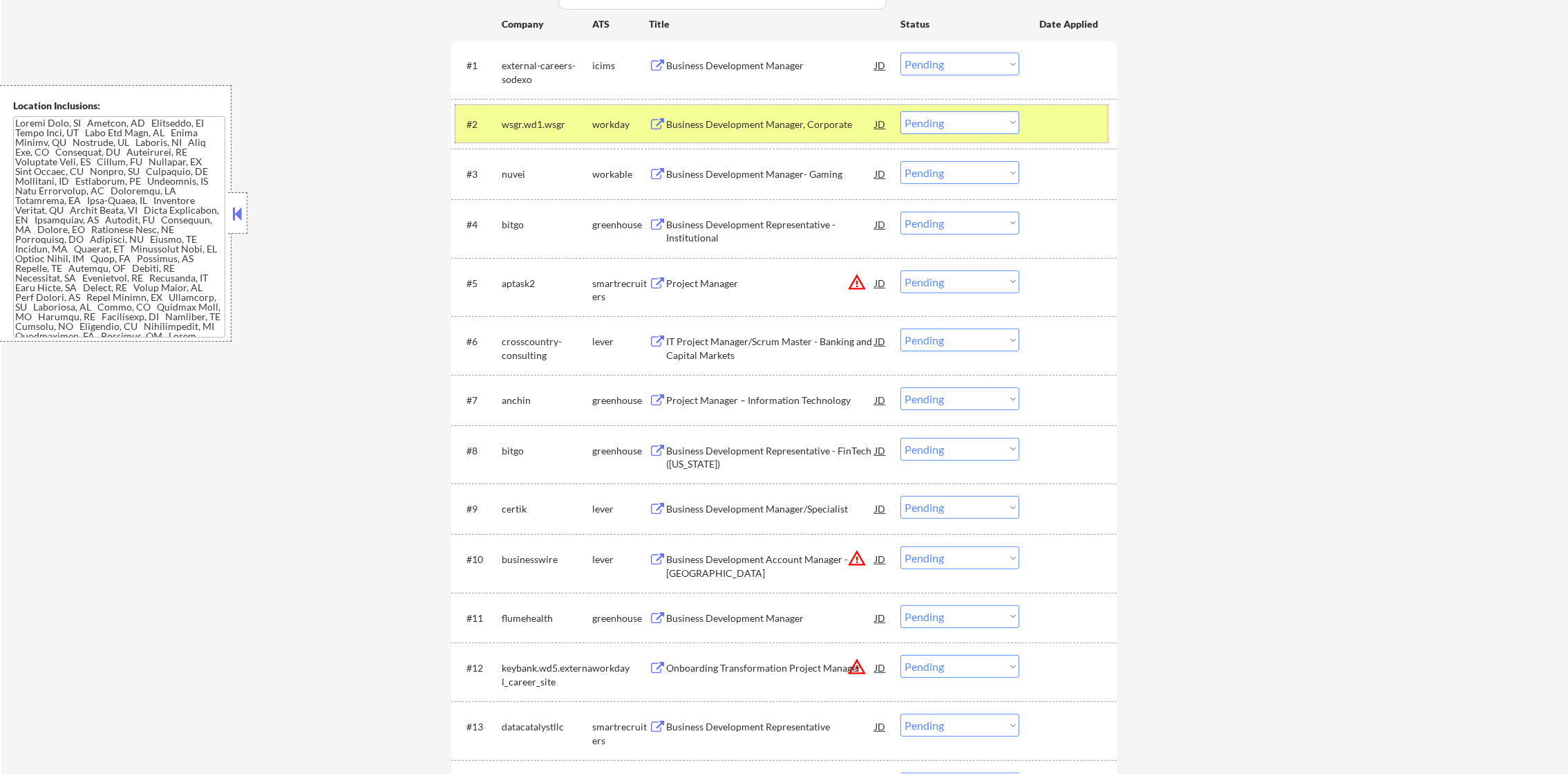
click at [544, 130] on div "wsgr.wd1.wsgr" at bounding box center [547, 123] width 91 height 25
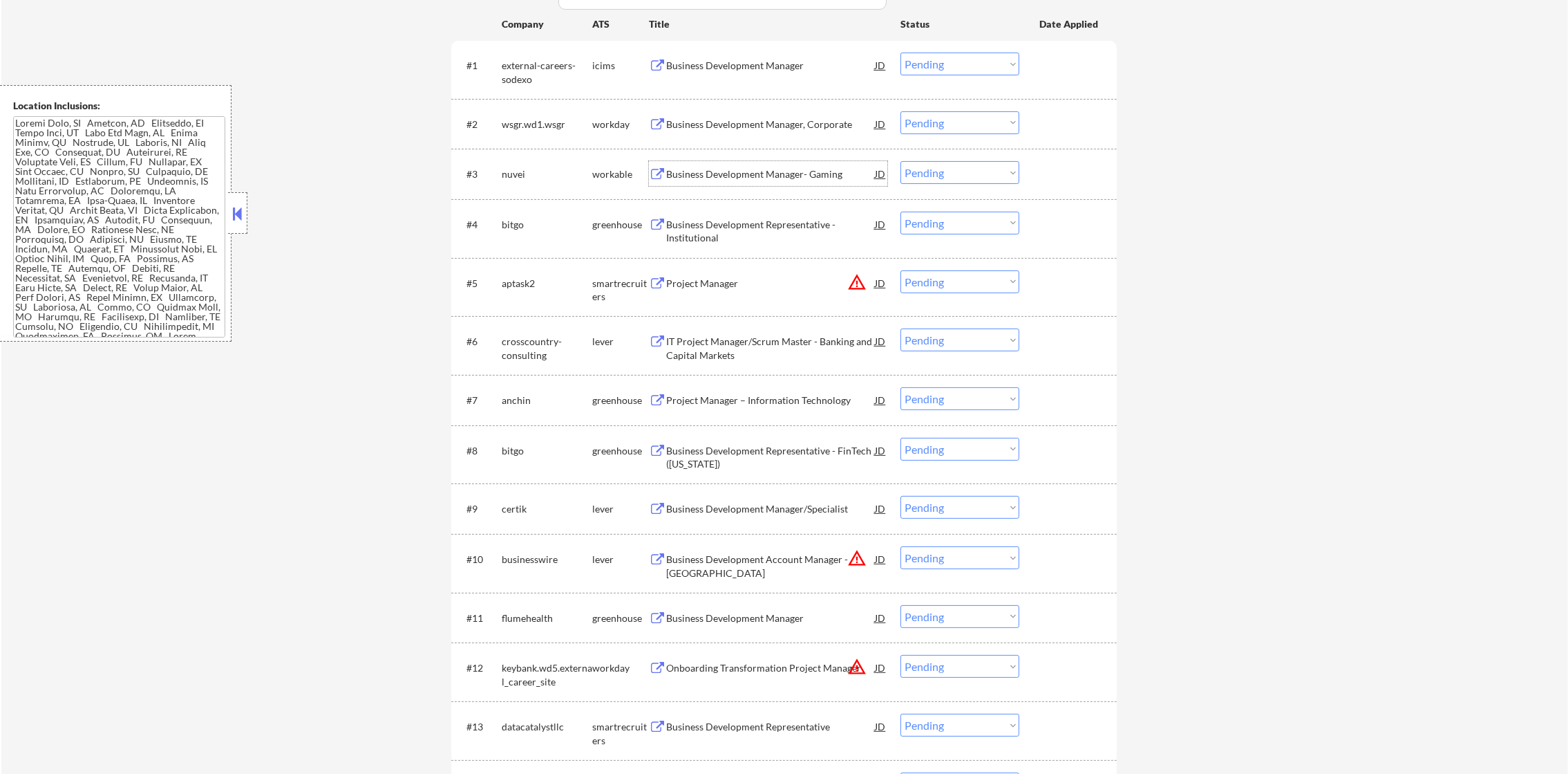
click at [739, 174] on div "Business Development Manager- Gaming" at bounding box center [771, 174] width 209 height 14
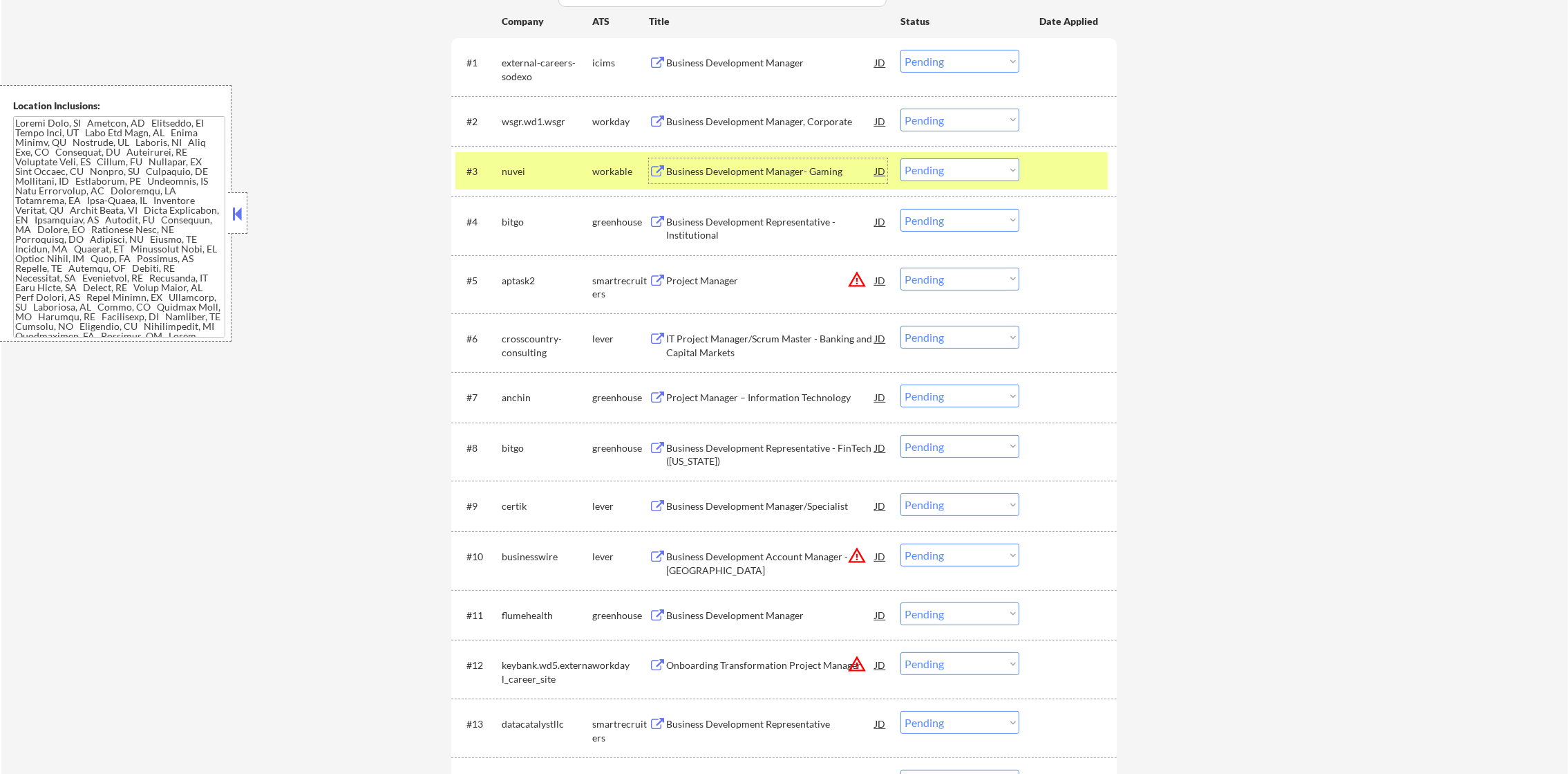
scroll to position [622, 0]
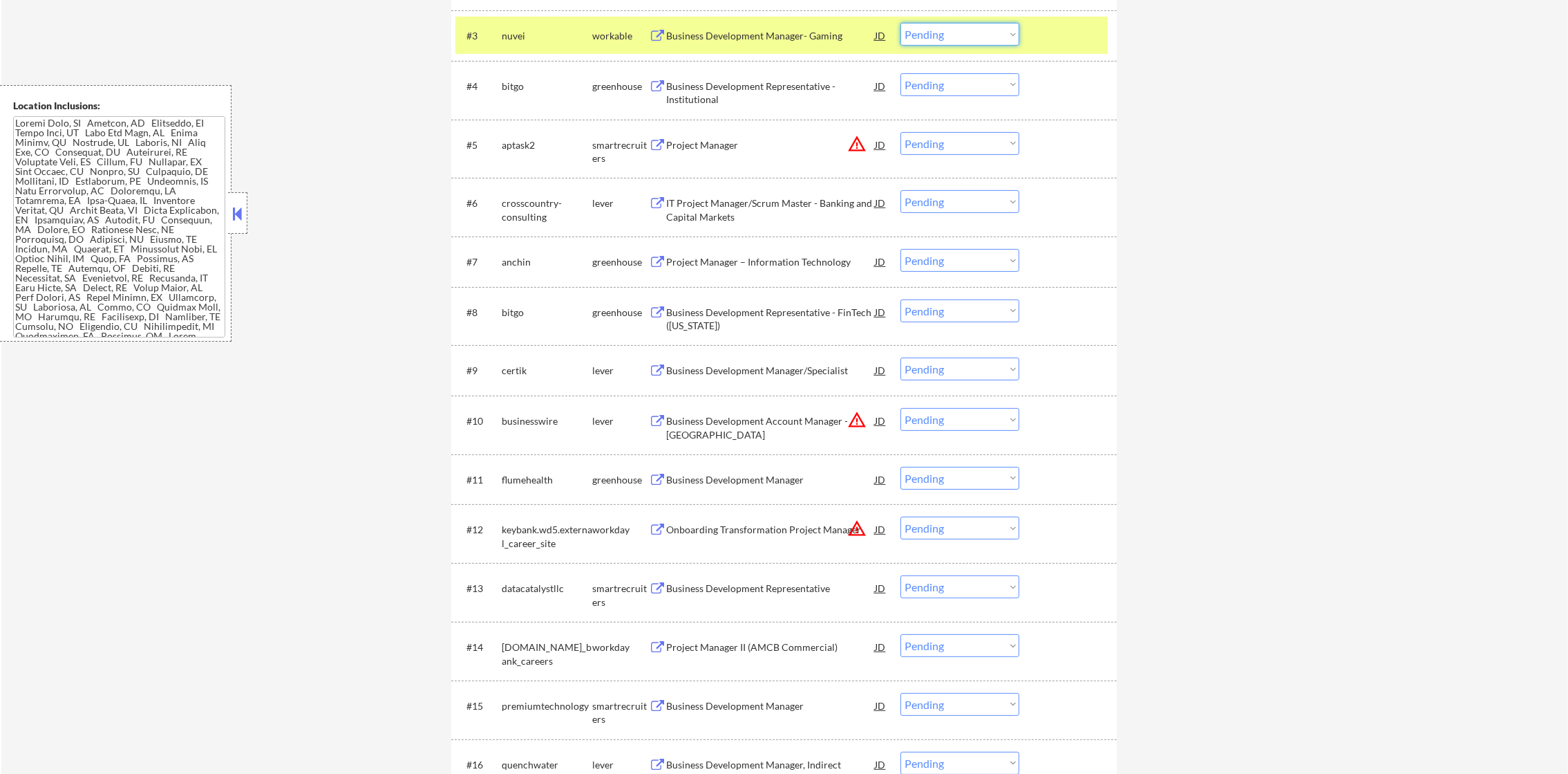
click at [947, 34] on select "Choose an option... Pending Applied Excluded (Questions) Excluded (Expired) Exc…" at bounding box center [960, 34] width 119 height 23
click at [901, 23] on select "Choose an option... Pending Applied Excluded (Questions) Excluded (Expired) Exc…" at bounding box center [960, 34] width 119 height 23
select select ""pending""
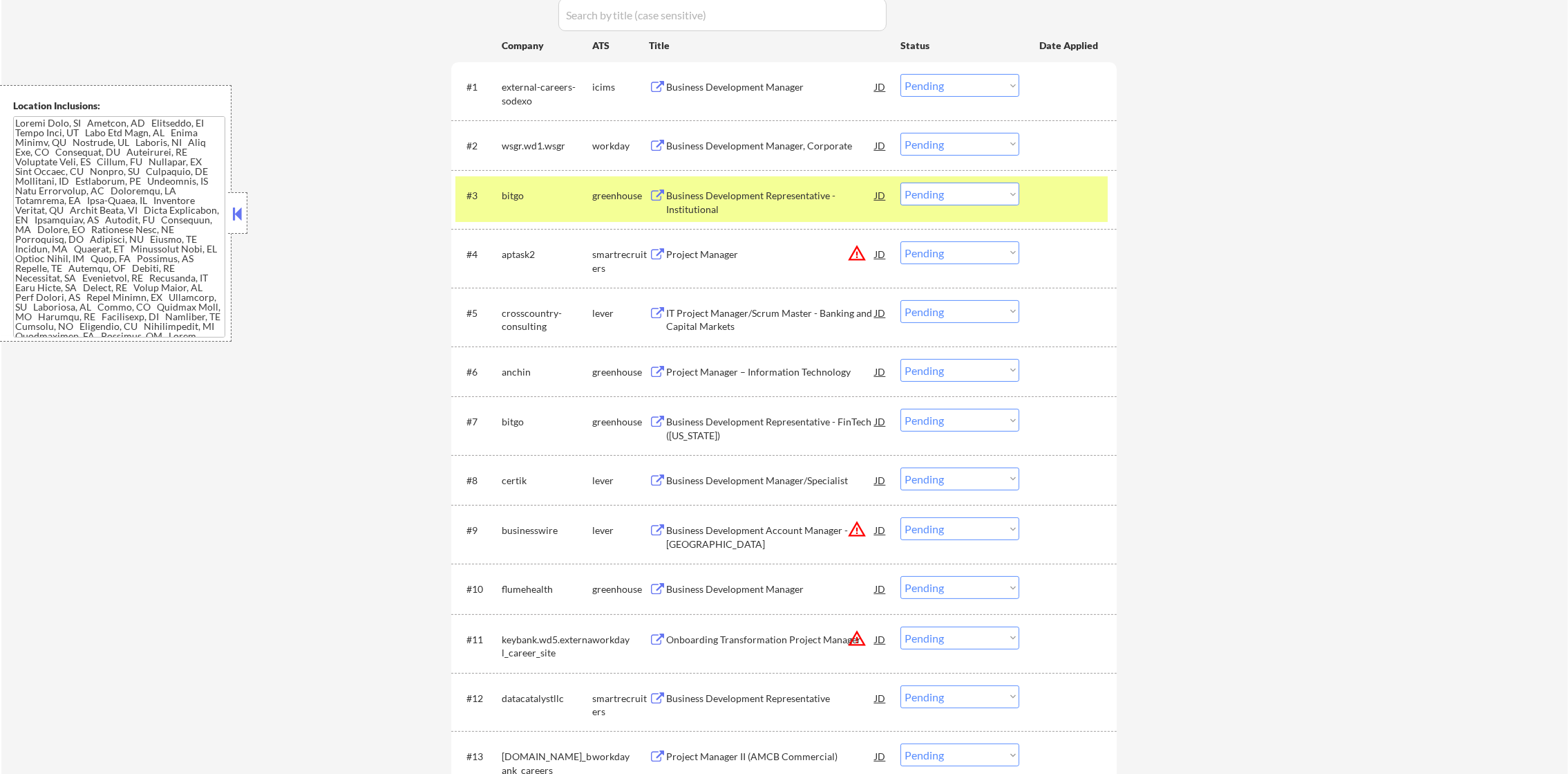
scroll to position [449, 0]
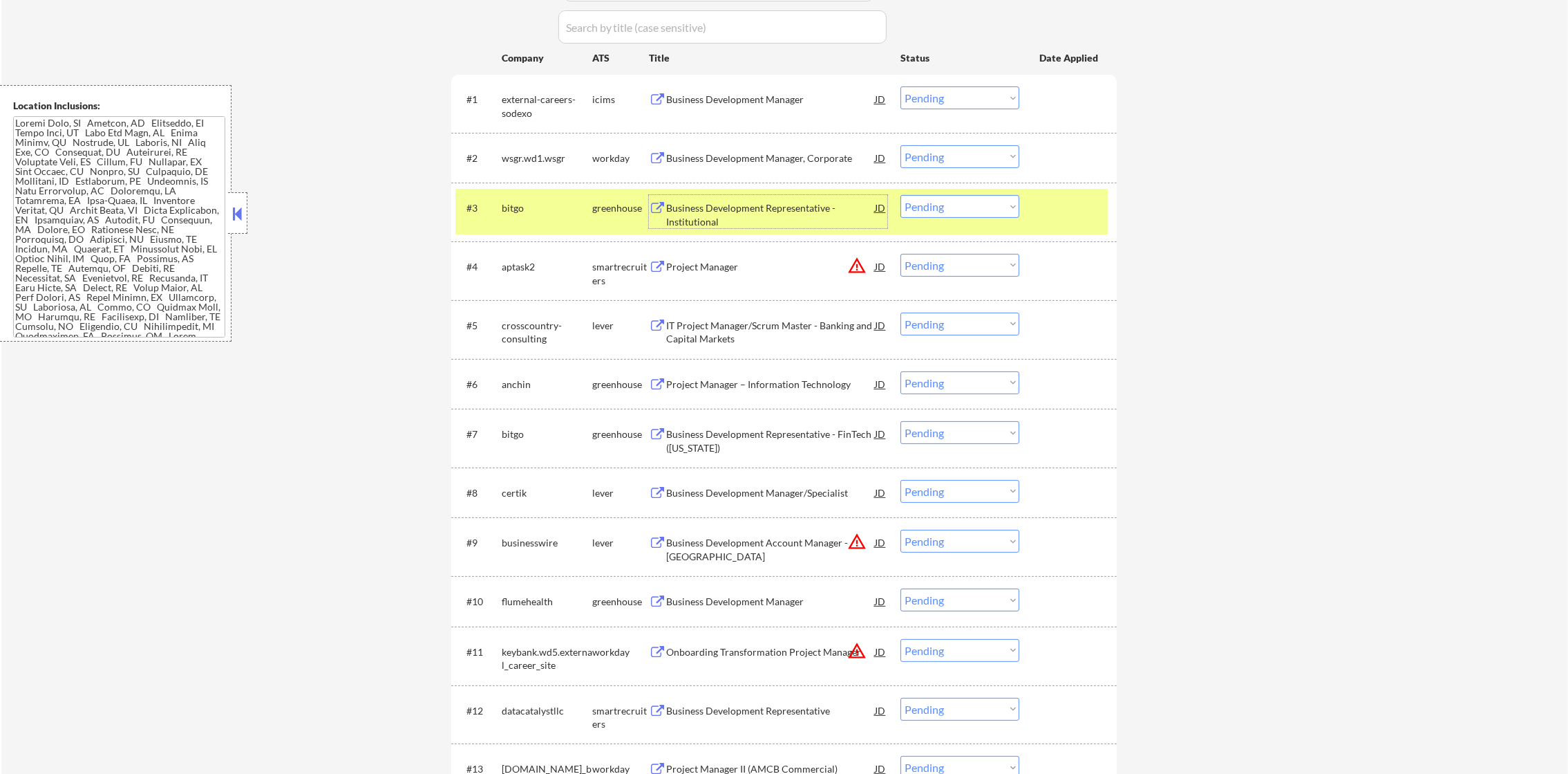
click at [789, 205] on div "Business Development Representative - Institutional" at bounding box center [771, 214] width 209 height 27
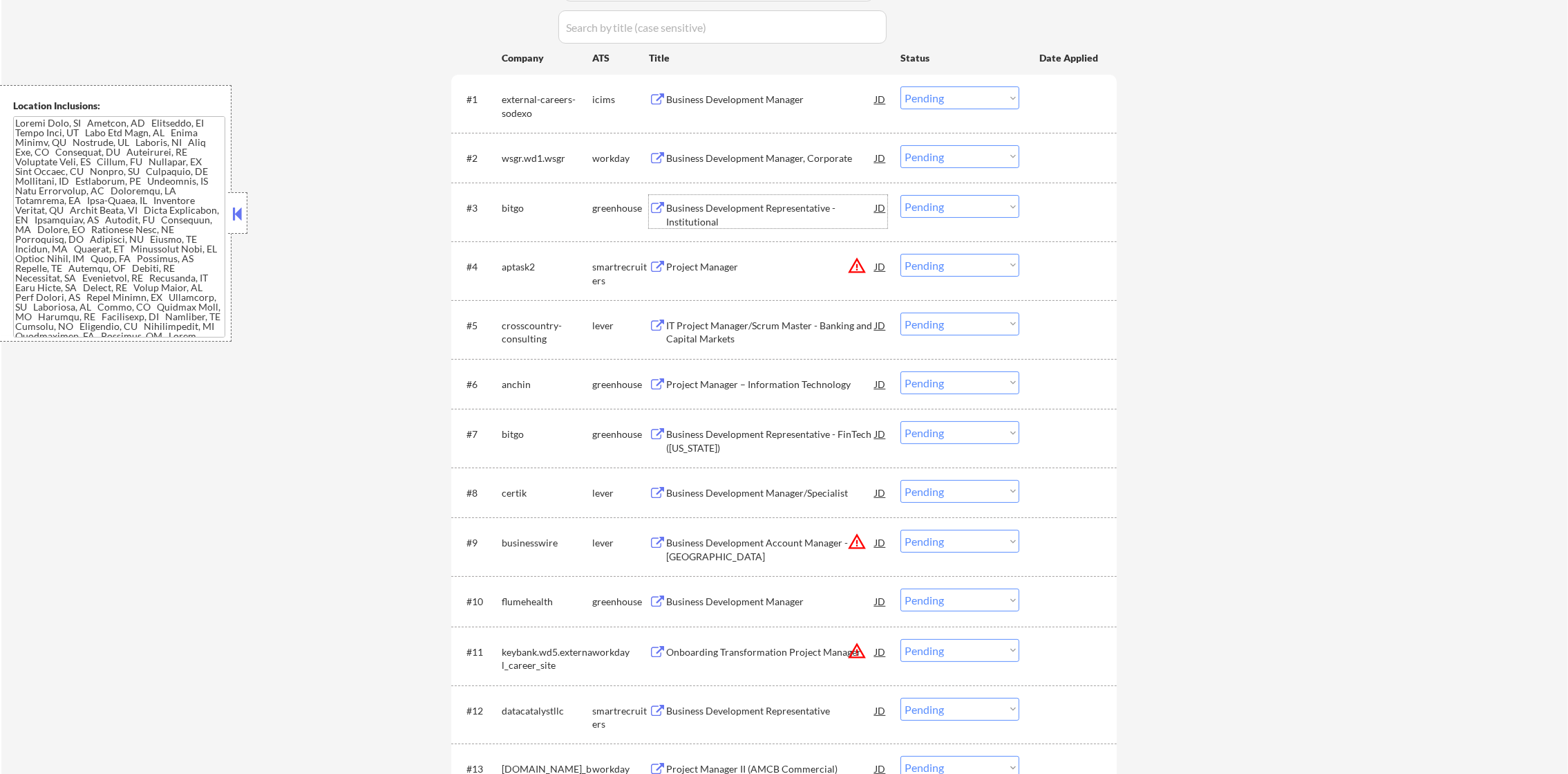
click at [564, 203] on div "bitgo" at bounding box center [547, 208] width 91 height 14
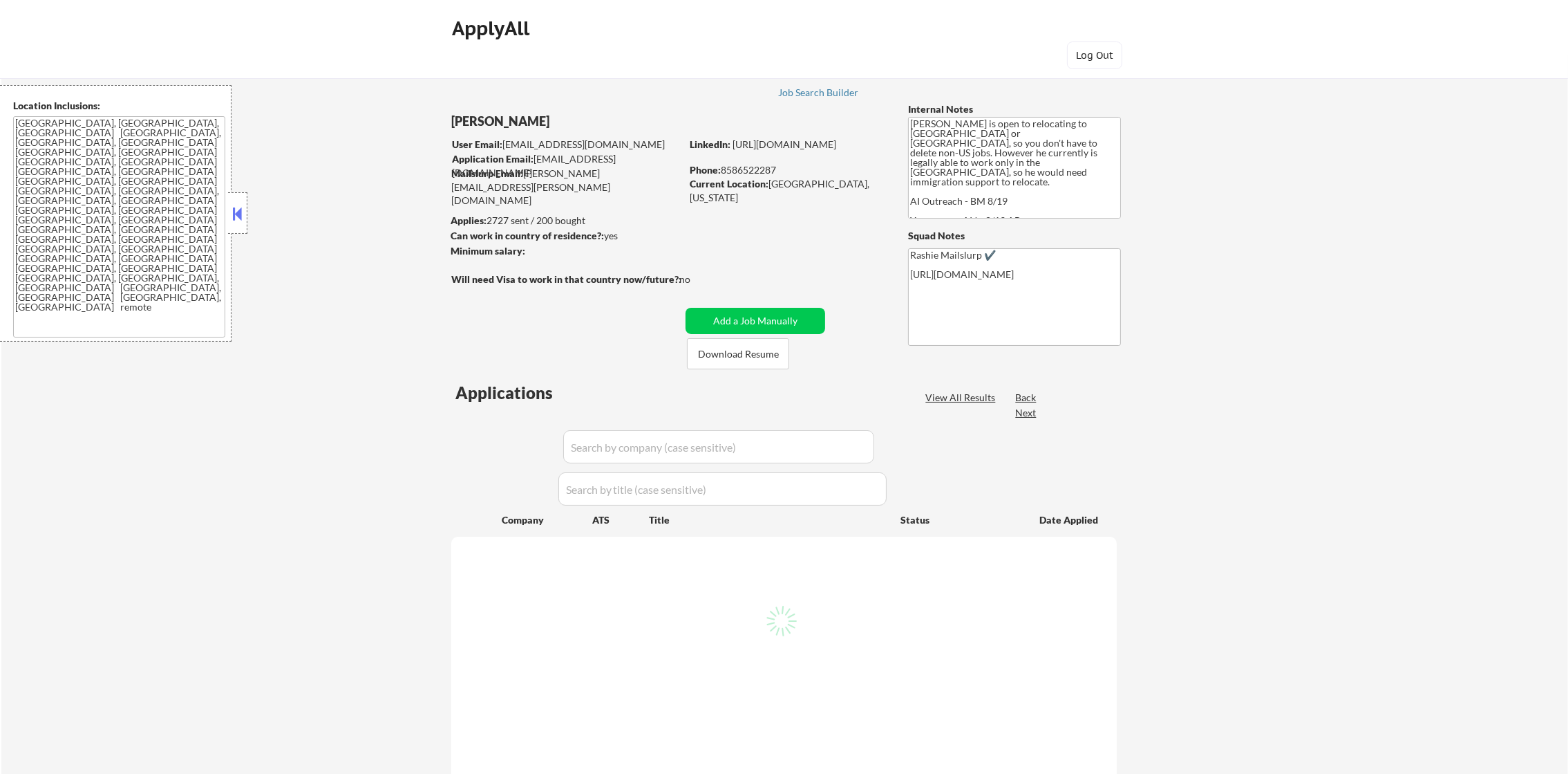
select select ""pending""
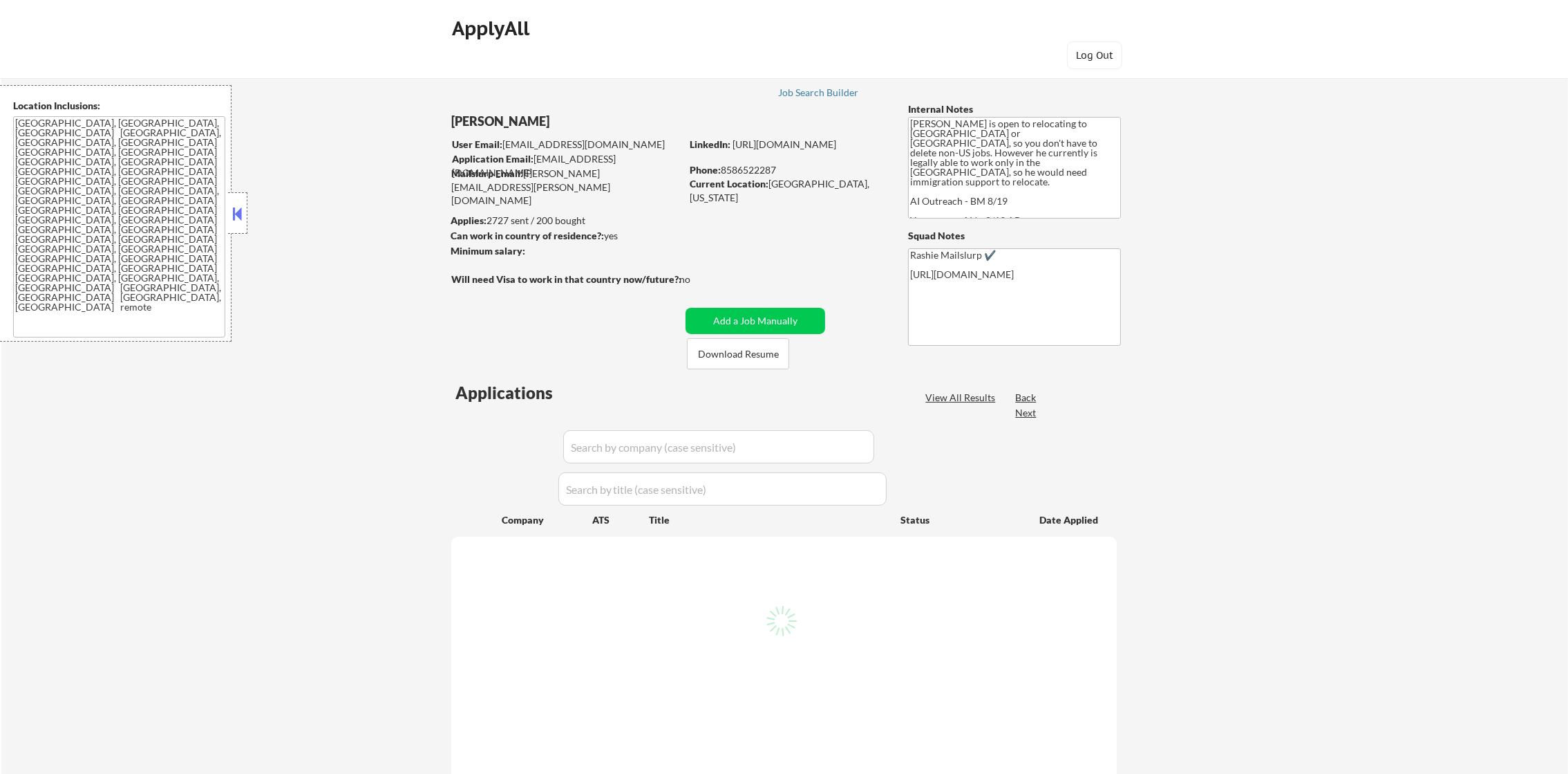
select select ""pending""
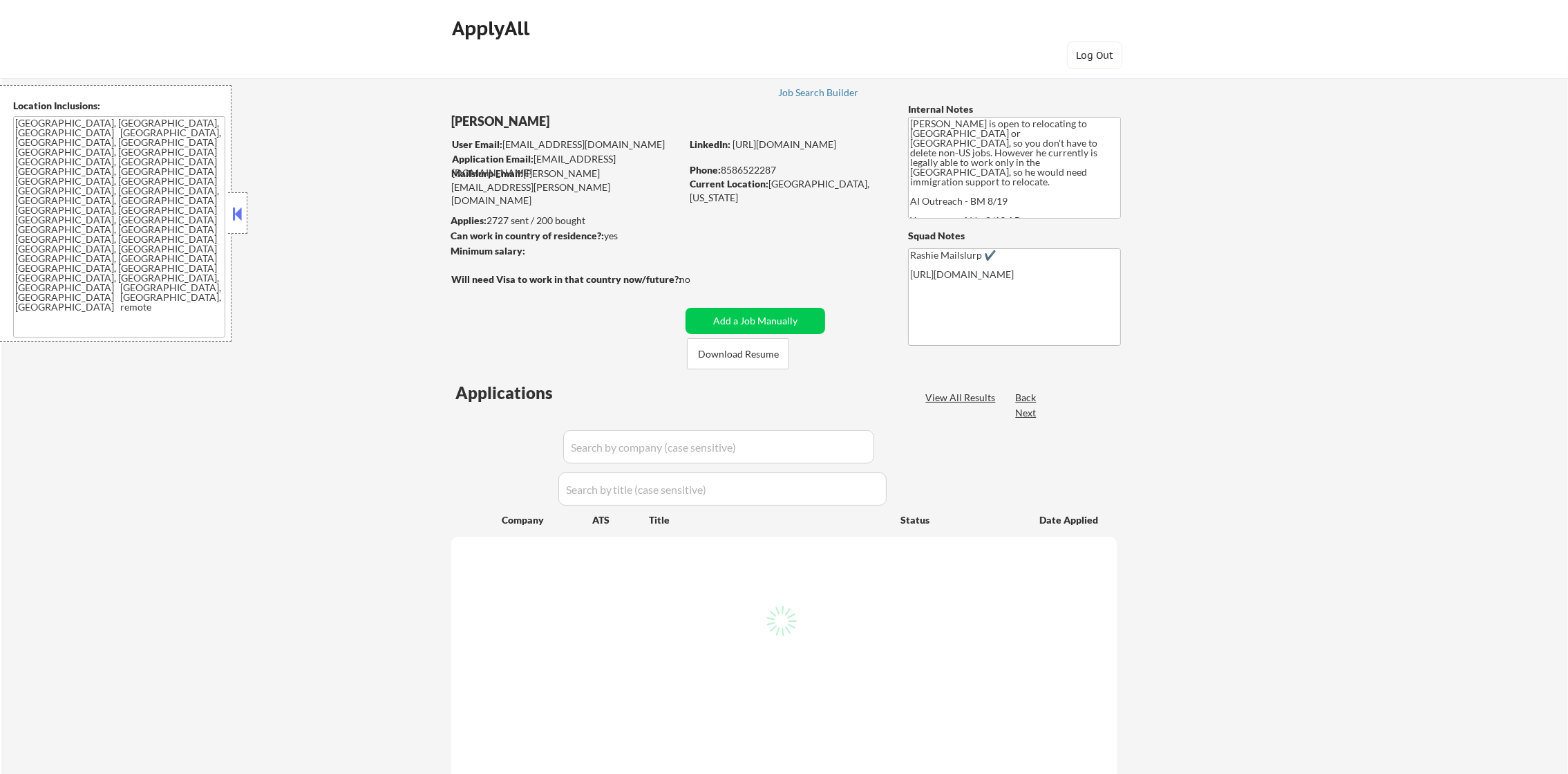
select select ""pending""
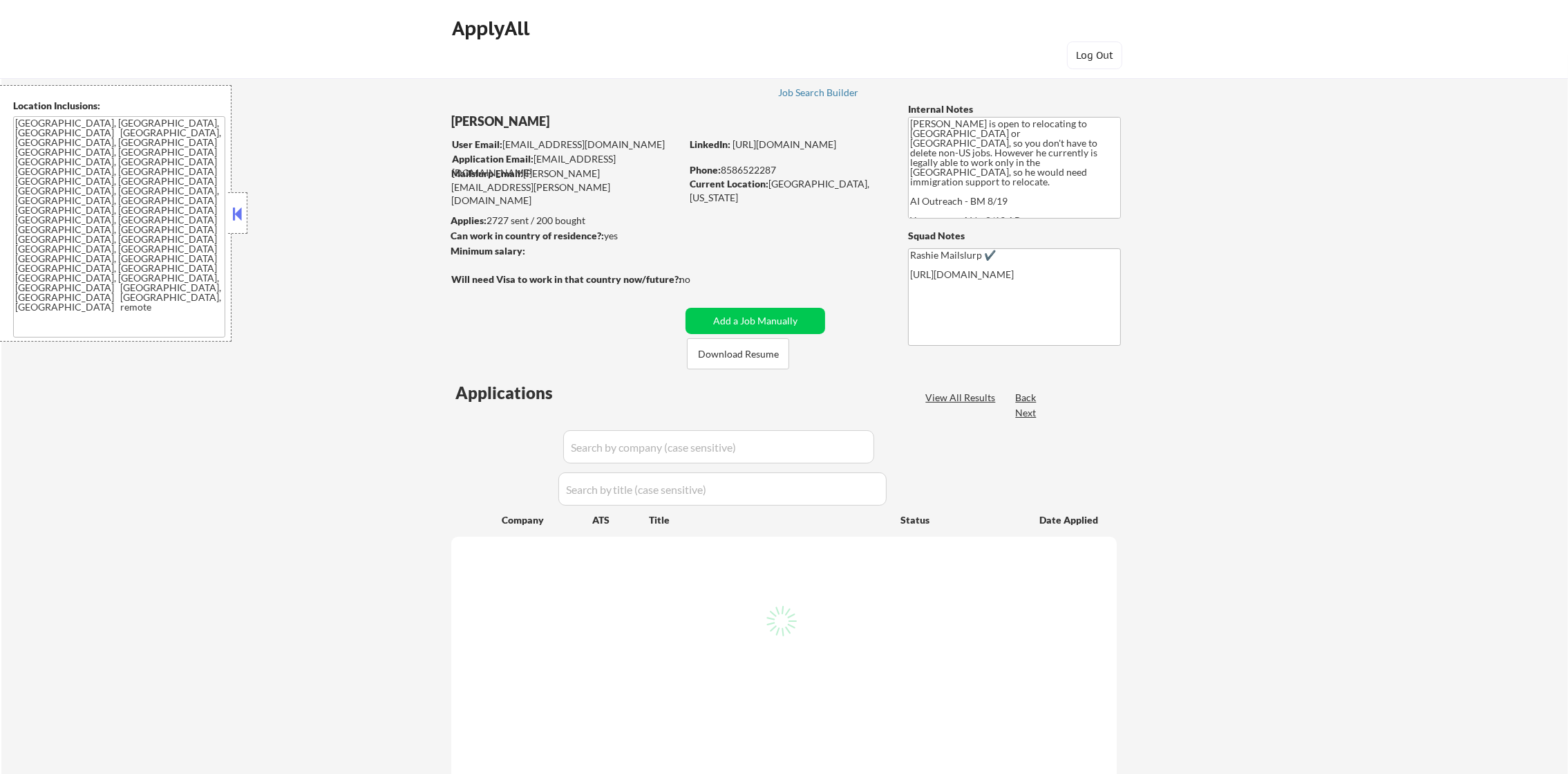
select select ""pending""
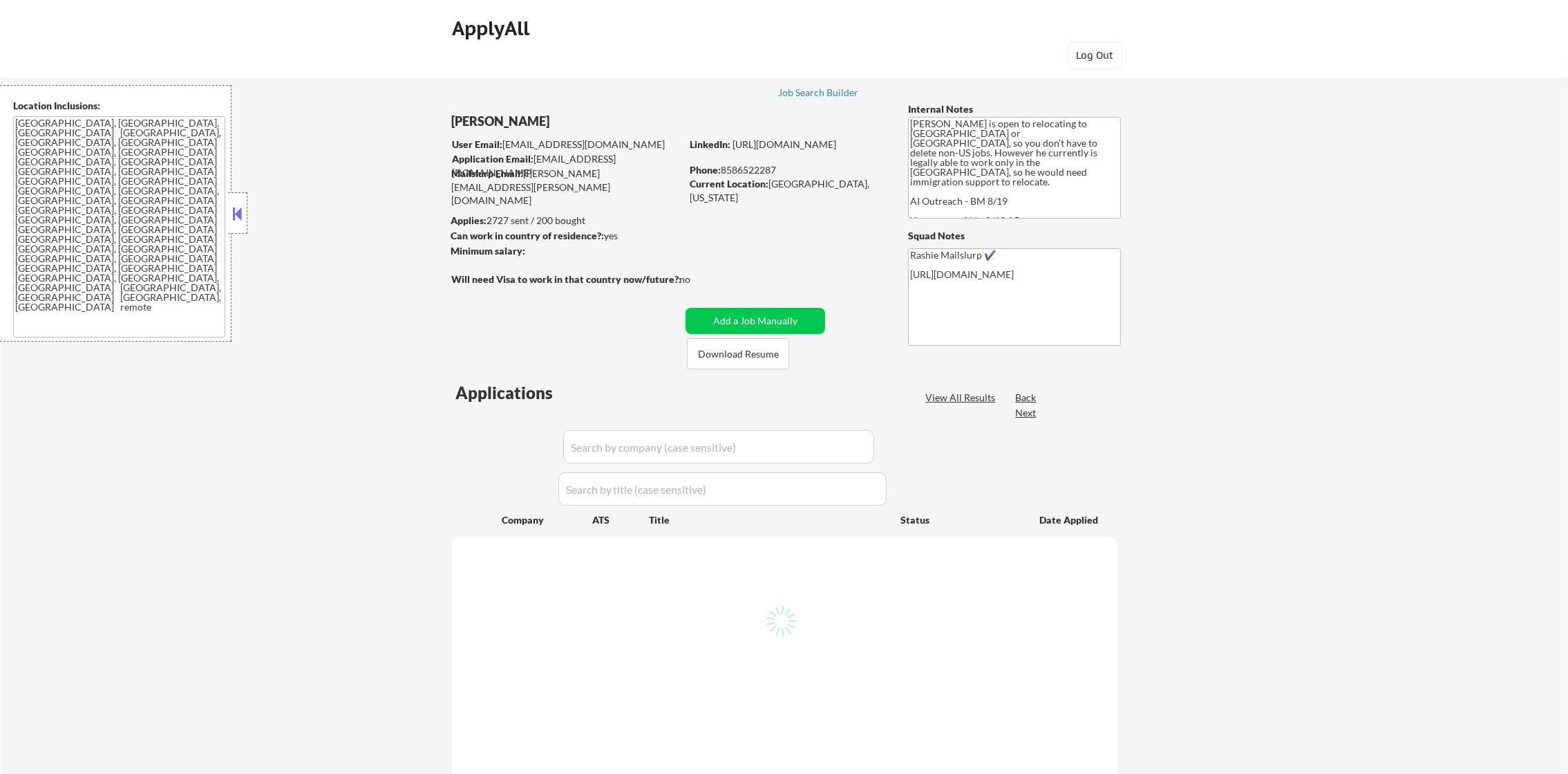
select select ""pending""
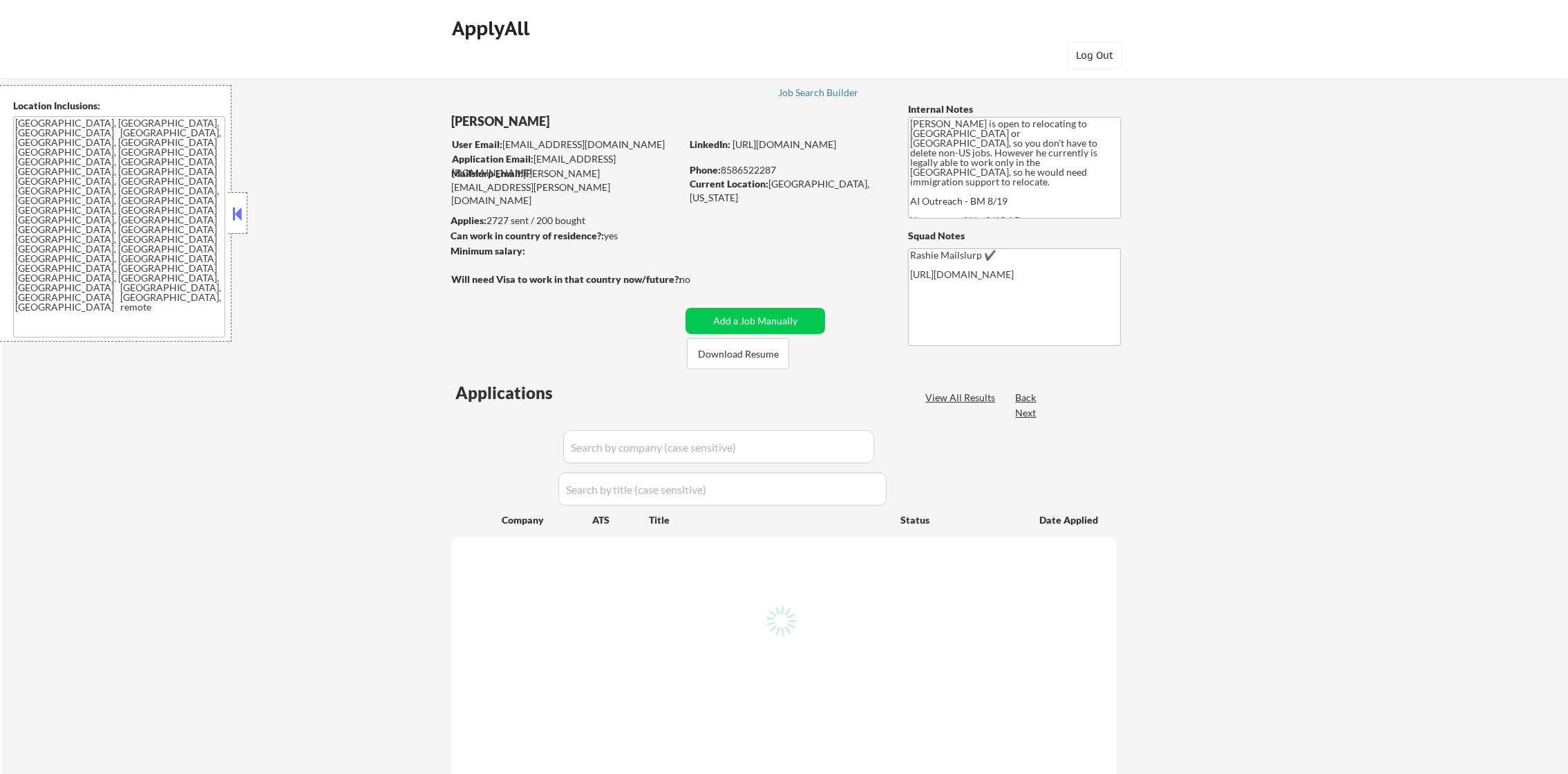
select select ""pending""
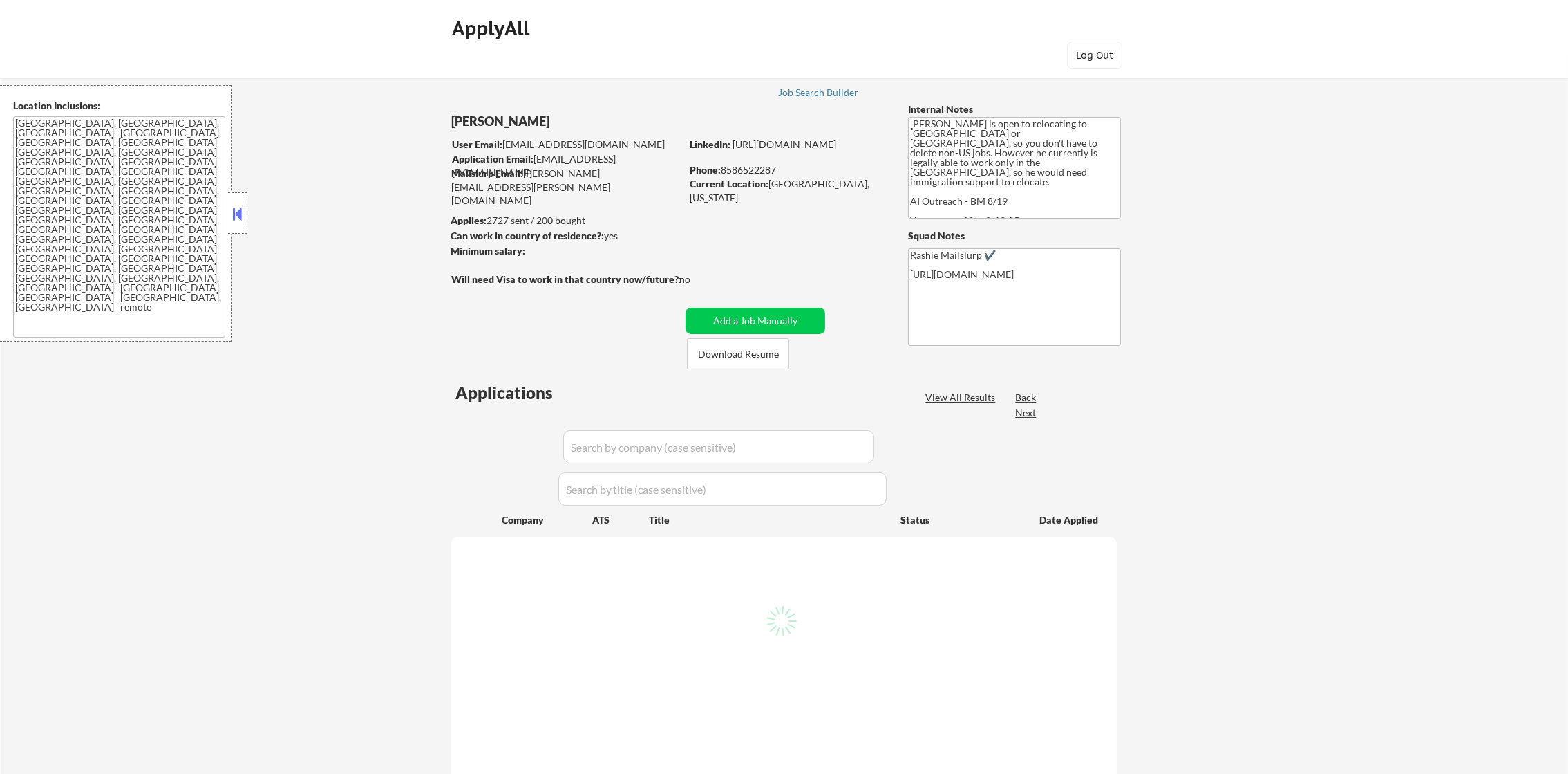
select select ""pending""
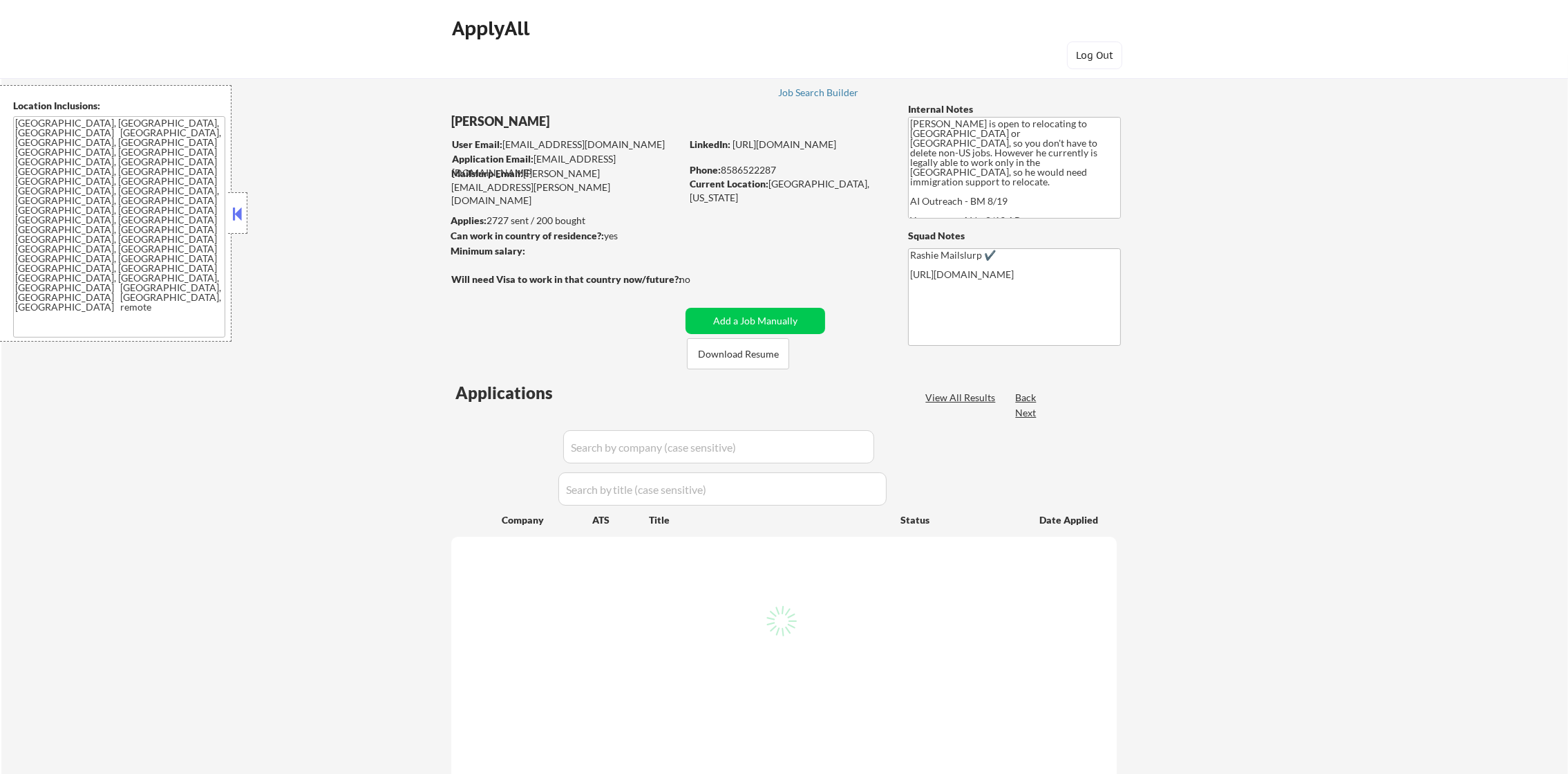
select select ""pending""
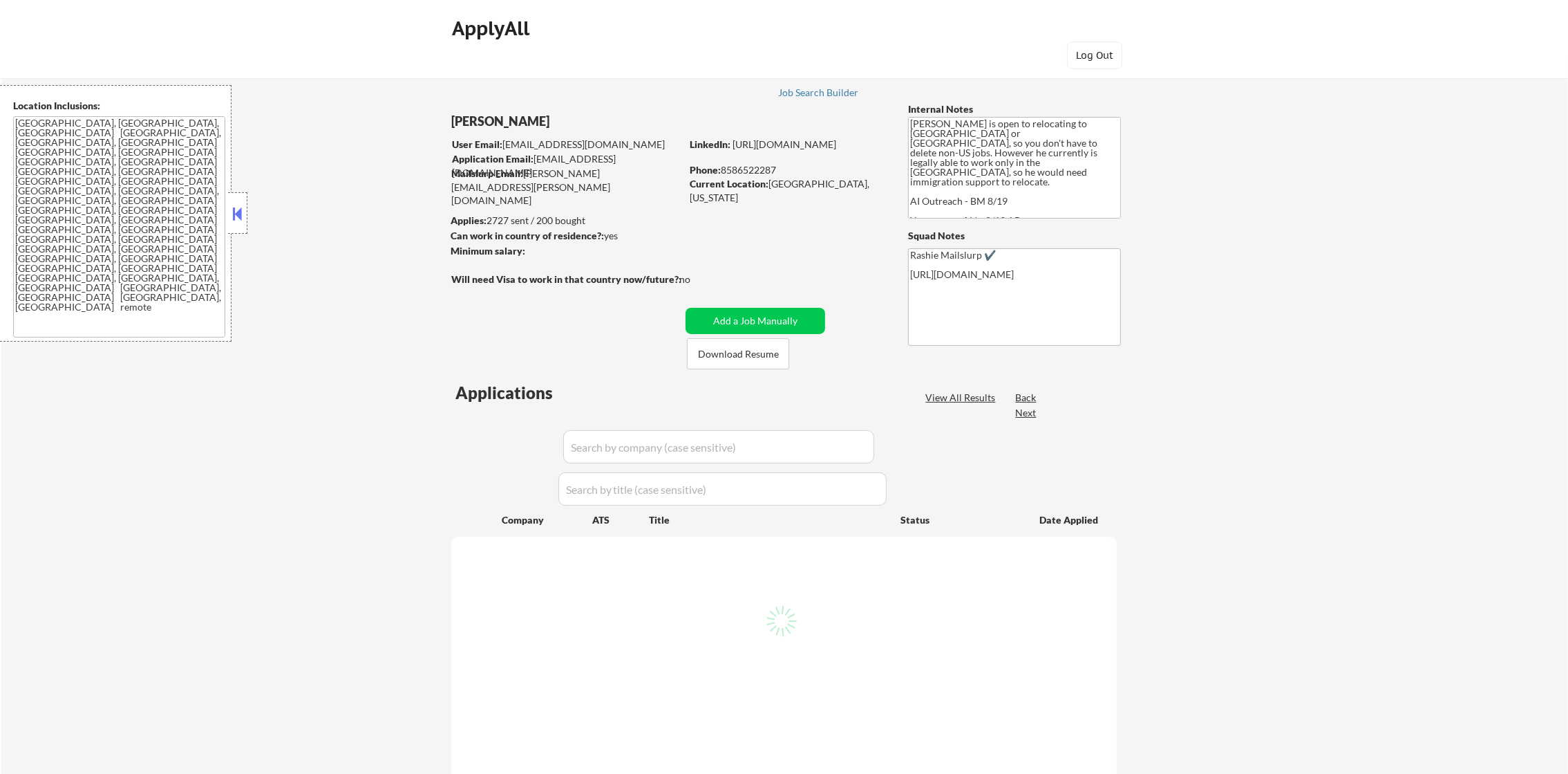
select select ""pending""
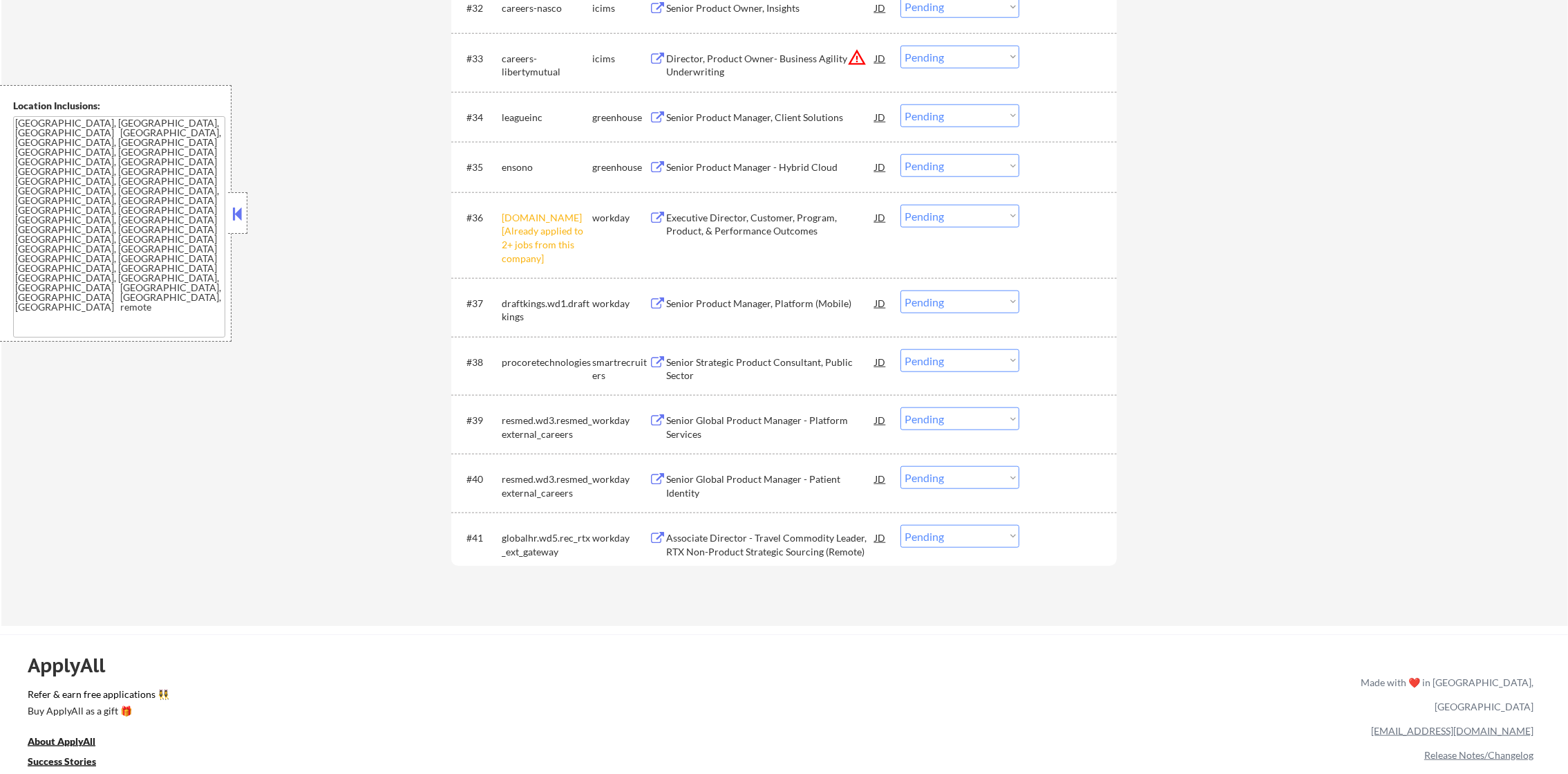
scroll to position [2076, 0]
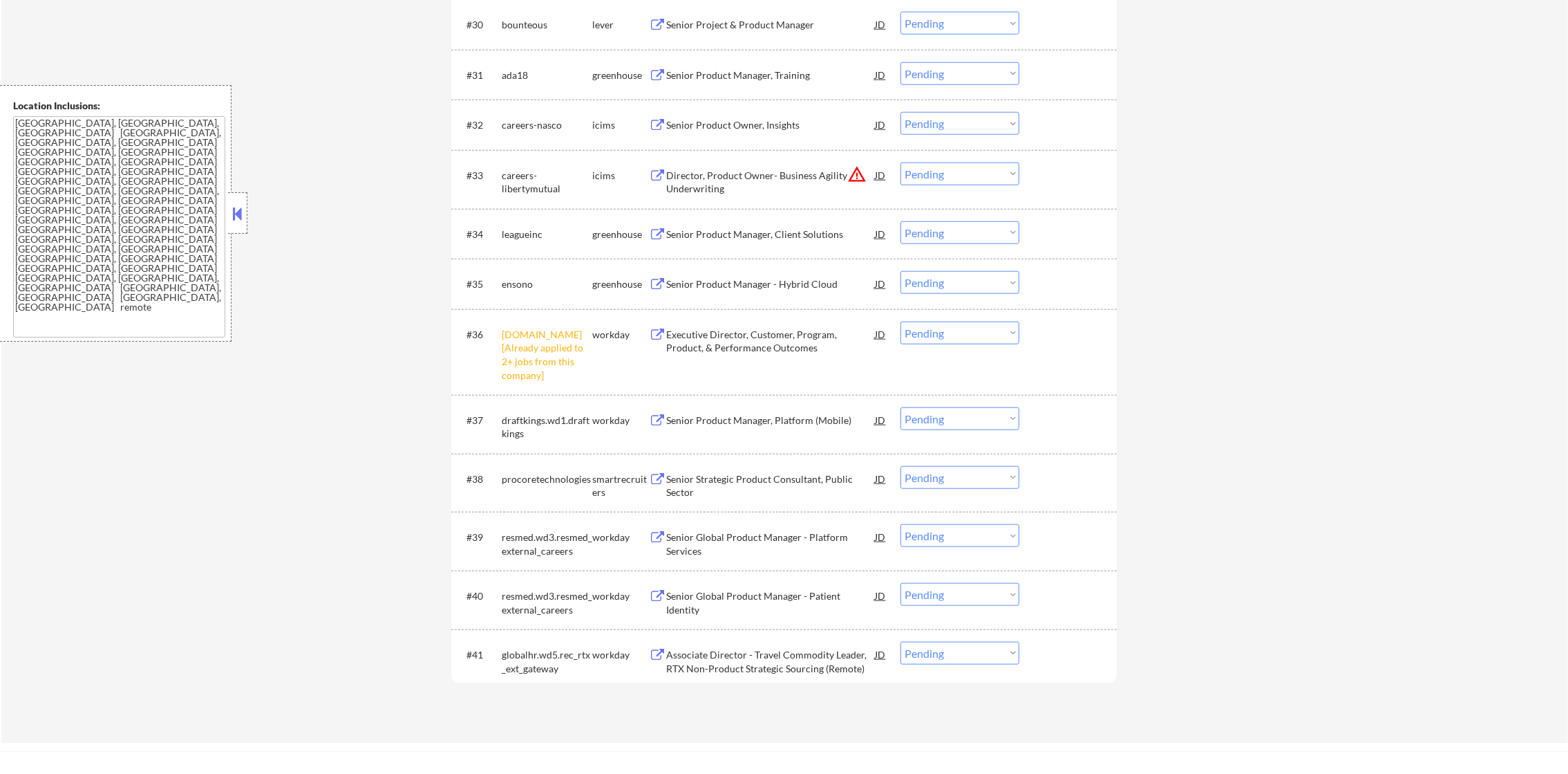
click at [939, 332] on select "Choose an option... Pending Applied Excluded (Questions) Excluded (Expired) Exc…" at bounding box center [960, 333] width 119 height 23
click at [901, 321] on select "Choose an option... Pending Applied Excluded (Questions) Excluded (Expired) Exc…" at bounding box center [960, 333] width 119 height 23
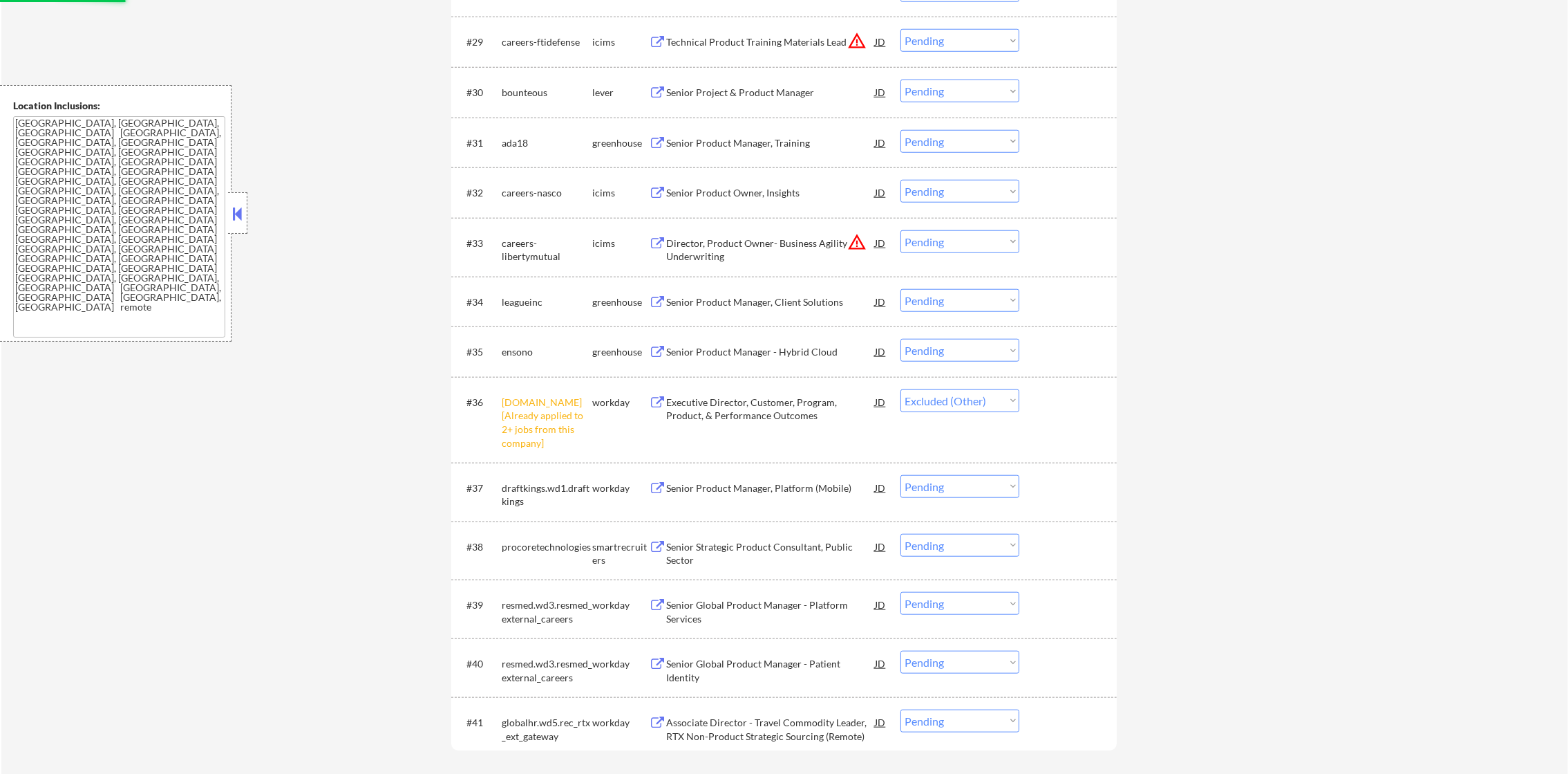
scroll to position [2007, 0]
click at [749, 134] on div "Senior Product Manager, Training" at bounding box center [771, 143] width 209 height 25
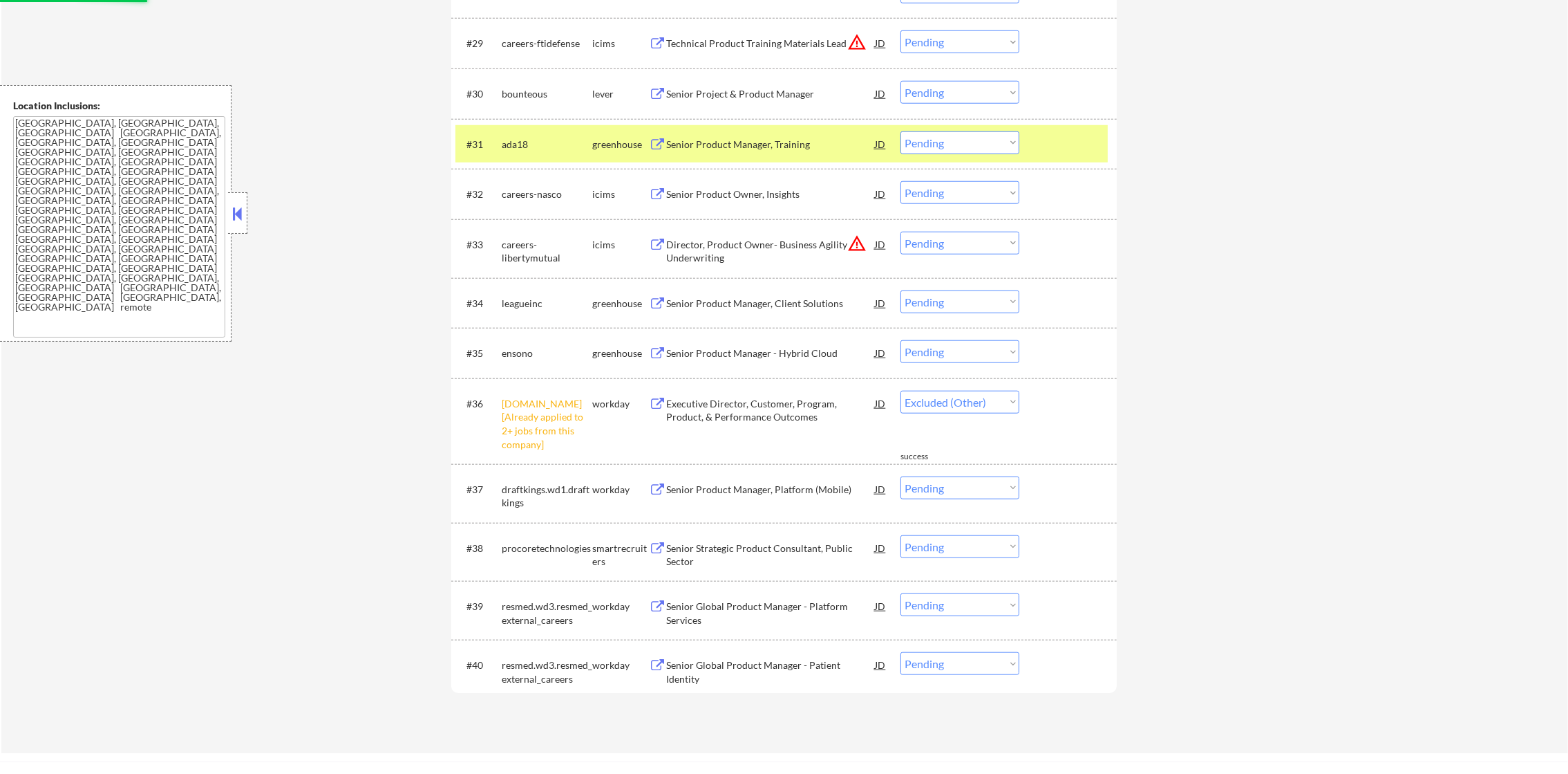
select select ""pending""
